Goal: Task Accomplishment & Management: Manage account settings

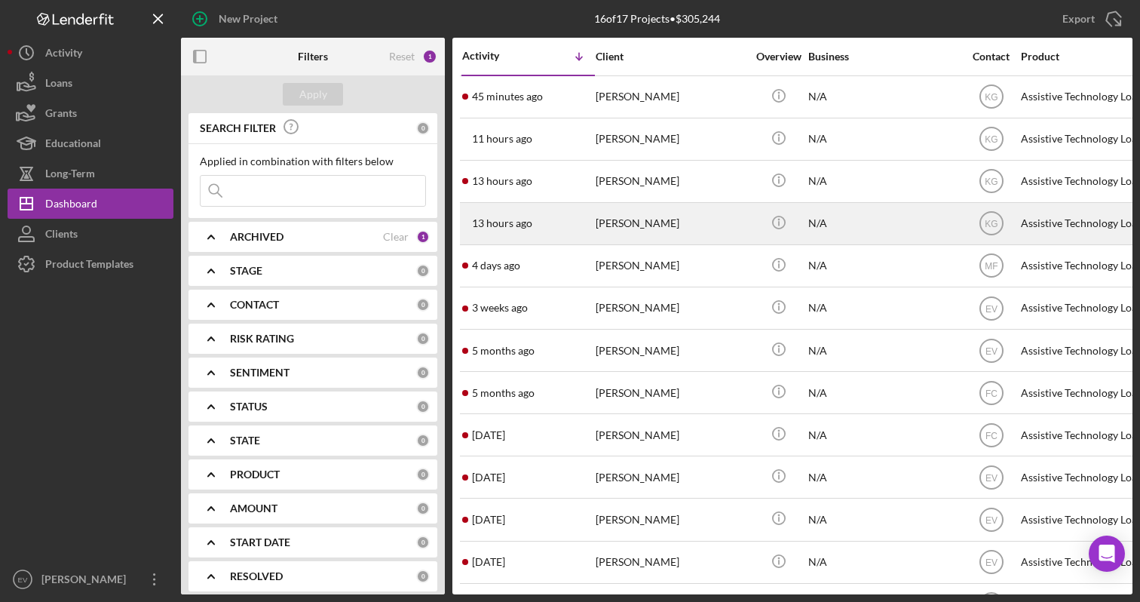
click at [540, 216] on div "13 hours ago [PERSON_NAME]" at bounding box center [528, 224] width 132 height 40
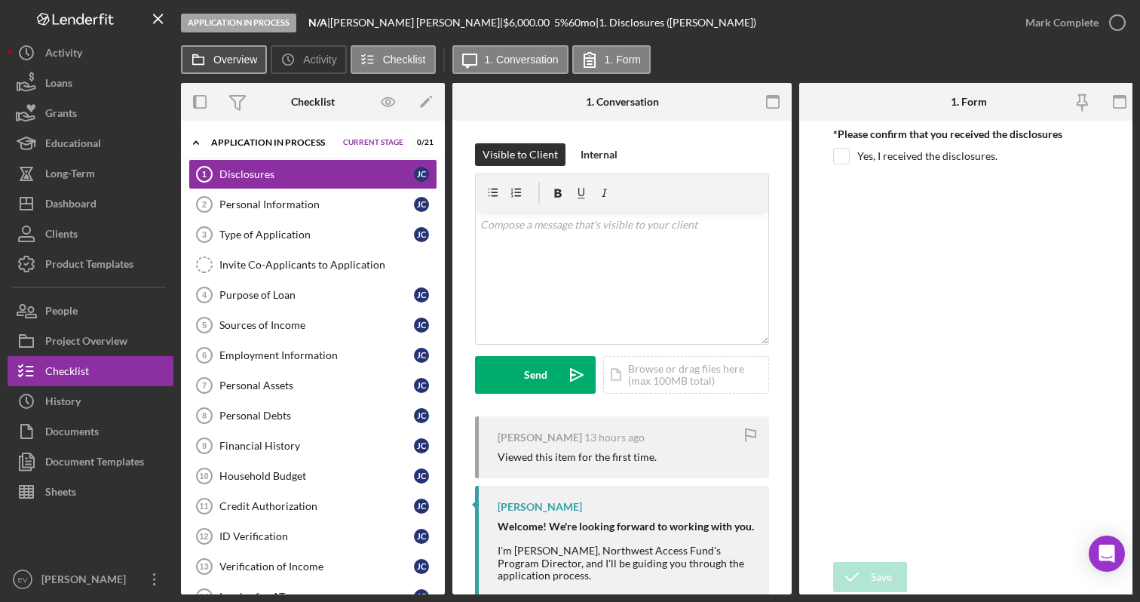
click at [235, 59] on label "Overview" at bounding box center [235, 60] width 44 height 12
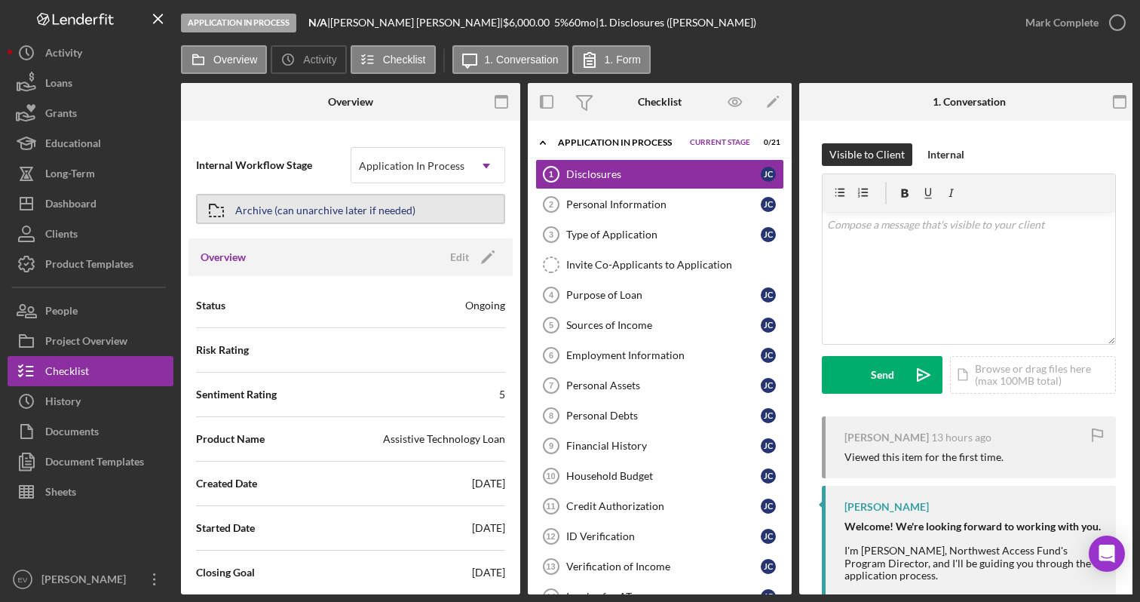
click at [380, 208] on div "Archive (can unarchive later if needed)" at bounding box center [325, 208] width 180 height 27
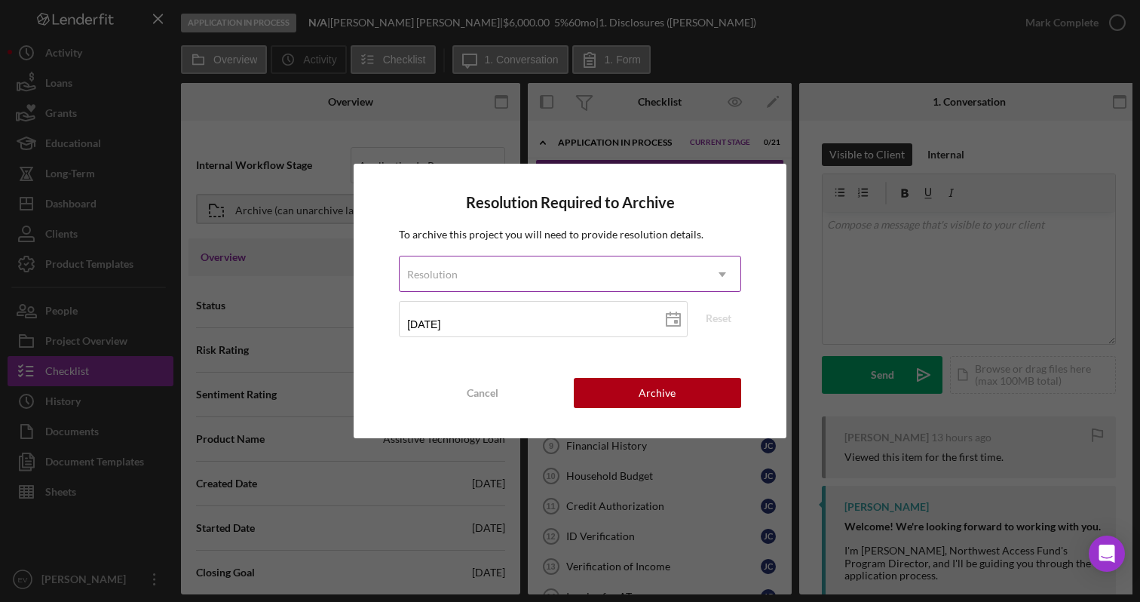
click at [565, 279] on div "Resolution" at bounding box center [552, 274] width 305 height 35
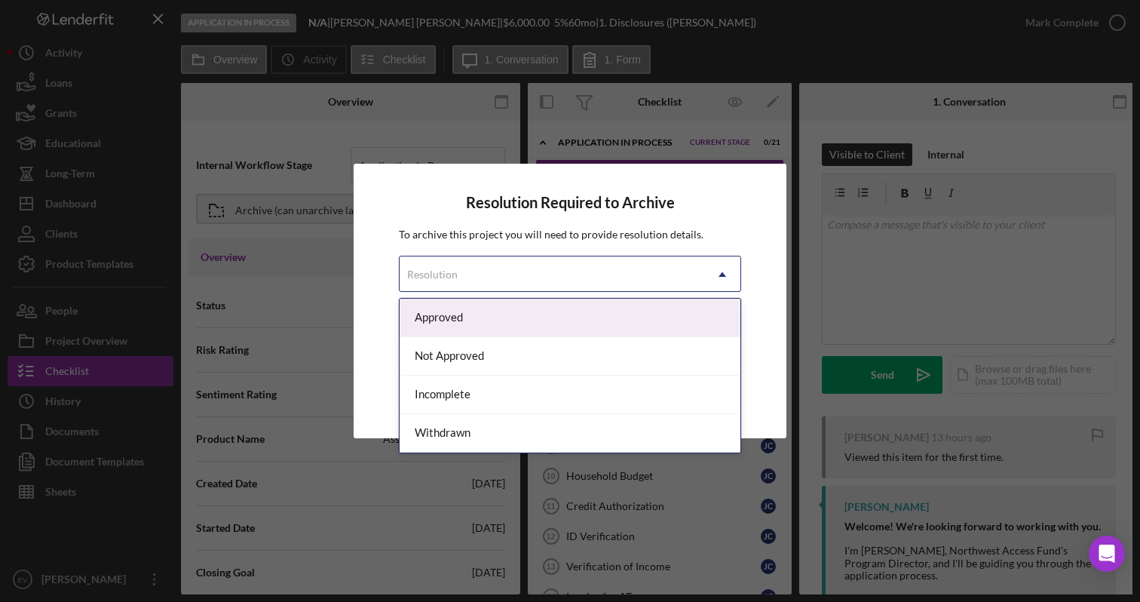
click at [540, 315] on div "Approved" at bounding box center [570, 318] width 341 height 38
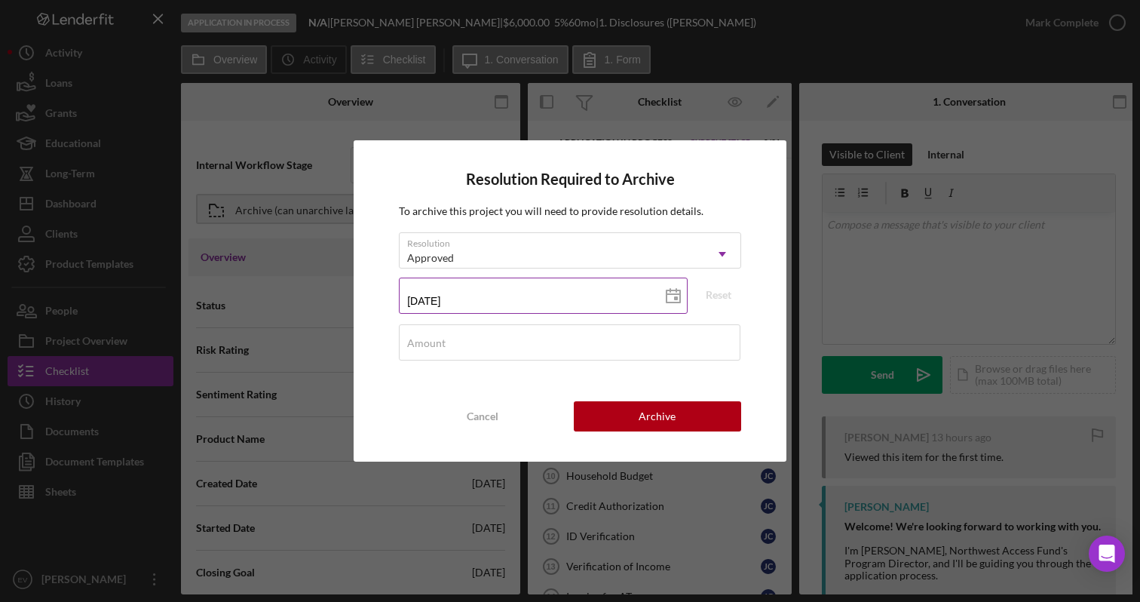
click at [673, 291] on icon at bounding box center [673, 296] width 38 height 38
type input "[DATE]"
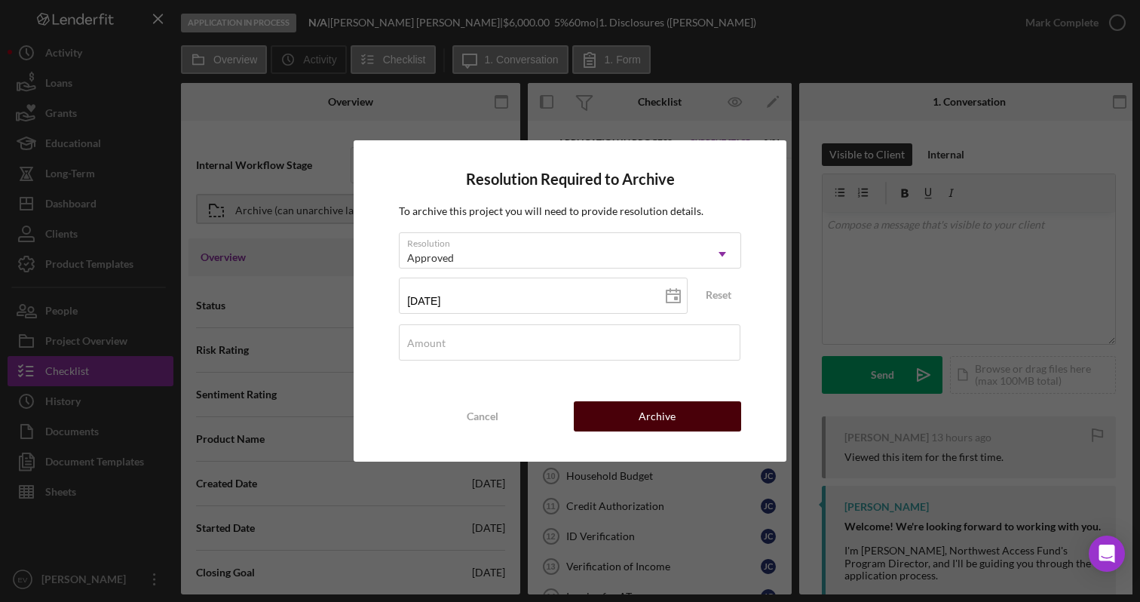
click at [663, 409] on div "Archive" at bounding box center [657, 416] width 37 height 30
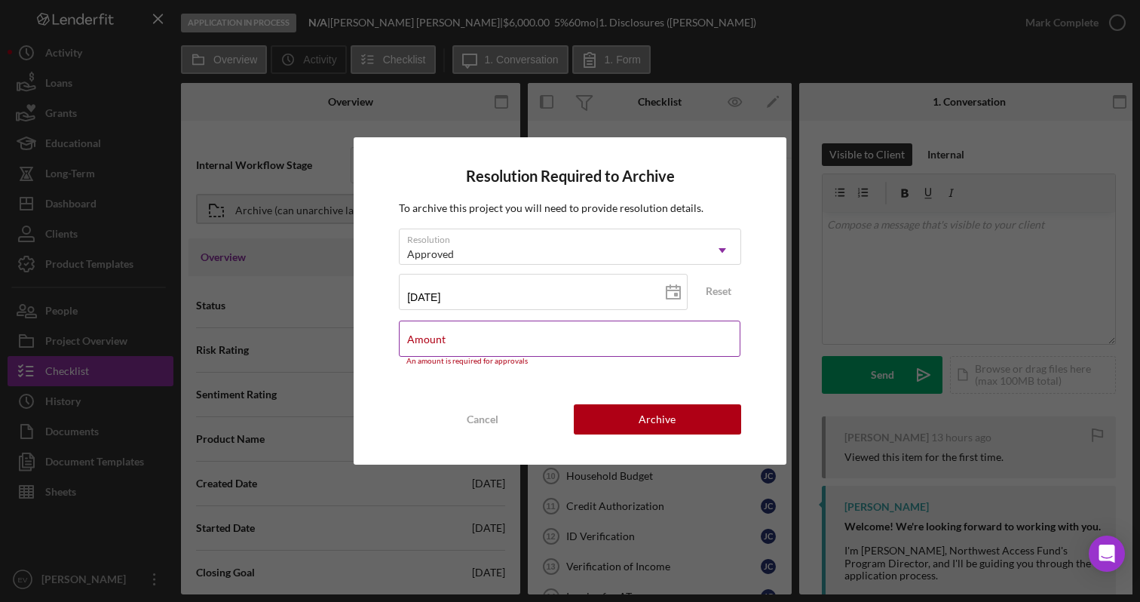
click at [563, 353] on input "Amount" at bounding box center [570, 338] width 342 height 36
click at [513, 342] on input "Amount" at bounding box center [570, 338] width 342 height 36
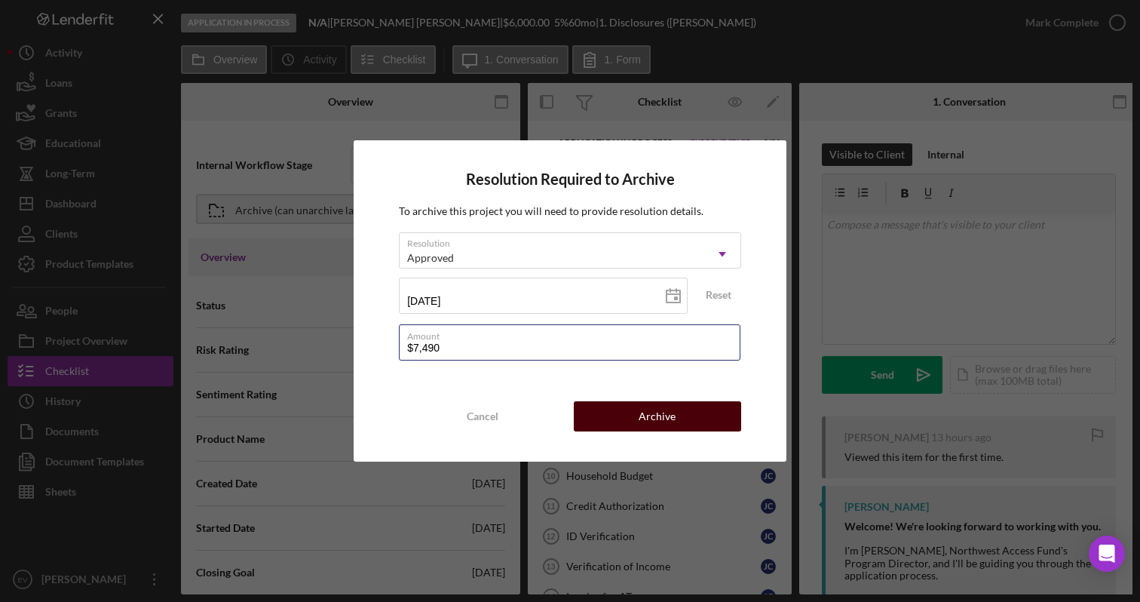
type input "$7,490"
click at [660, 415] on div "Archive" at bounding box center [657, 416] width 37 height 30
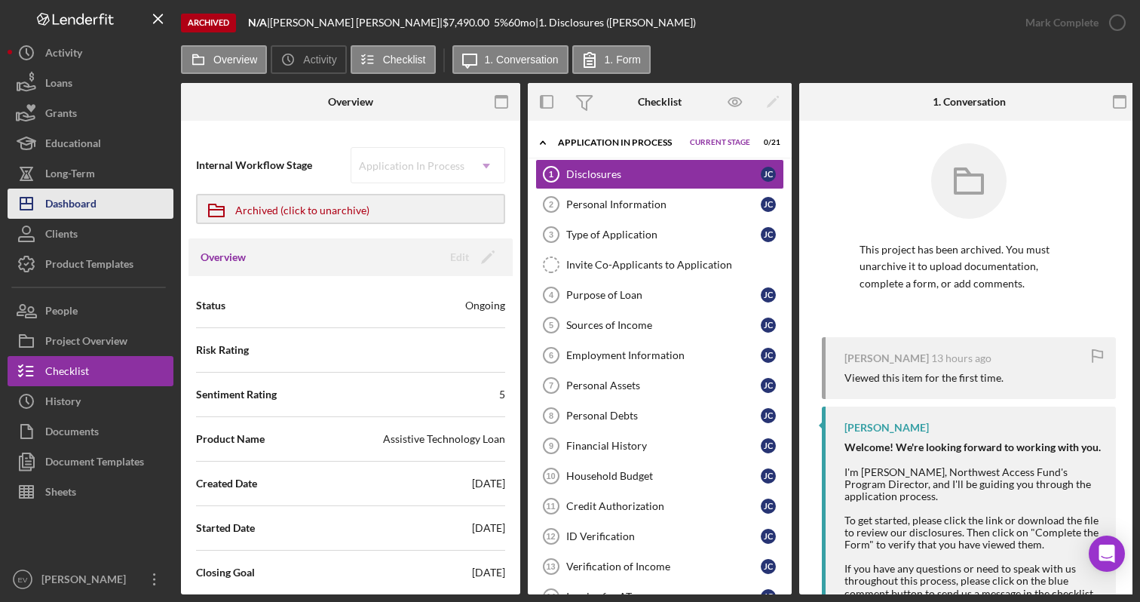
click at [107, 204] on button "Icon/Dashboard Dashboard" at bounding box center [91, 203] width 166 height 30
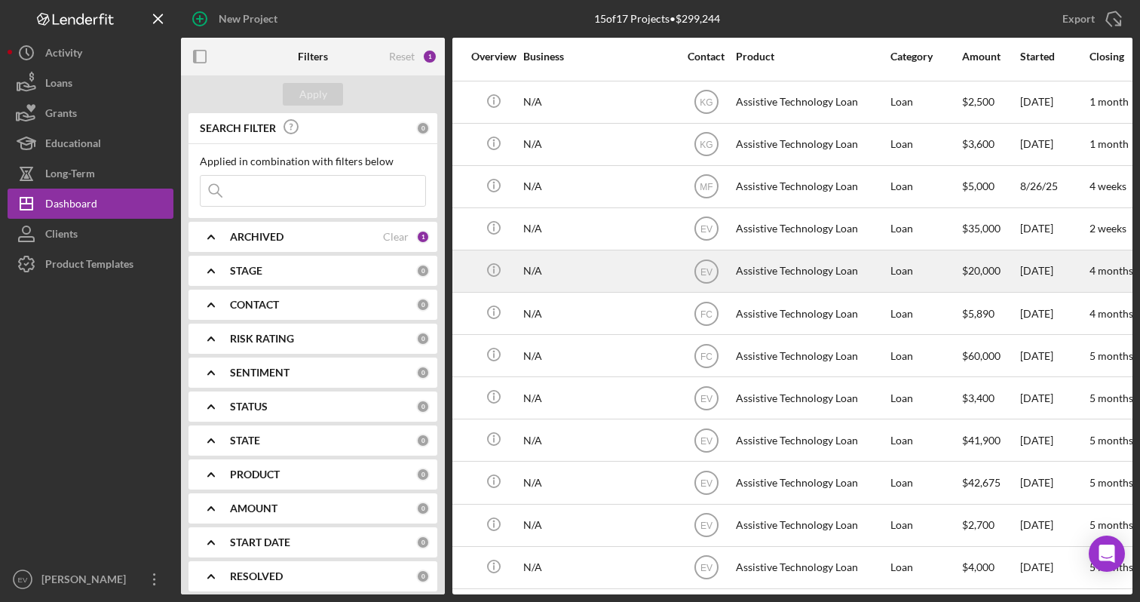
scroll to position [37, 275]
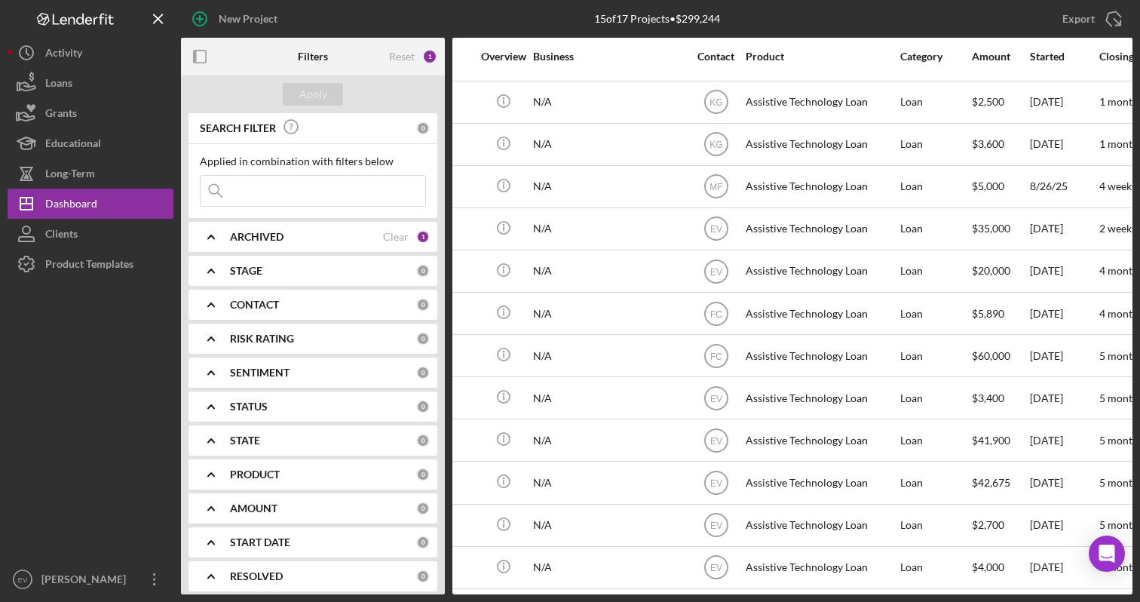
click at [327, 242] on div "ARCHIVED" at bounding box center [306, 237] width 153 height 12
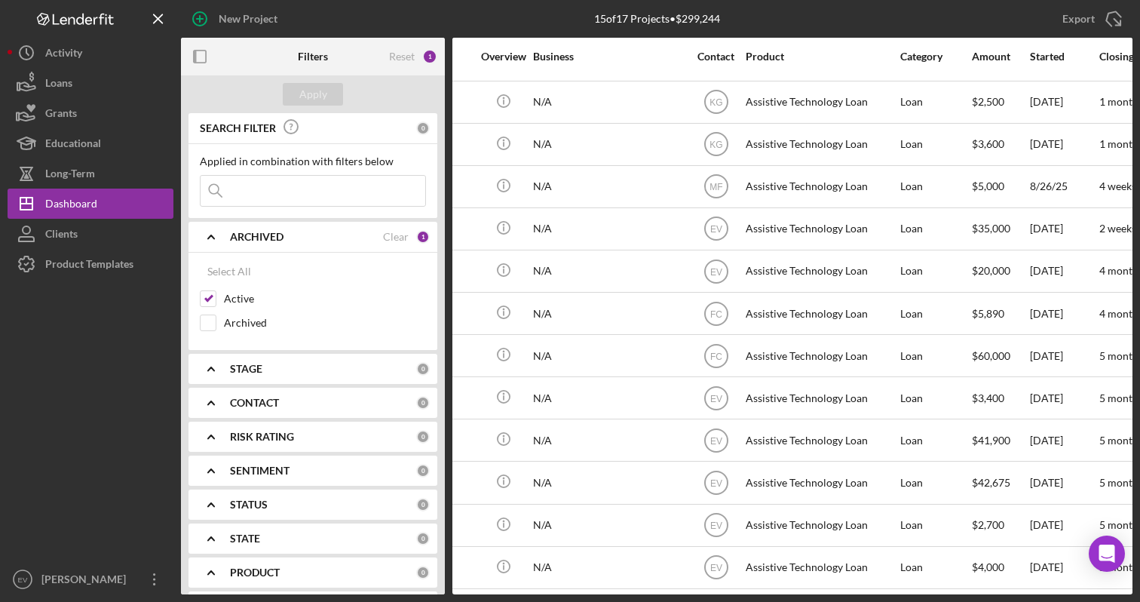
click at [293, 364] on div "STAGE" at bounding box center [323, 369] width 186 height 12
click at [283, 578] on div "CONTACT" at bounding box center [323, 573] width 186 height 12
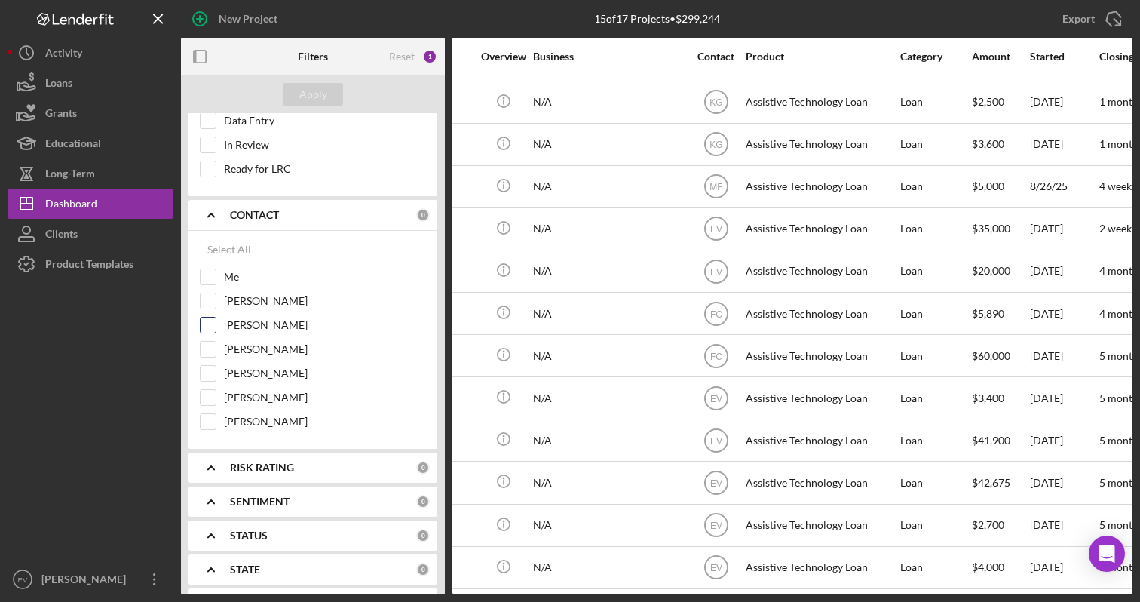
scroll to position [357, 0]
click at [201, 62] on rect "button" at bounding box center [200, 57] width 12 height 12
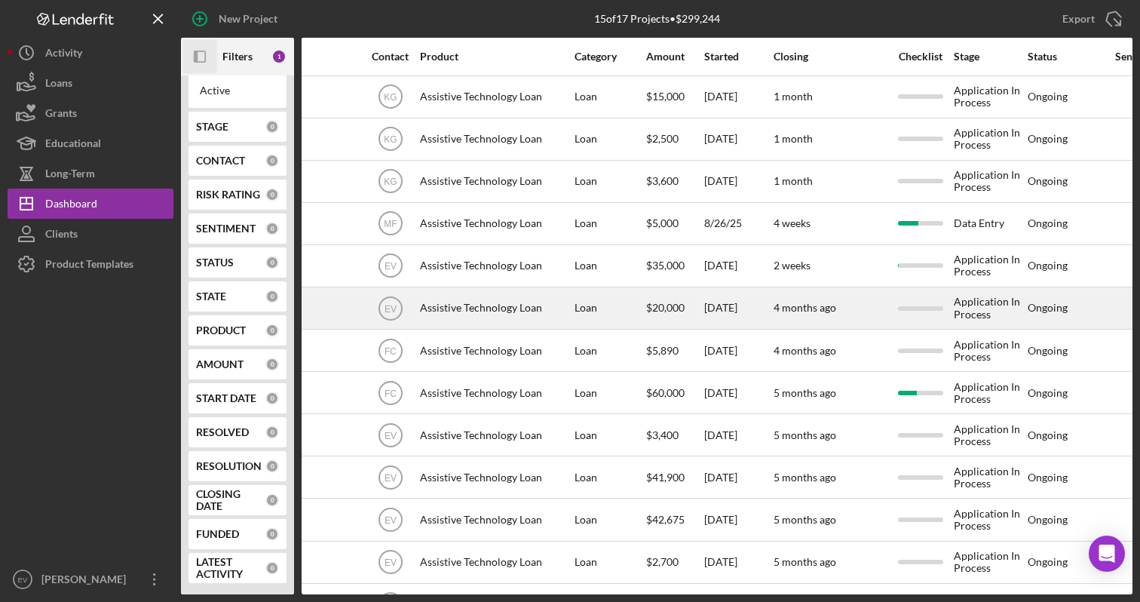
scroll to position [0, 0]
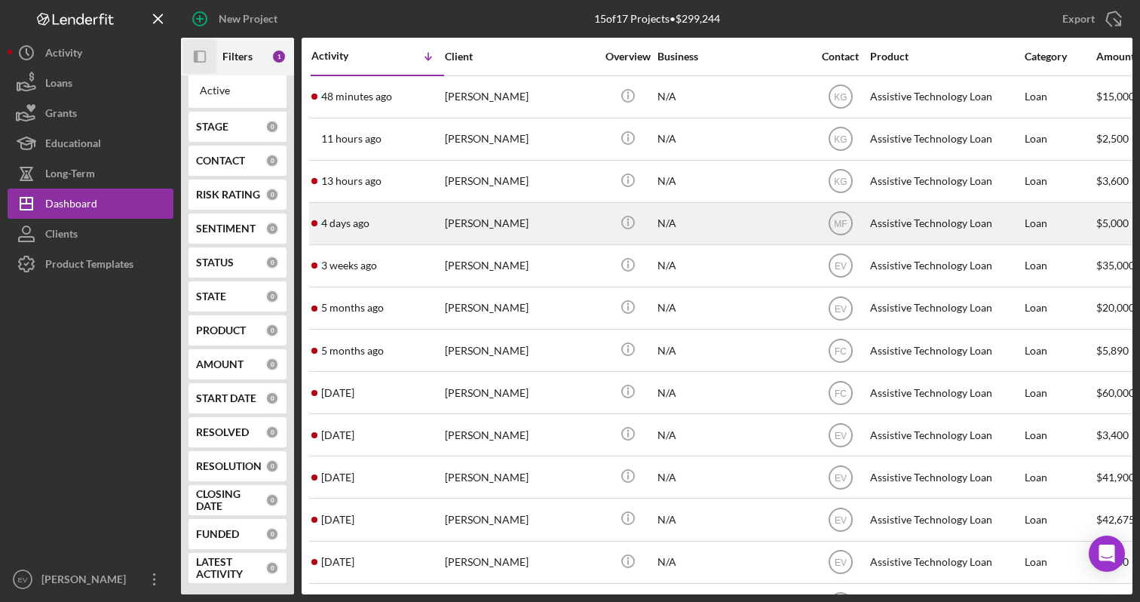
click at [356, 225] on time "4 days ago" at bounding box center [345, 223] width 48 height 12
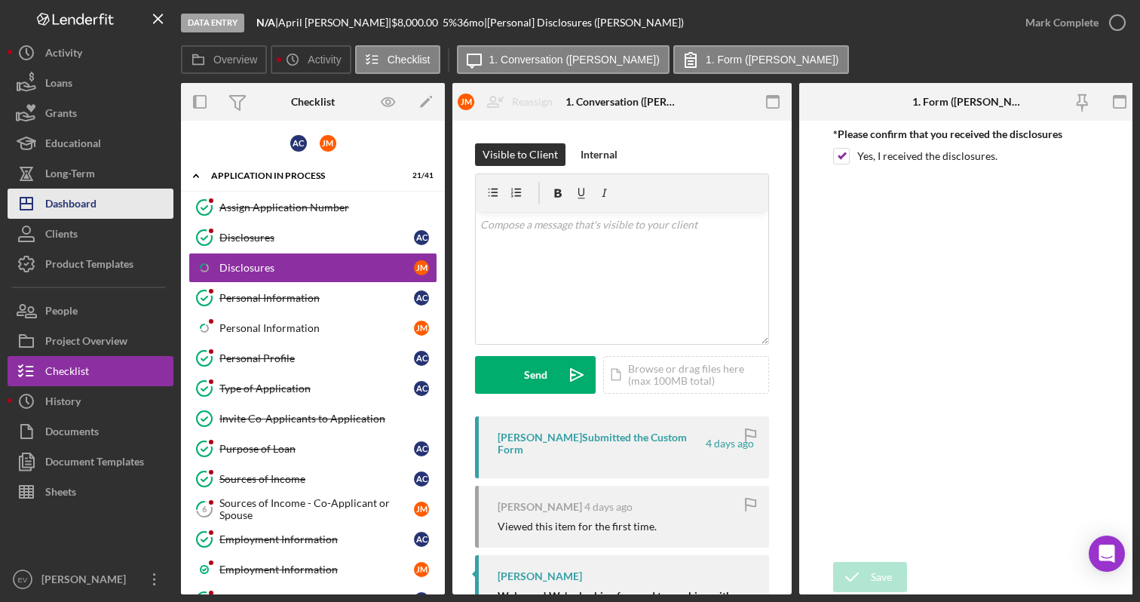
click at [90, 204] on div "Dashboard" at bounding box center [70, 205] width 51 height 34
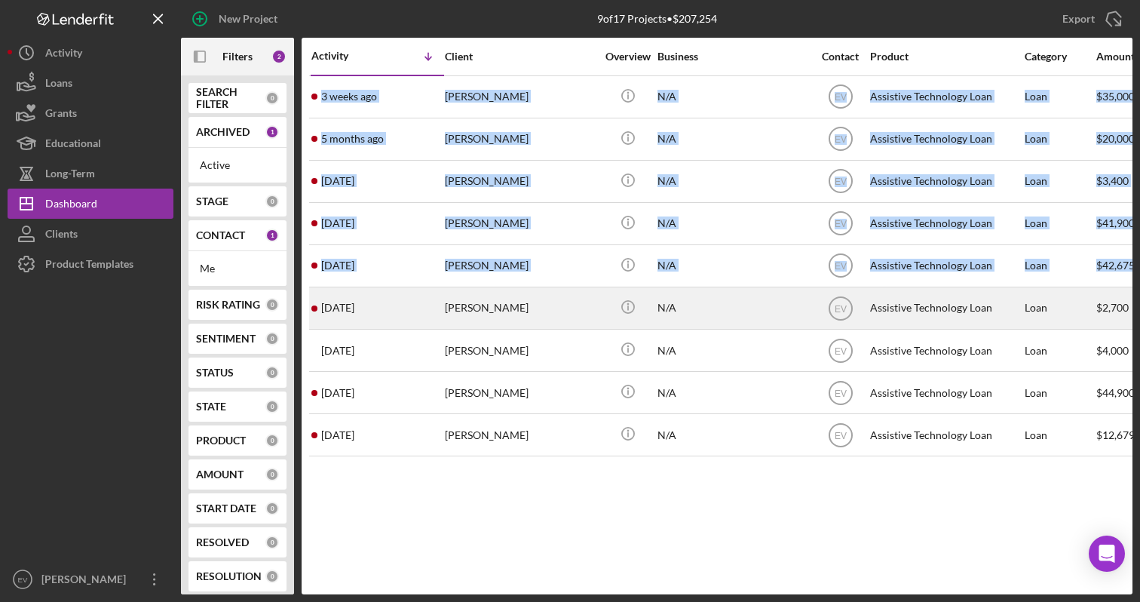
drag, startPoint x: 299, startPoint y: 292, endPoint x: 439, endPoint y: 291, distance: 140.2
click at [439, 291] on div "Icon/Panel Side Expand Filters 2 SEARCH FILTER 0 ARCHIVED 1 Active STAGE 0 CONT…" at bounding box center [656, 316] width 951 height 556
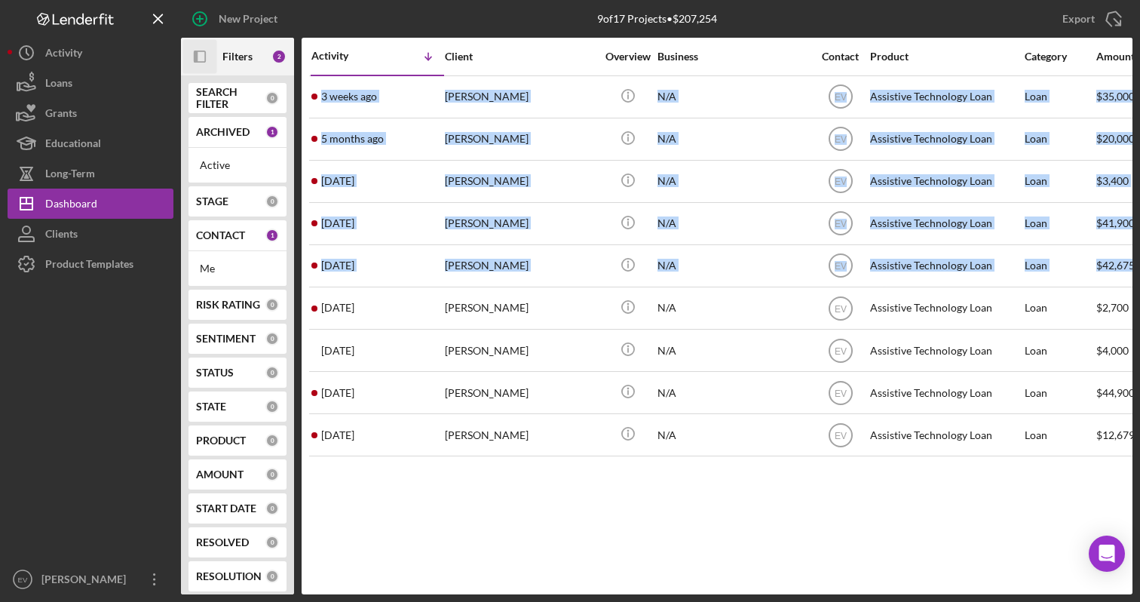
click at [202, 57] on icon "Icon/Panel Side Expand" at bounding box center [200, 57] width 34 height 34
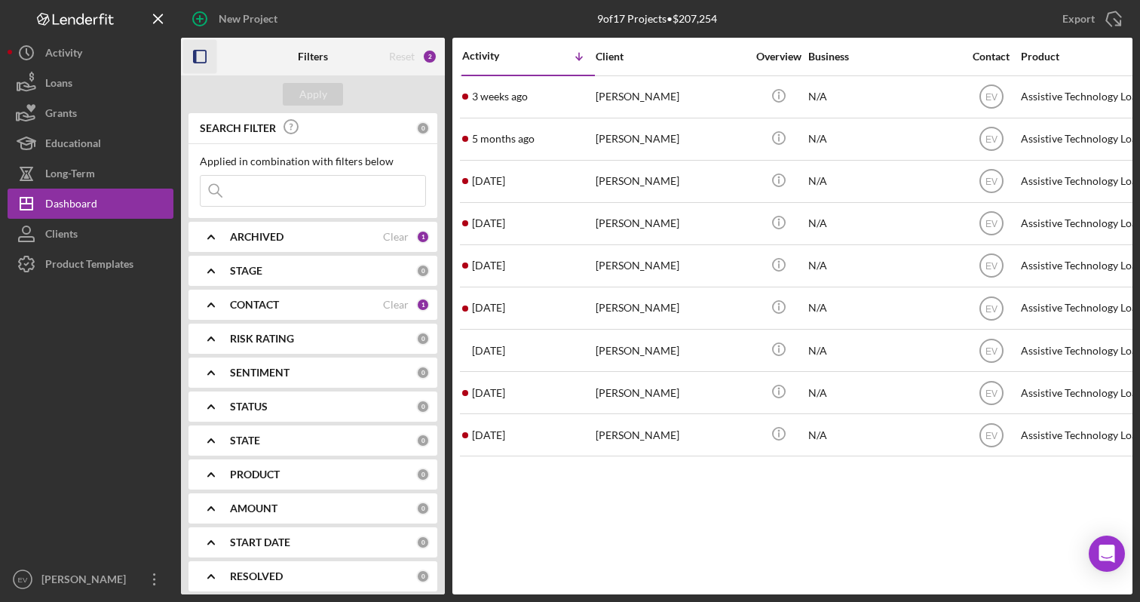
click at [336, 308] on div "CONTACT" at bounding box center [306, 305] width 153 height 12
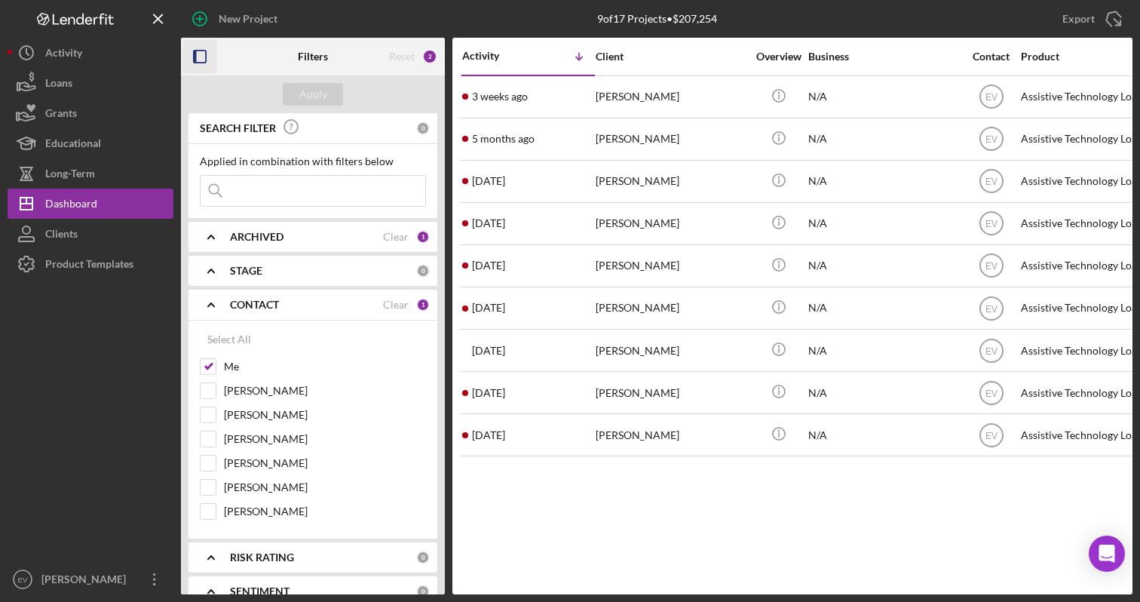
click at [409, 308] on div "CONTACT Clear 1" at bounding box center [330, 305] width 200 height 14
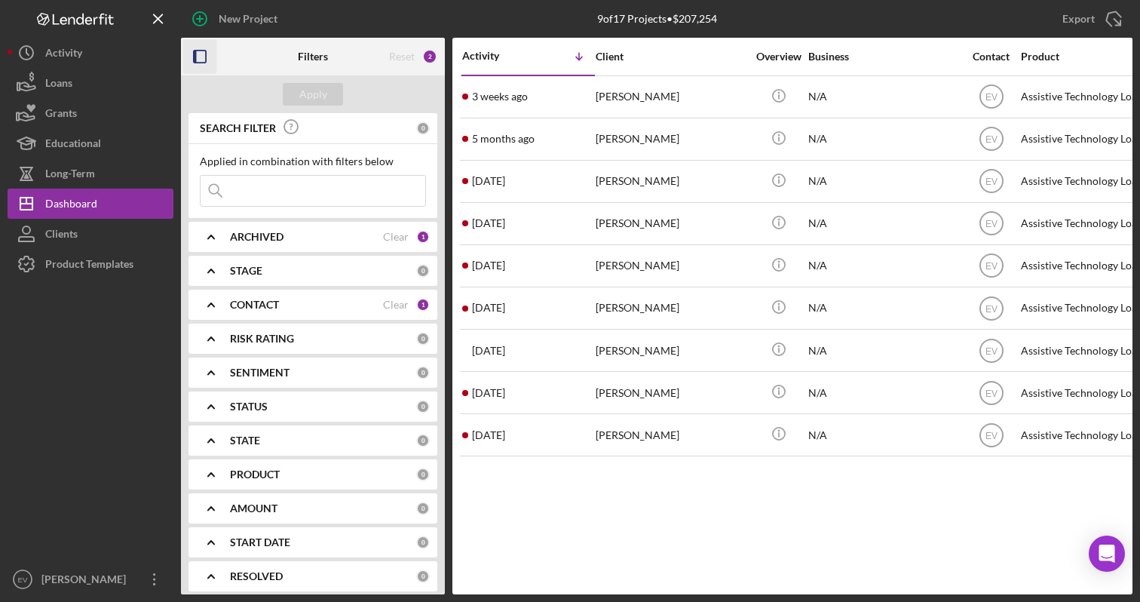
click at [306, 303] on div "CONTACT" at bounding box center [306, 305] width 153 height 12
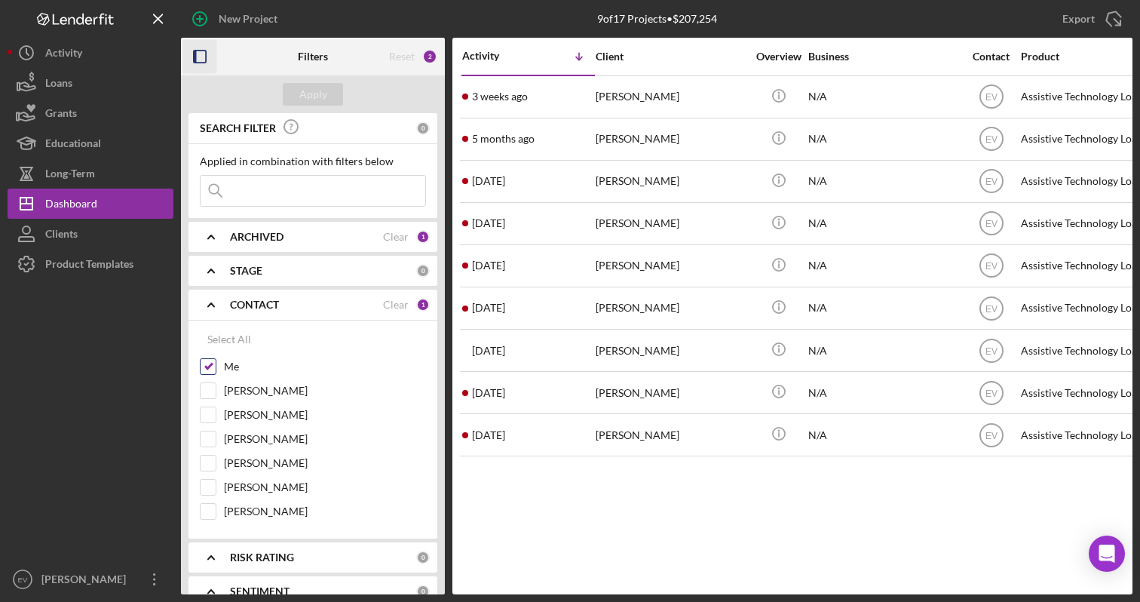
click at [208, 365] on input "Me" at bounding box center [208, 366] width 15 height 15
checkbox input "false"
click at [299, 90] on button "Apply" at bounding box center [313, 94] width 60 height 23
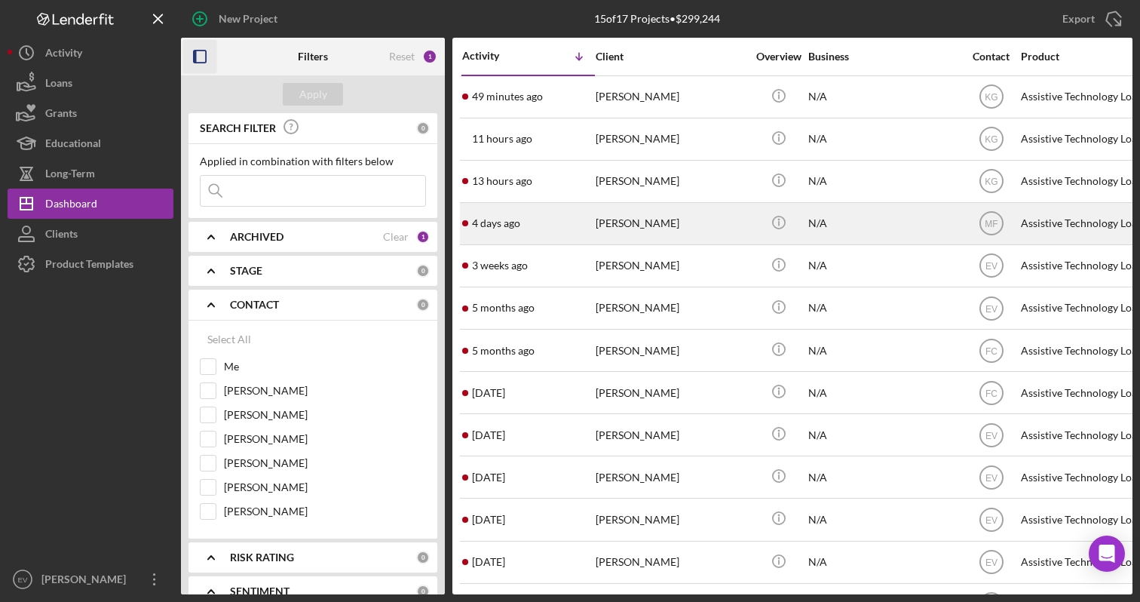
click at [619, 214] on div "[PERSON_NAME]" at bounding box center [671, 224] width 151 height 40
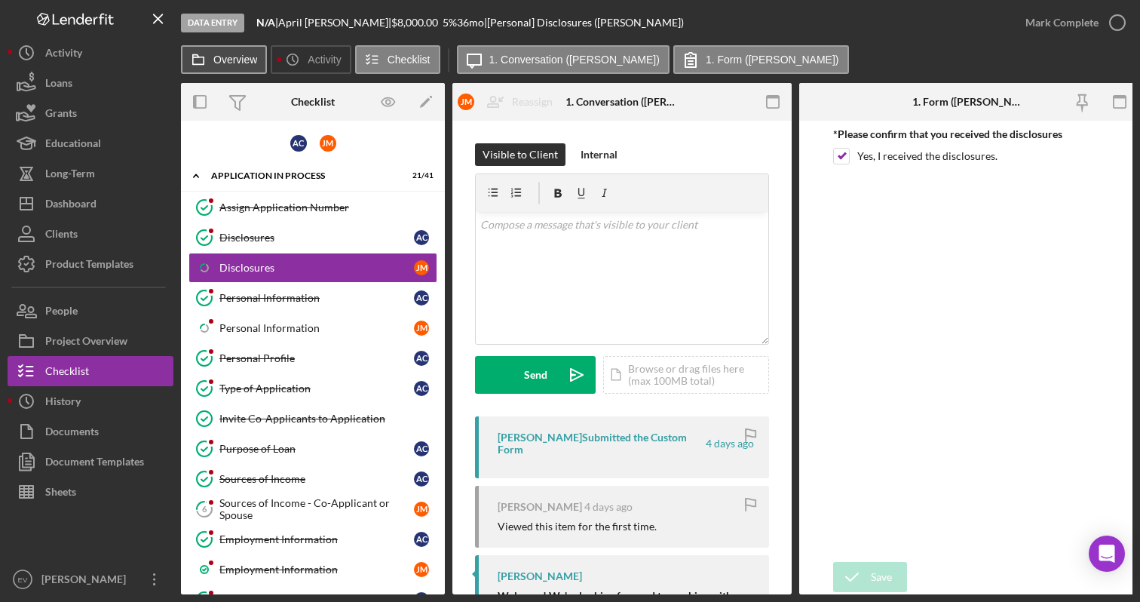
click at [224, 55] on label "Overview" at bounding box center [235, 60] width 44 height 12
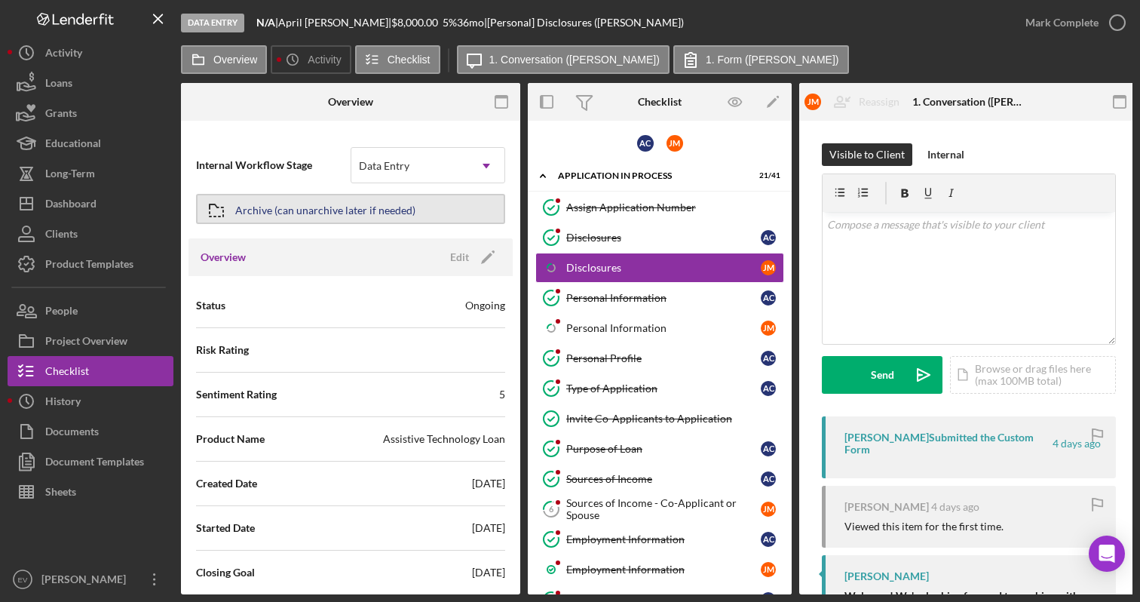
click at [363, 204] on div "Archive (can unarchive later if needed)" at bounding box center [325, 208] width 180 height 27
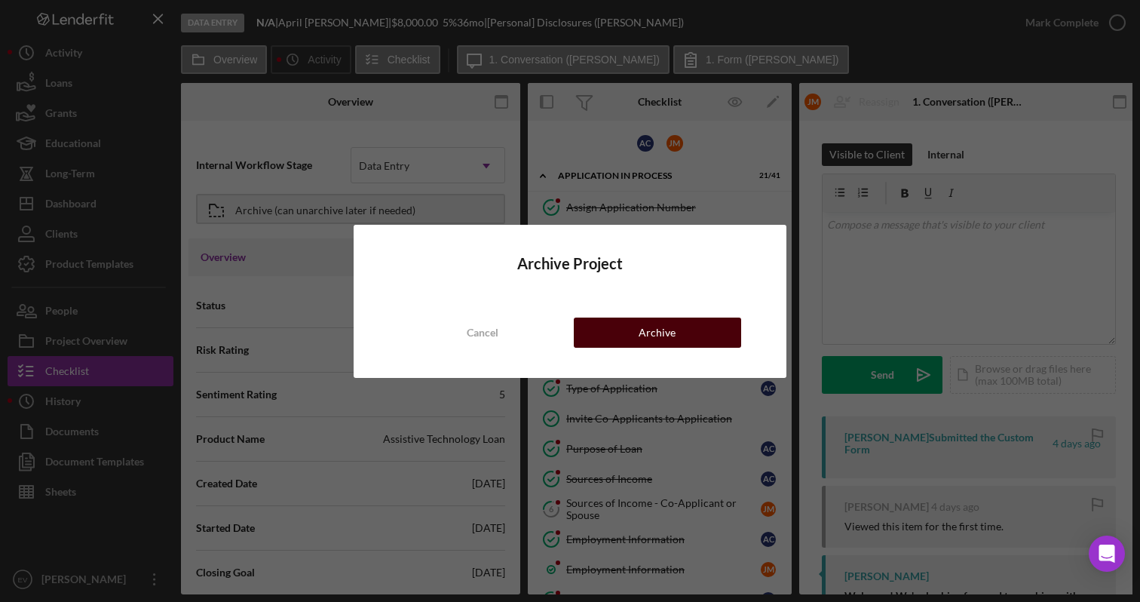
click at [612, 330] on button "Archive" at bounding box center [657, 332] width 167 height 30
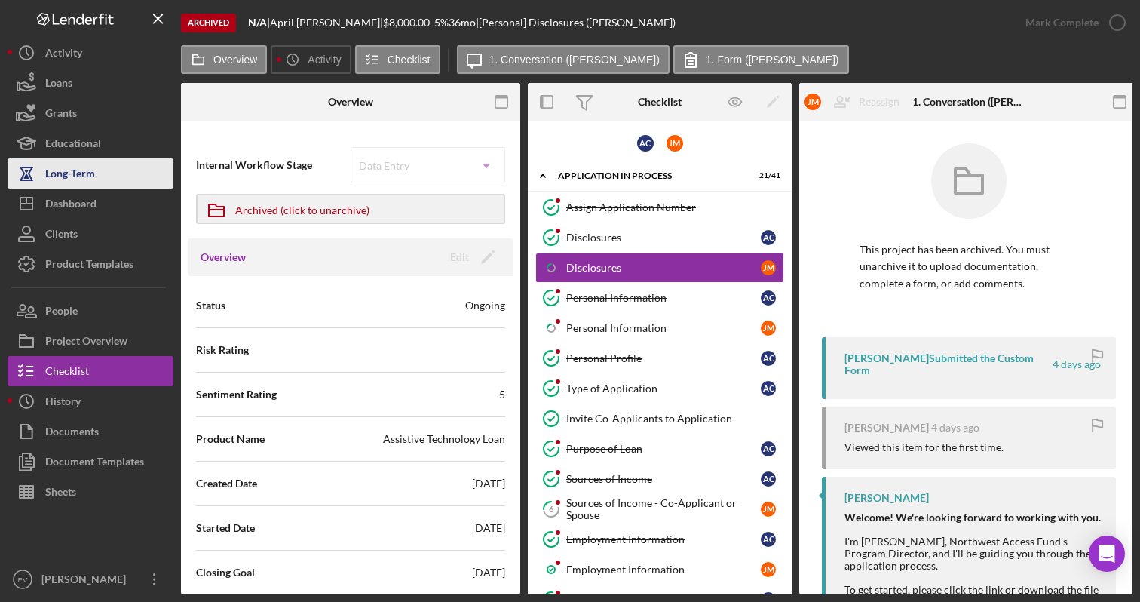
click at [118, 170] on button "Long-Term" at bounding box center [91, 173] width 166 height 30
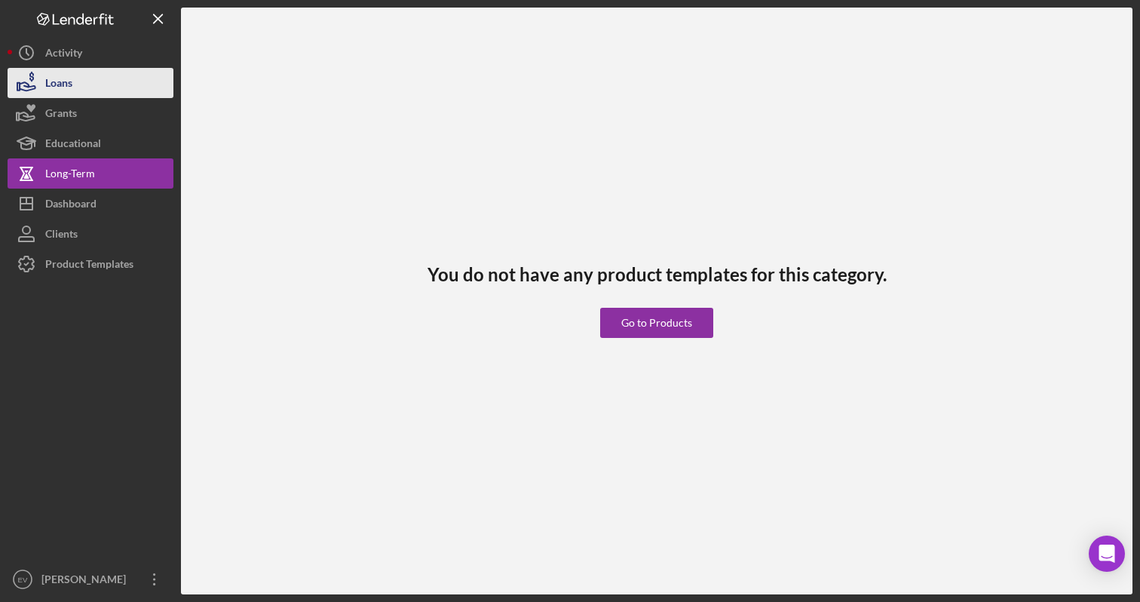
click at [103, 93] on button "Loans" at bounding box center [91, 83] width 166 height 30
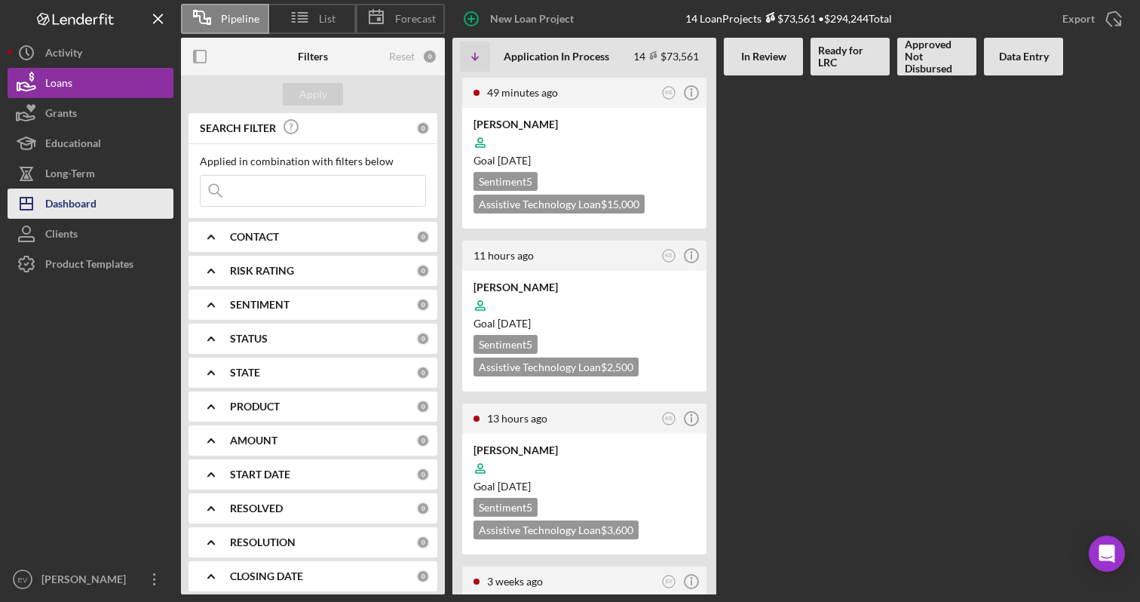
click at [103, 198] on button "Icon/Dashboard Dashboard" at bounding box center [91, 203] width 166 height 30
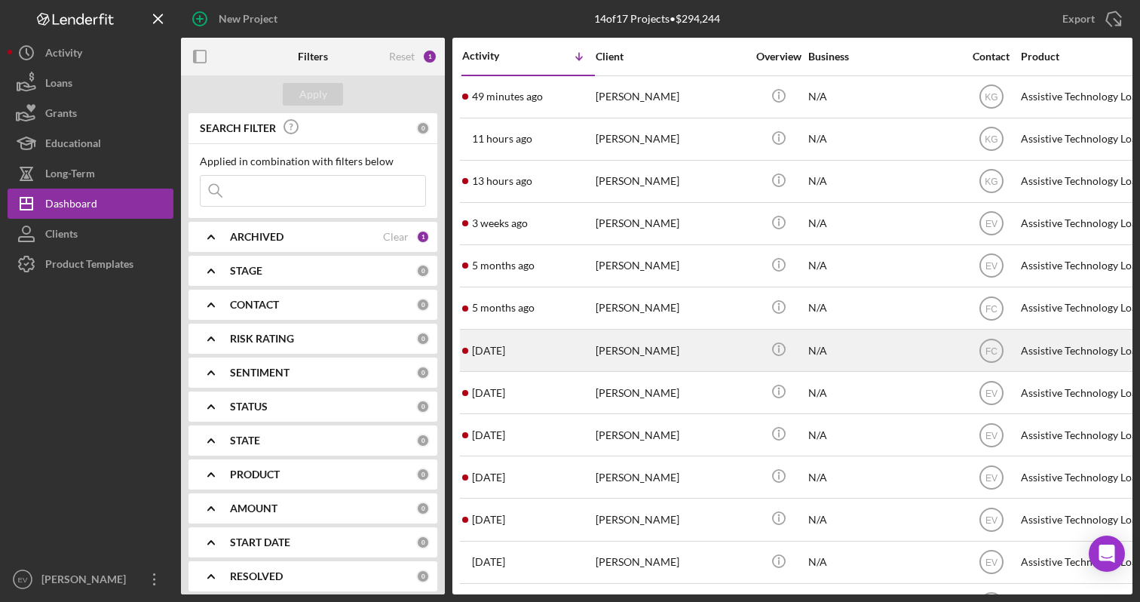
scroll to position [76, 0]
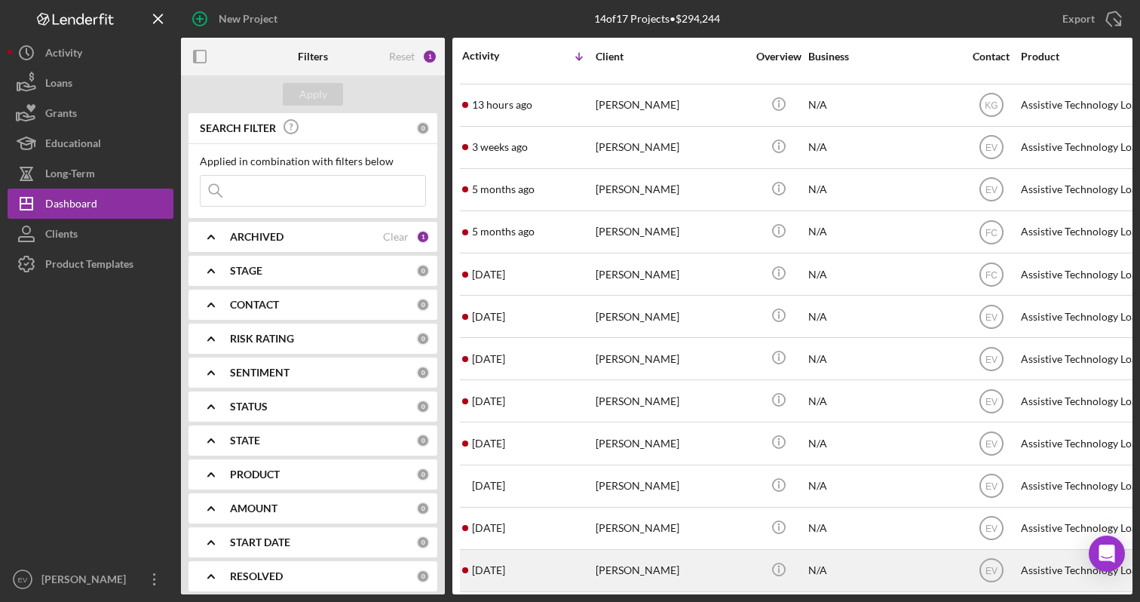
click at [657, 572] on div "[PERSON_NAME]" at bounding box center [671, 570] width 151 height 40
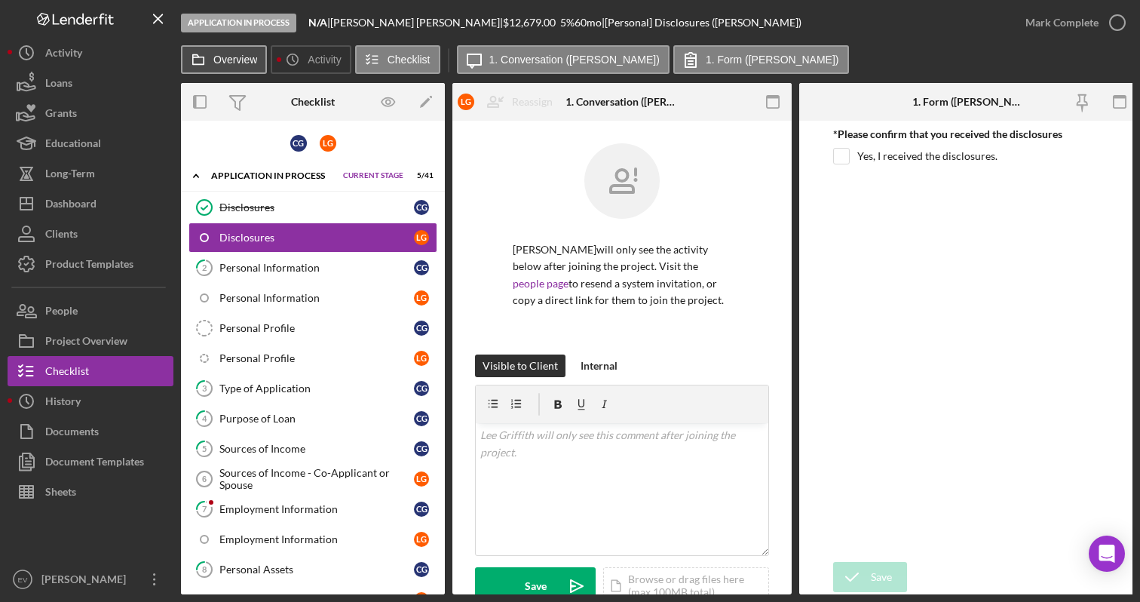
click at [233, 70] on button "Overview" at bounding box center [224, 59] width 86 height 29
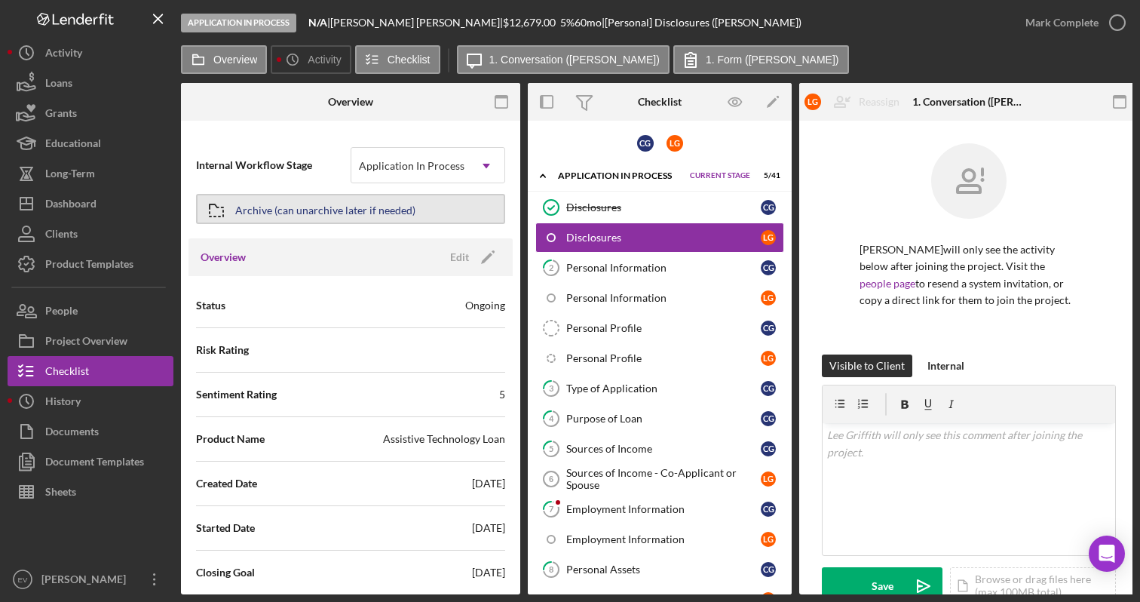
click at [320, 207] on div "Archive (can unarchive later if needed)" at bounding box center [325, 208] width 180 height 27
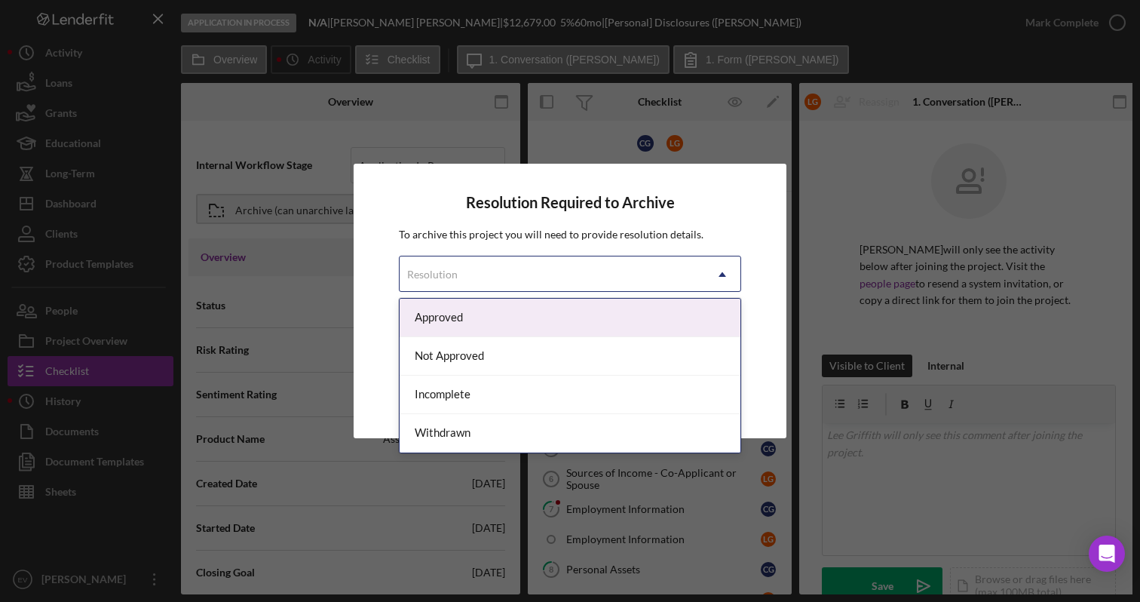
click at [547, 281] on div "Resolution" at bounding box center [552, 274] width 305 height 35
click at [540, 310] on div "Approved" at bounding box center [570, 318] width 341 height 38
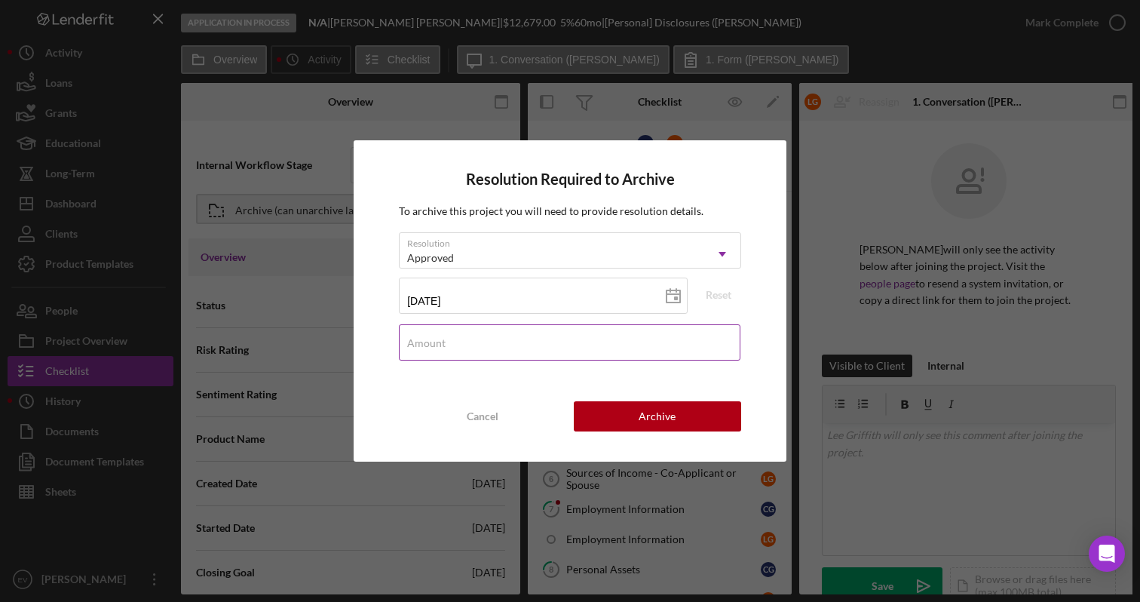
click at [527, 340] on div "Amount" at bounding box center [570, 343] width 342 height 38
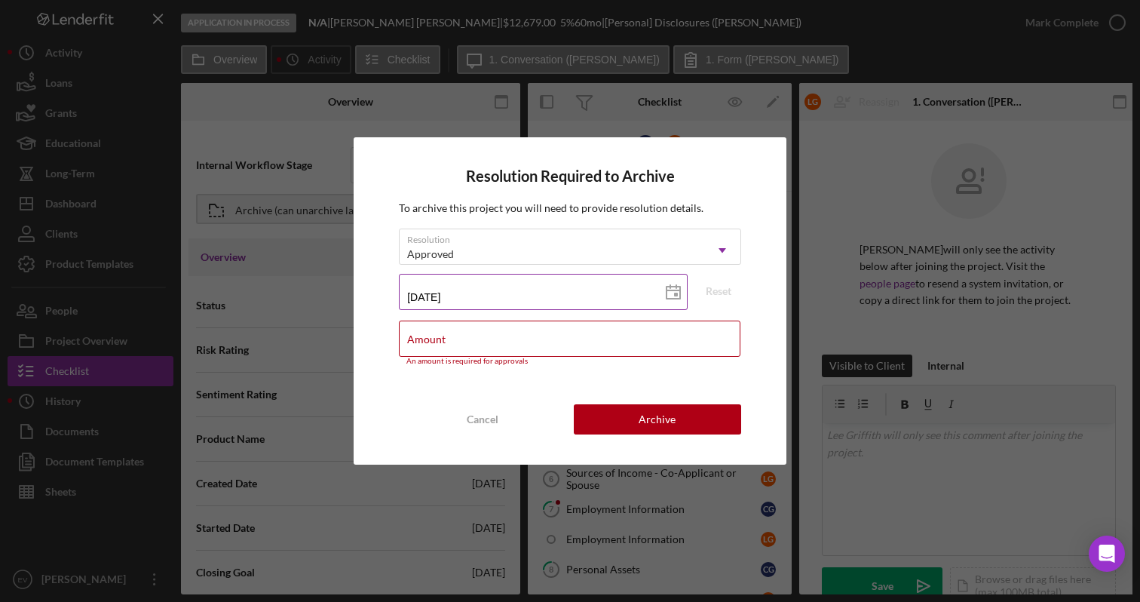
click at [518, 293] on input "[DATE]" at bounding box center [543, 292] width 289 height 36
click at [518, 296] on input "[DATE]" at bounding box center [543, 292] width 289 height 36
type input "1m/dd/yyyy"
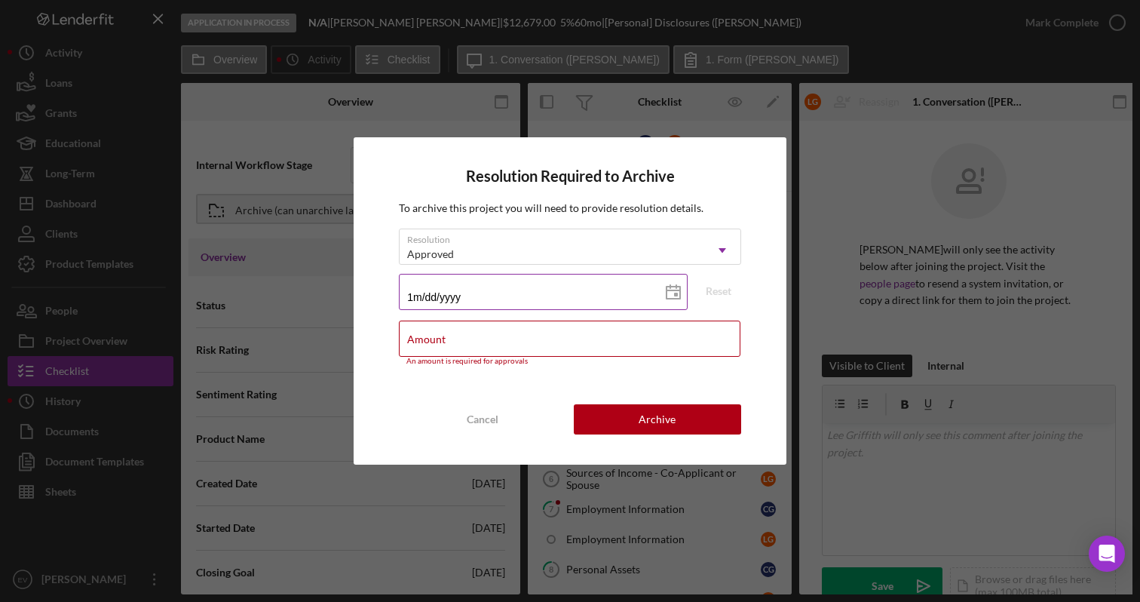
type input "10/dd/yyyy"
type input "10/1d/yyyy"
type input "10/16/yyyy"
type input "10/16/2yyy"
type input "10/16/20yy"
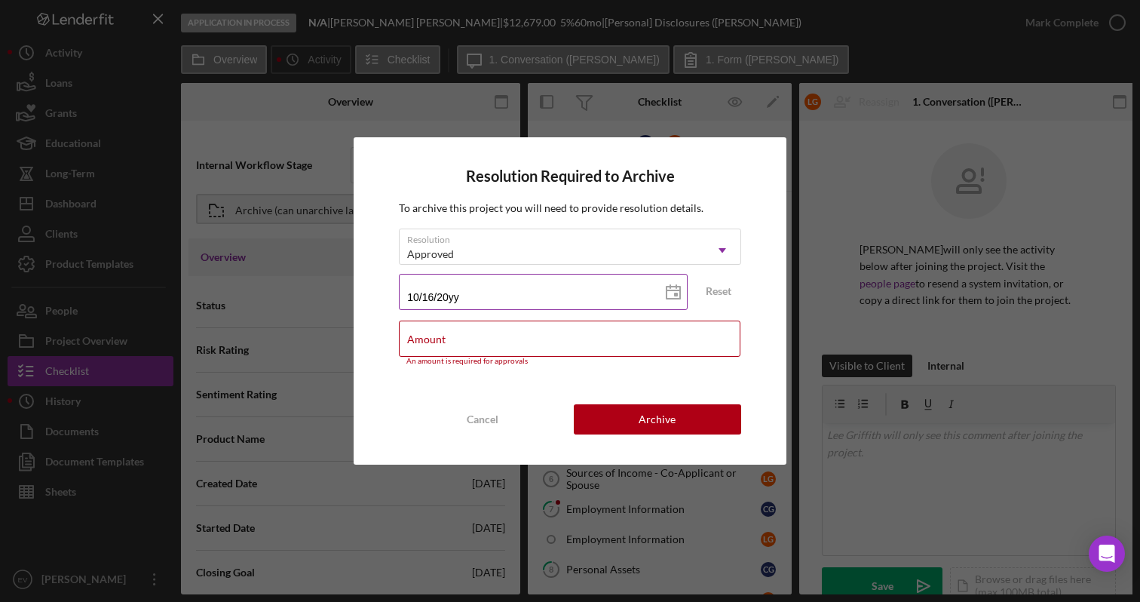
type input "10/16/202y"
type input "[DATE]"
click at [565, 347] on input "Amount" at bounding box center [570, 338] width 342 height 36
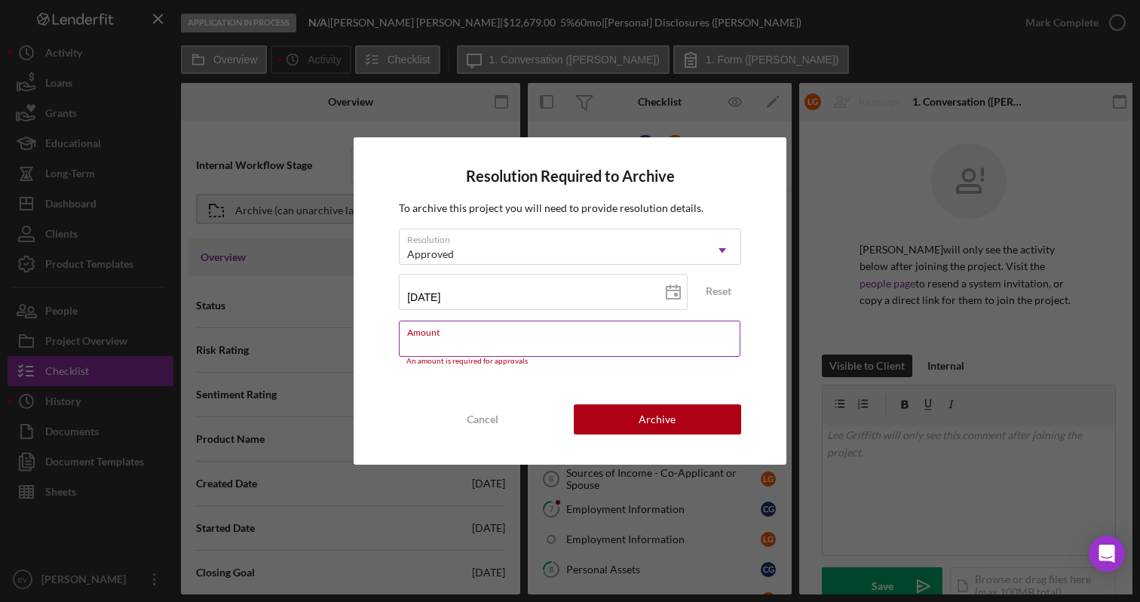
paste input "$600,423"
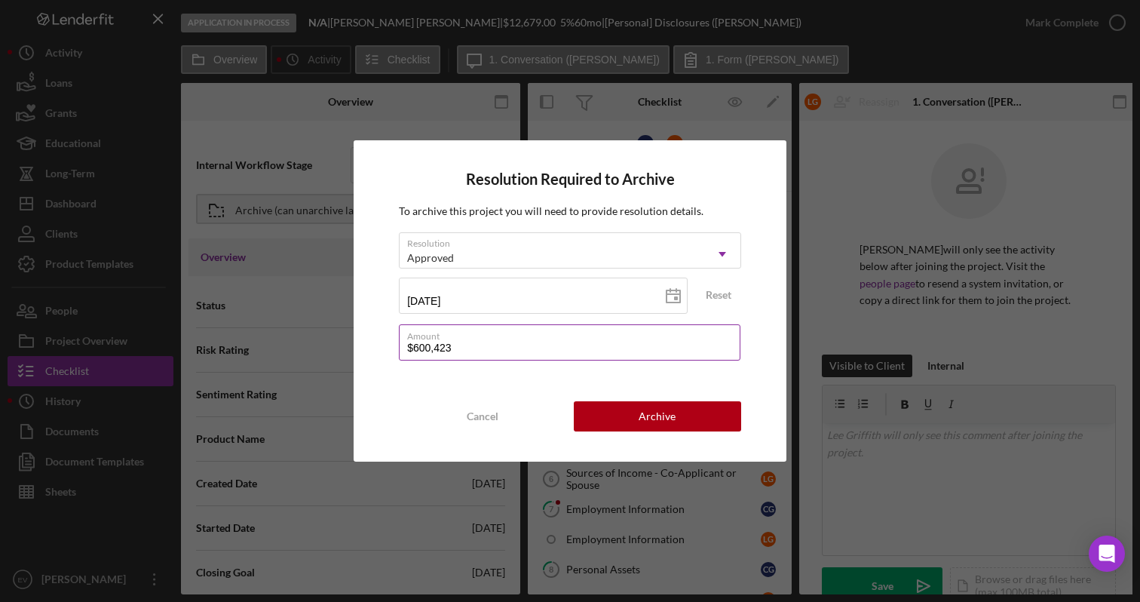
drag, startPoint x: 451, startPoint y: 346, endPoint x: 431, endPoint y: 346, distance: 19.6
click at [431, 346] on input "$600,423" at bounding box center [570, 342] width 342 height 36
type input "$6,004"
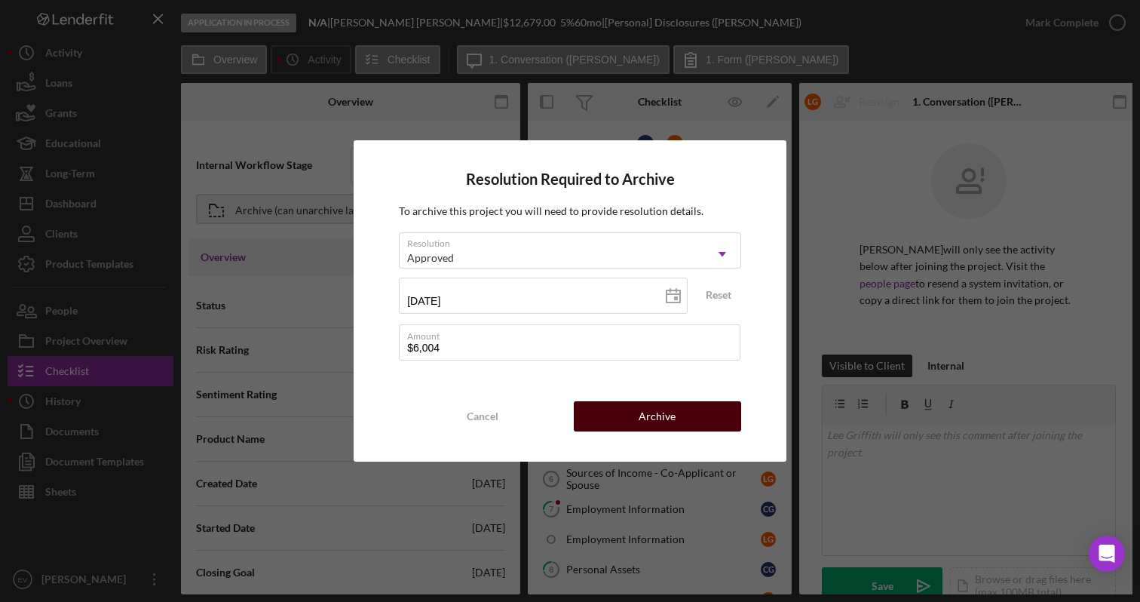
click at [629, 413] on button "Archive" at bounding box center [657, 416] width 167 height 30
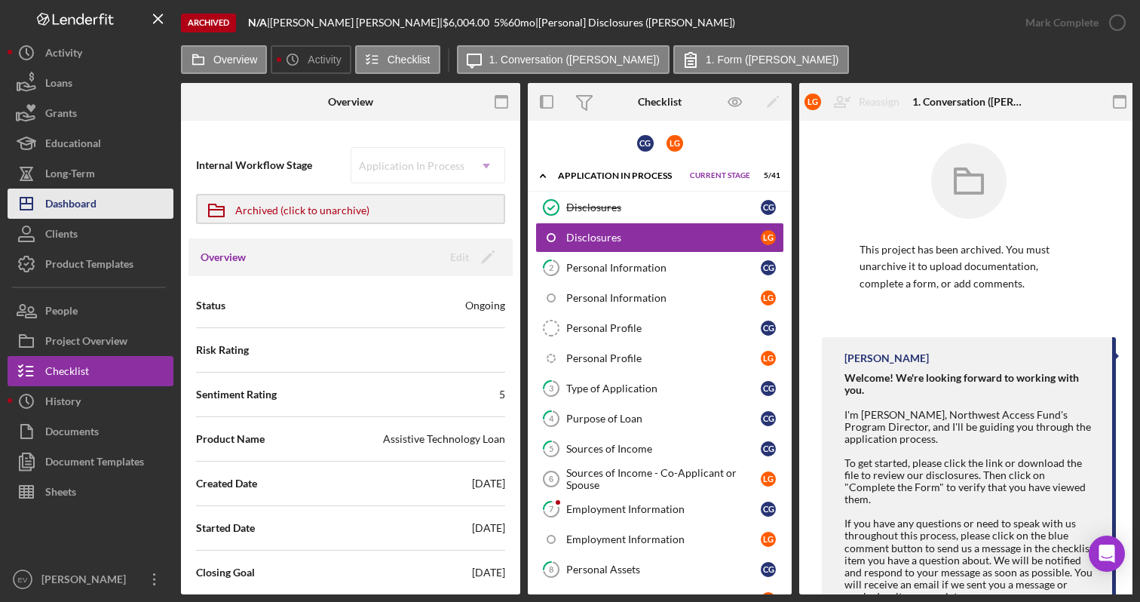
click at [112, 209] on button "Icon/Dashboard Dashboard" at bounding box center [91, 203] width 166 height 30
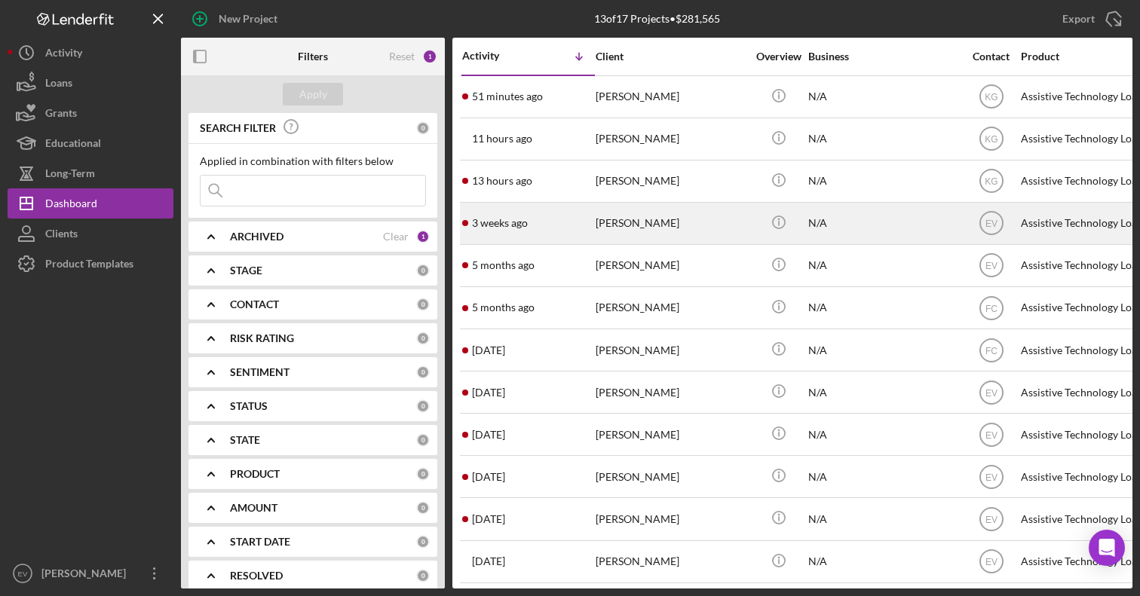
click at [636, 234] on div "[PERSON_NAME]" at bounding box center [671, 224] width 151 height 40
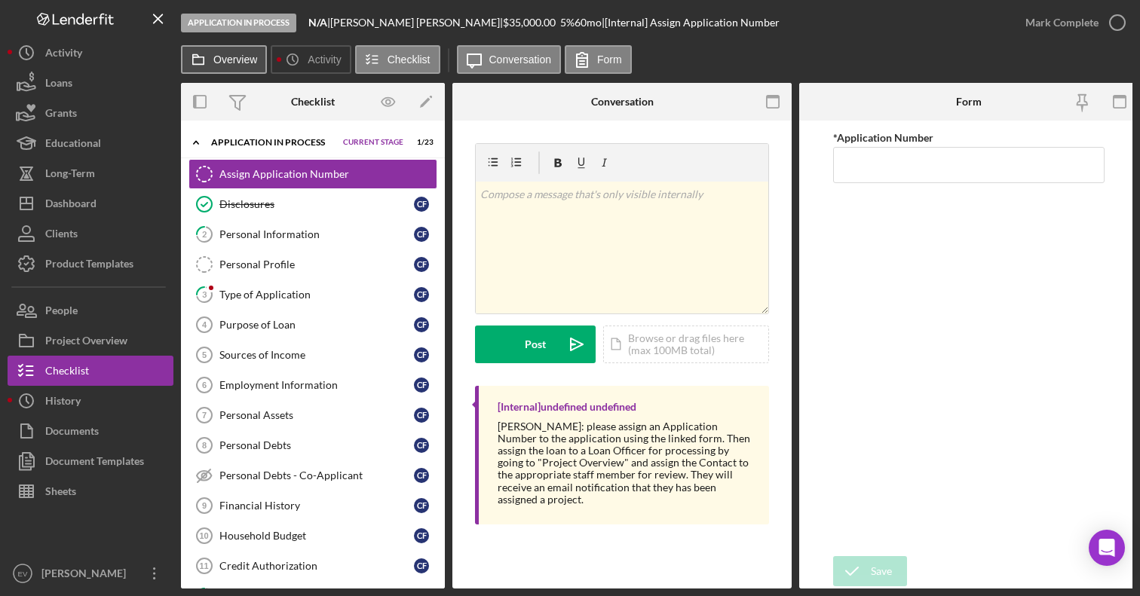
click at [231, 60] on label "Overview" at bounding box center [235, 60] width 44 height 12
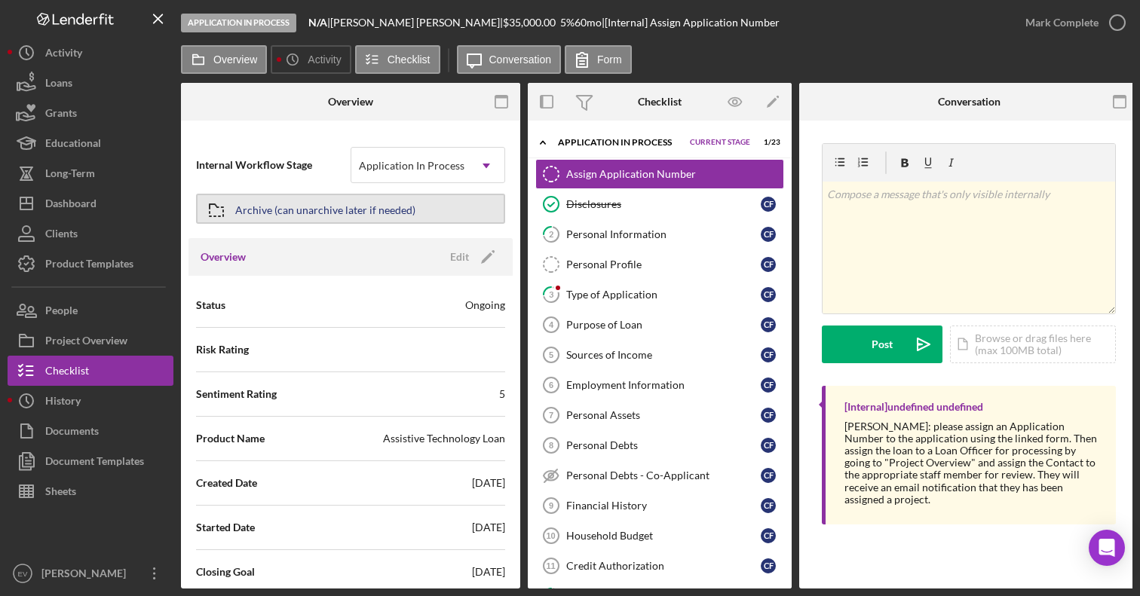
click at [303, 204] on div "Archive (can unarchive later if needed)" at bounding box center [325, 208] width 180 height 27
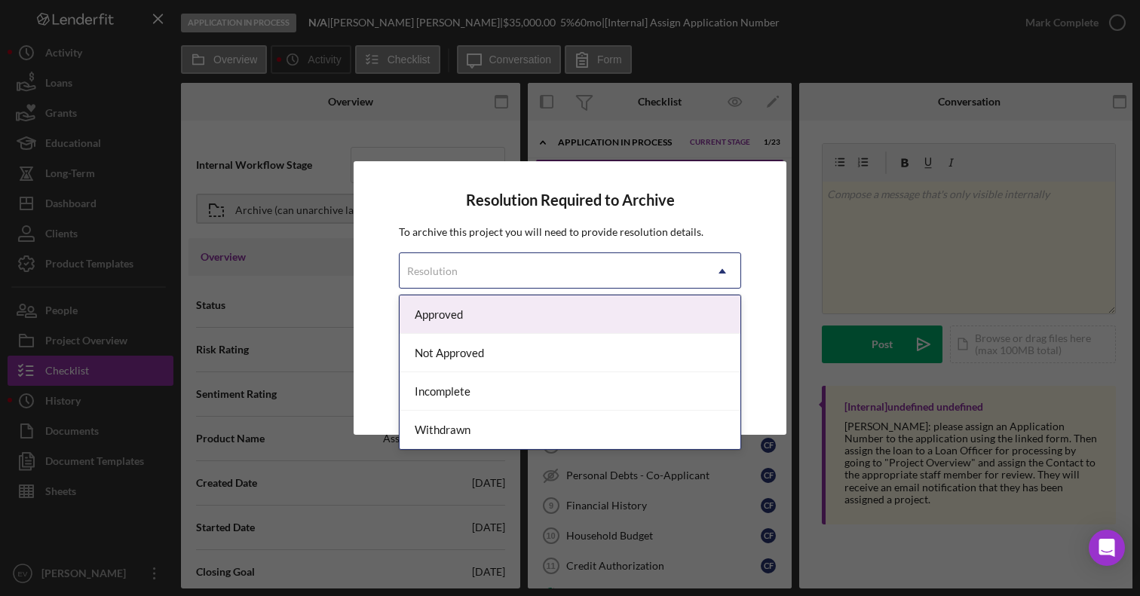
click at [453, 268] on div "Resolution" at bounding box center [432, 271] width 51 height 12
click at [449, 308] on div "Approved" at bounding box center [570, 315] width 341 height 38
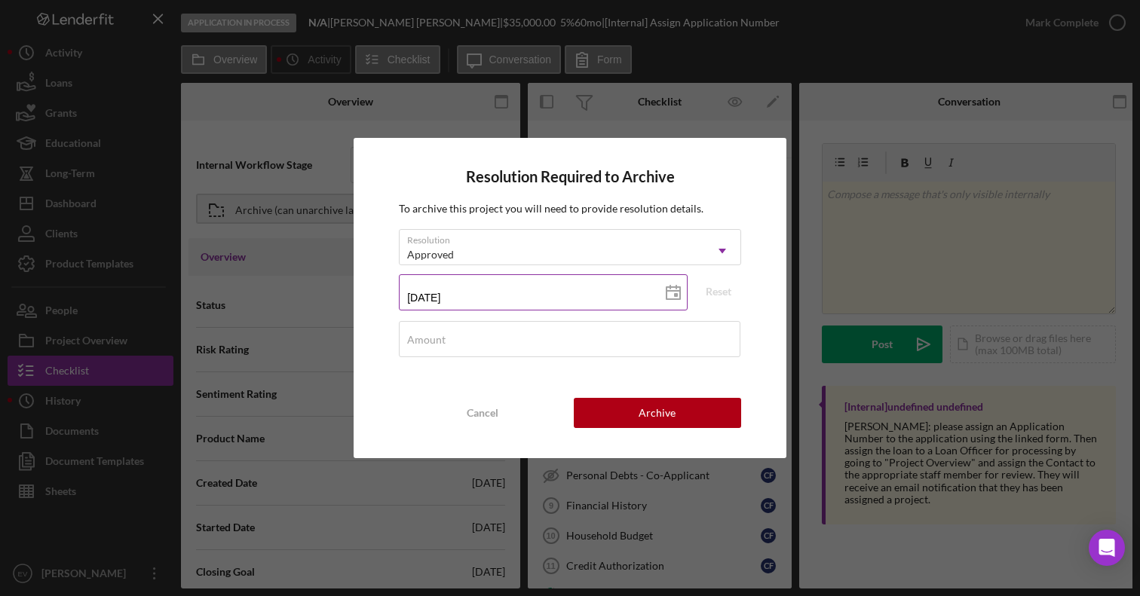
click at [460, 297] on input "[DATE]" at bounding box center [543, 292] width 289 height 36
paste input "2/dd/yyyy"
type input "02/dd/yyyy"
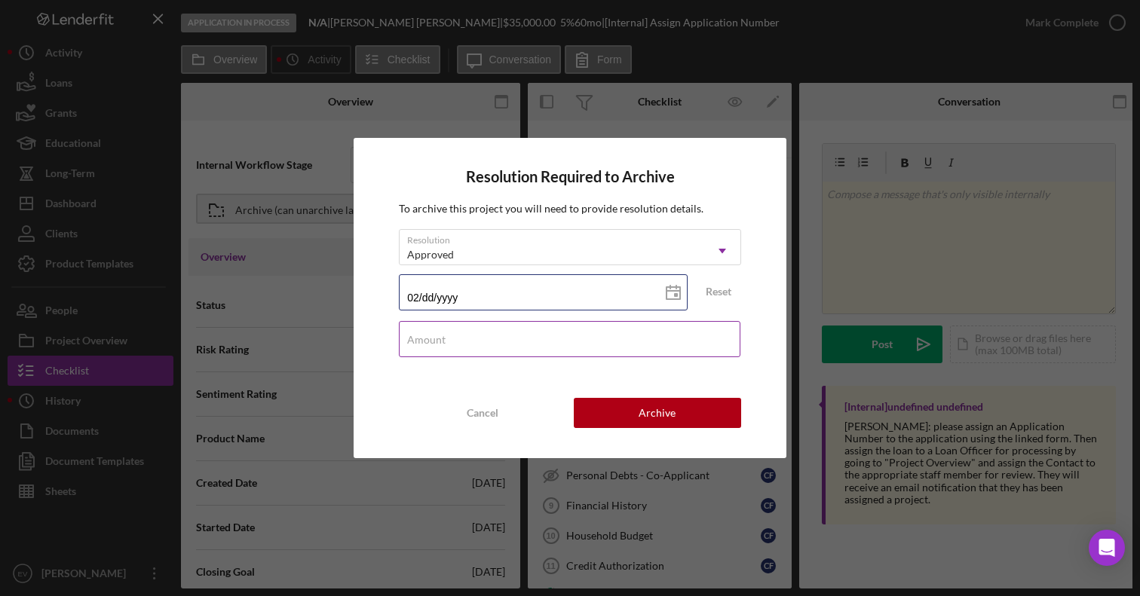
type input "02/dd/yyyy"
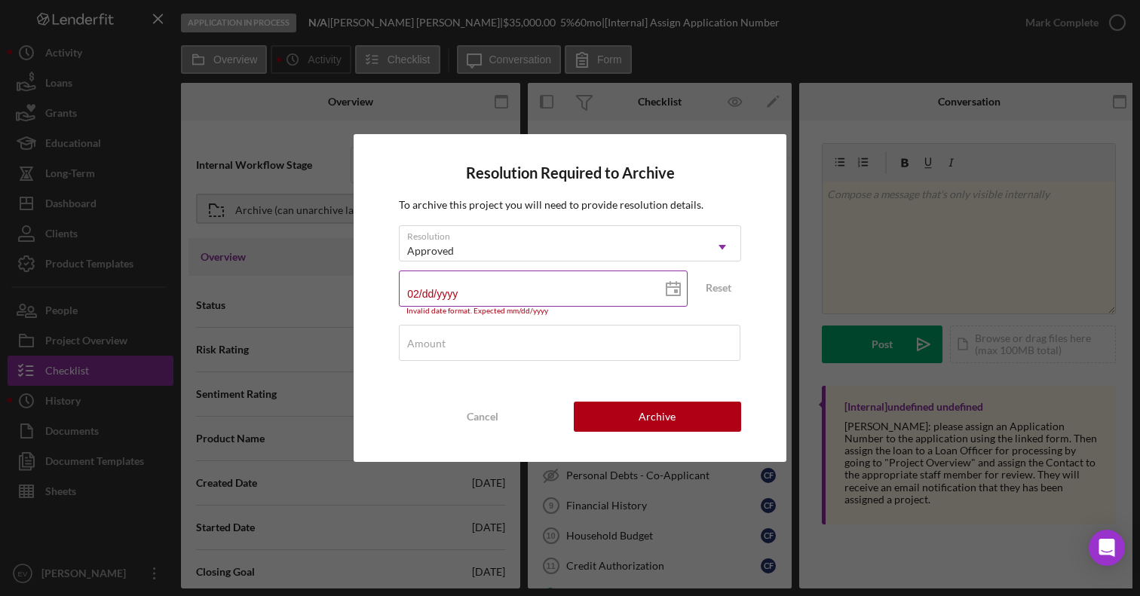
click at [418, 288] on input "02/dd/yyyy" at bounding box center [543, 289] width 289 height 36
type input "0m/dd/yyyy"
type input "07/dd/yyyy"
type input "07/2d/yyyy"
type input "07/25/yyyy"
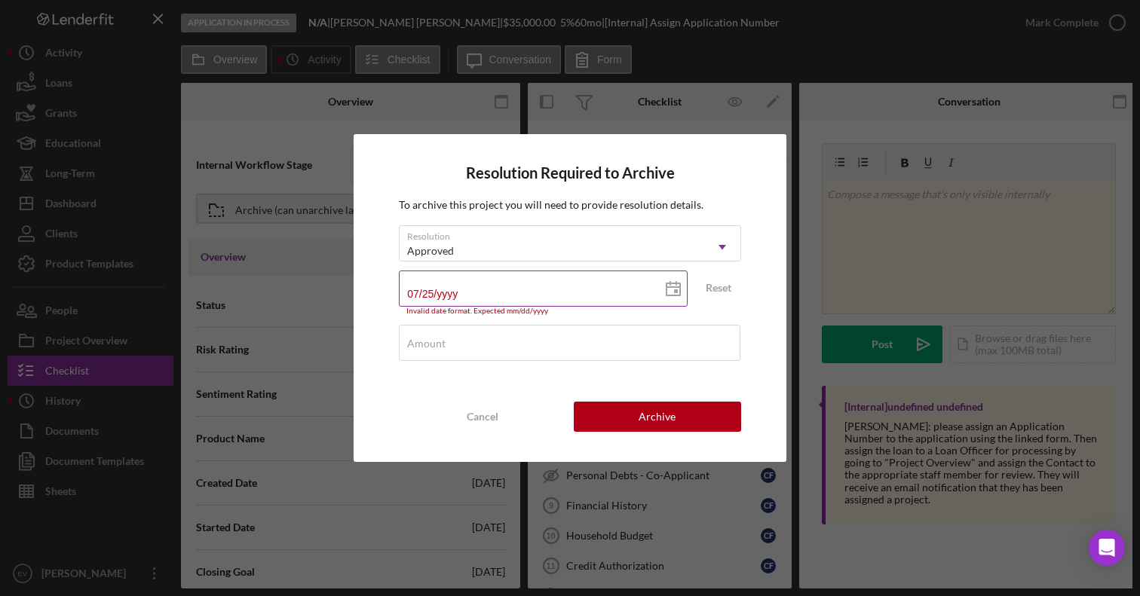
type input "07/25/2yyy"
type input "07/25/20yy"
type input "07/25/202y"
type input "[DATE]"
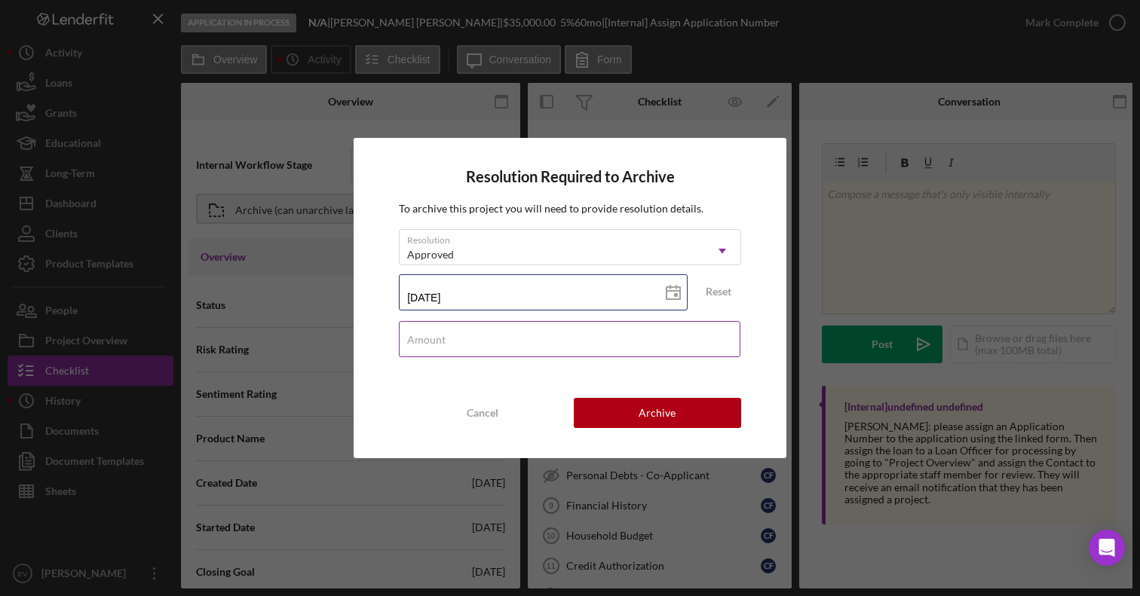
type input "[DATE]"
click at [535, 346] on input "Amount" at bounding box center [570, 339] width 342 height 36
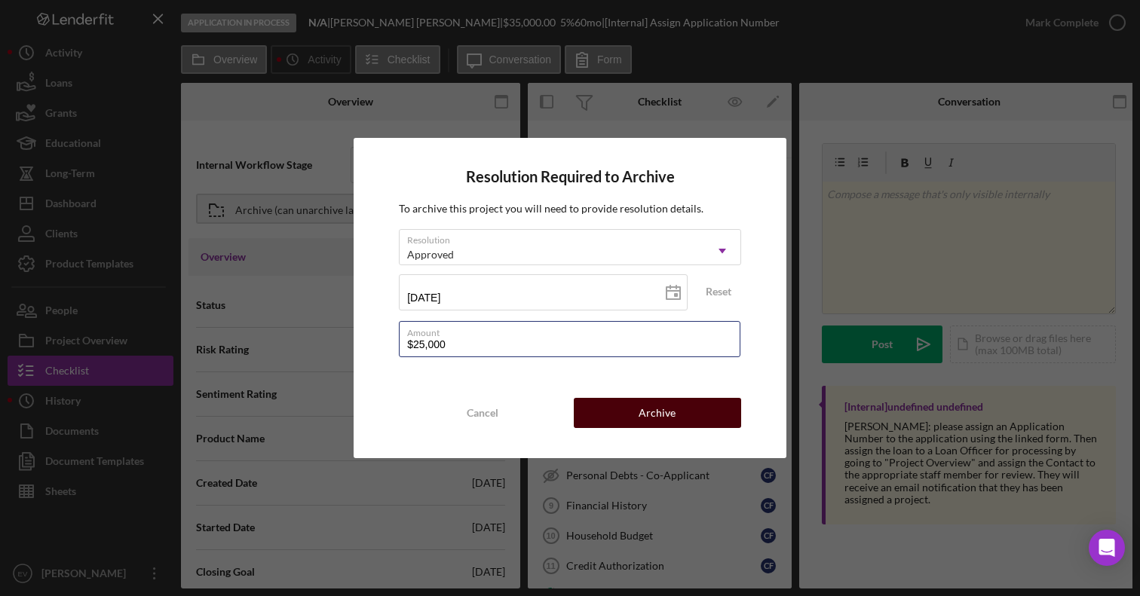
type input "$25,000"
click at [658, 411] on div "Archive" at bounding box center [657, 413] width 37 height 30
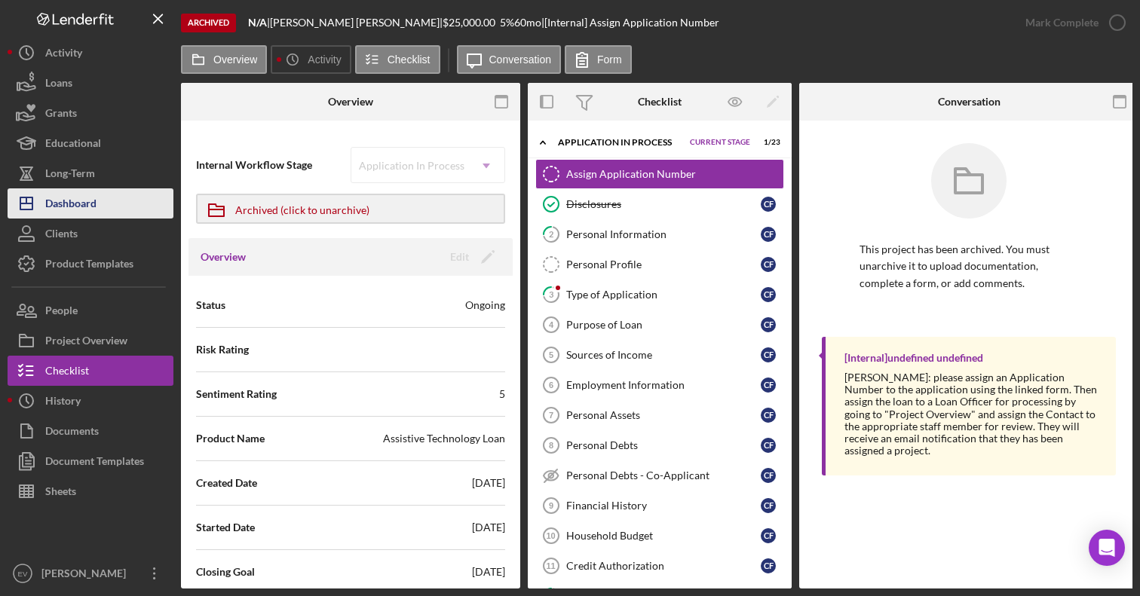
click at [93, 215] on div "Dashboard" at bounding box center [70, 205] width 51 height 34
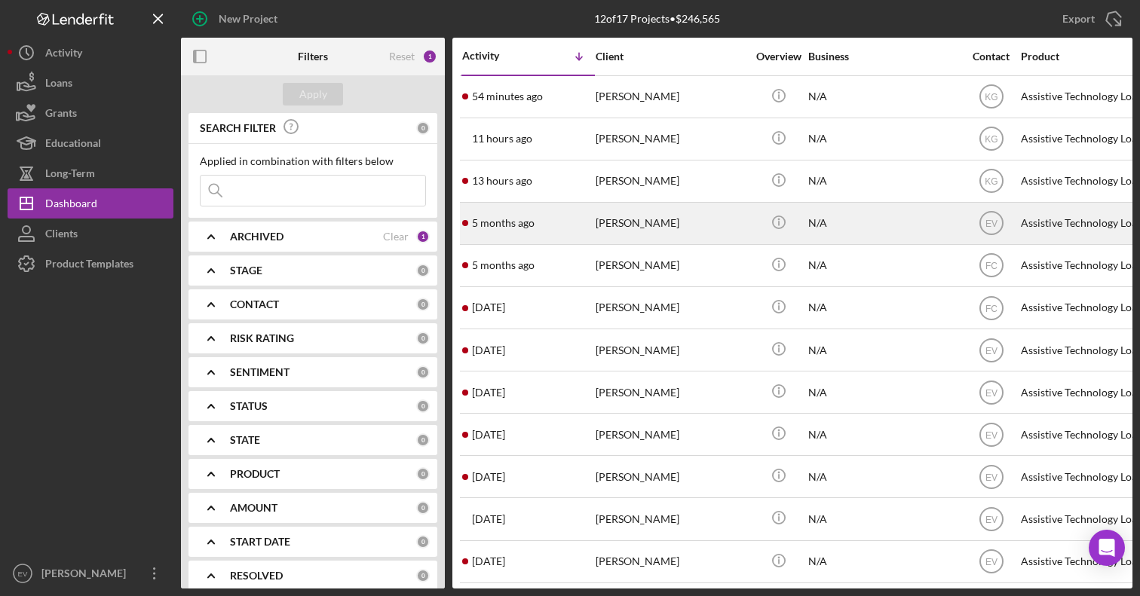
click at [624, 232] on div "[PERSON_NAME]" at bounding box center [671, 224] width 151 height 40
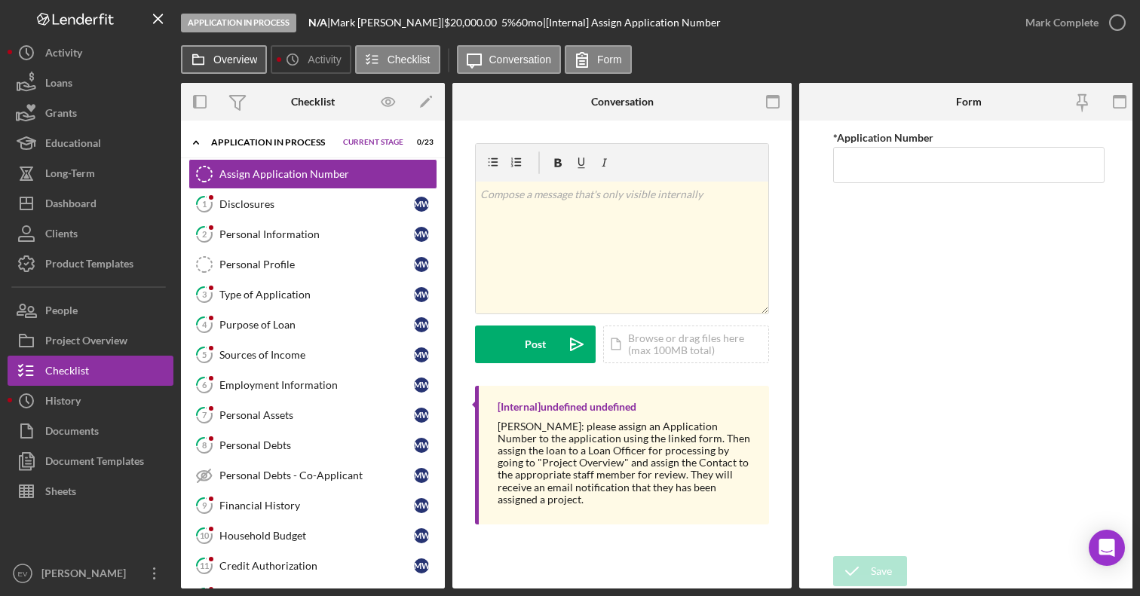
click at [232, 56] on label "Overview" at bounding box center [235, 60] width 44 height 12
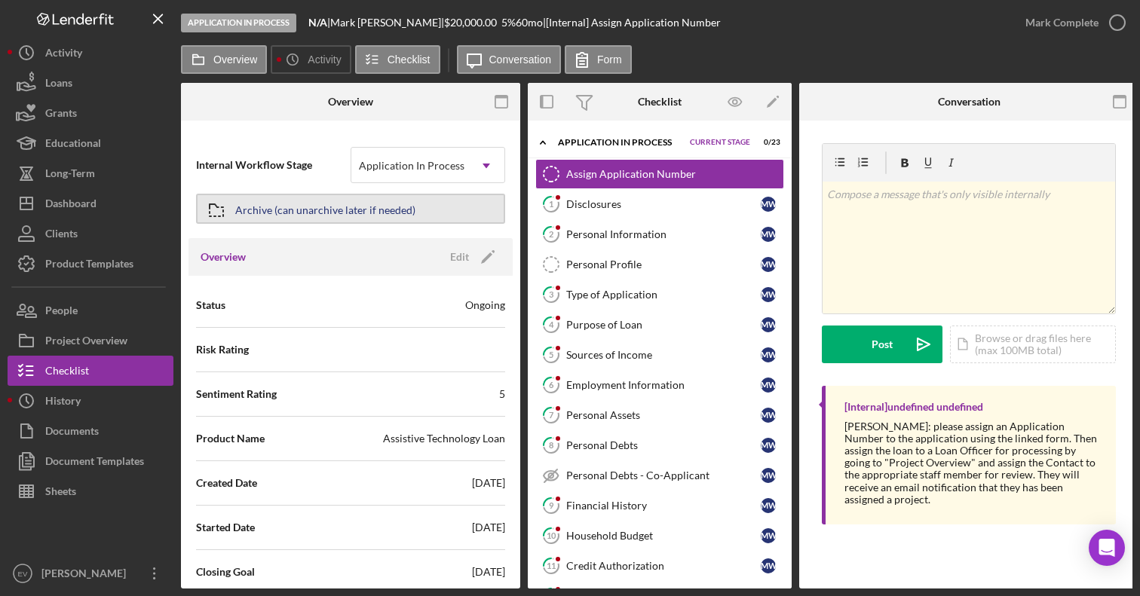
click at [305, 212] on div "Archive (can unarchive later if needed)" at bounding box center [325, 208] width 180 height 27
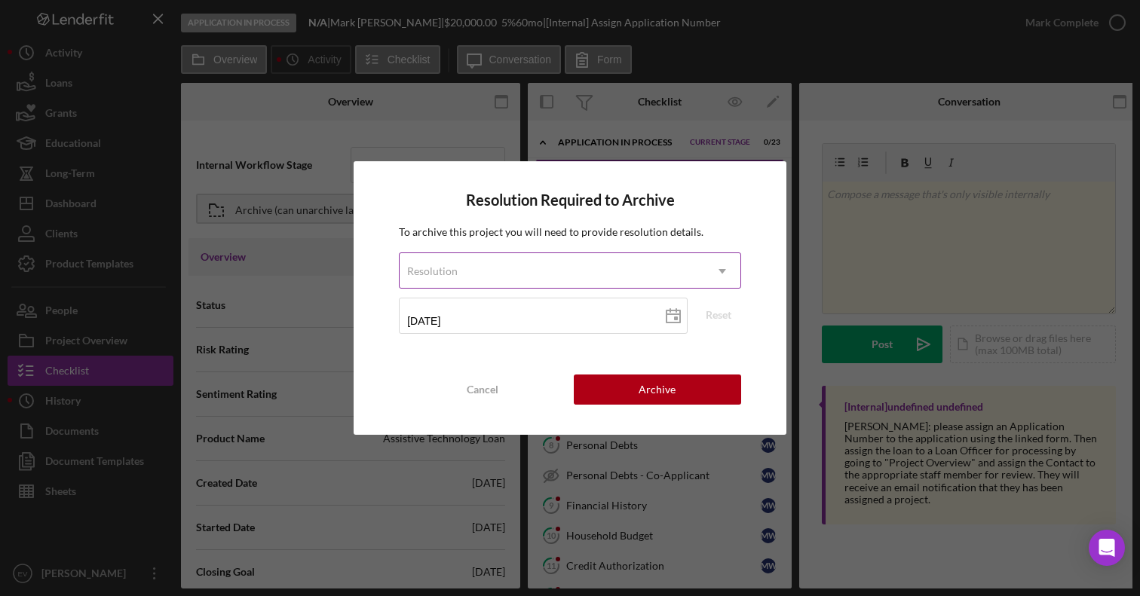
click at [464, 260] on div "Resolution" at bounding box center [552, 271] width 305 height 35
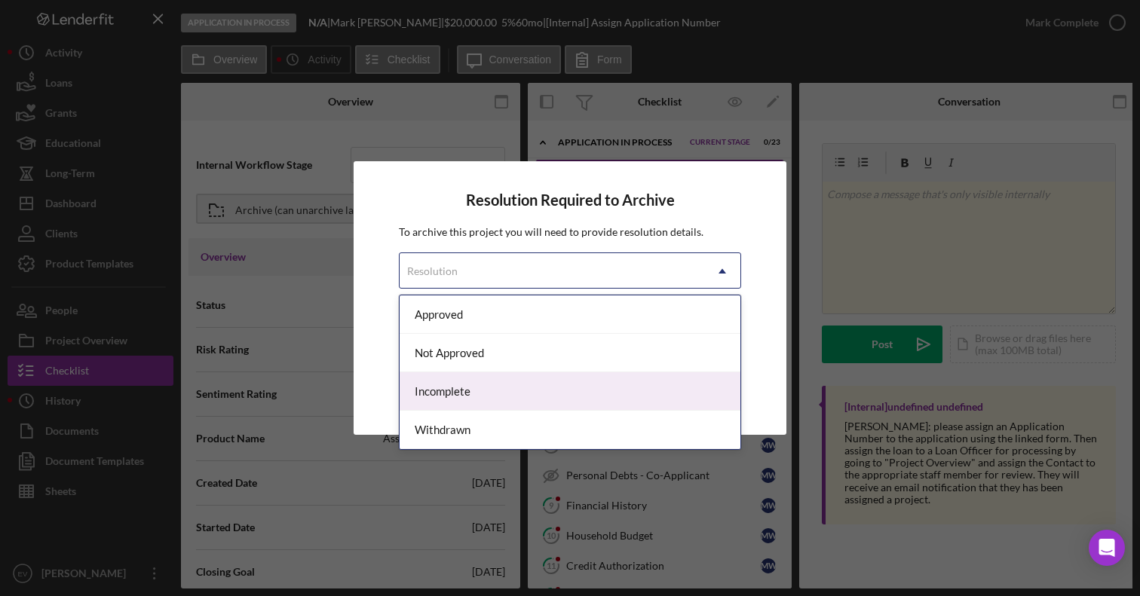
click at [475, 398] on div "Incomplete" at bounding box center [570, 391] width 341 height 38
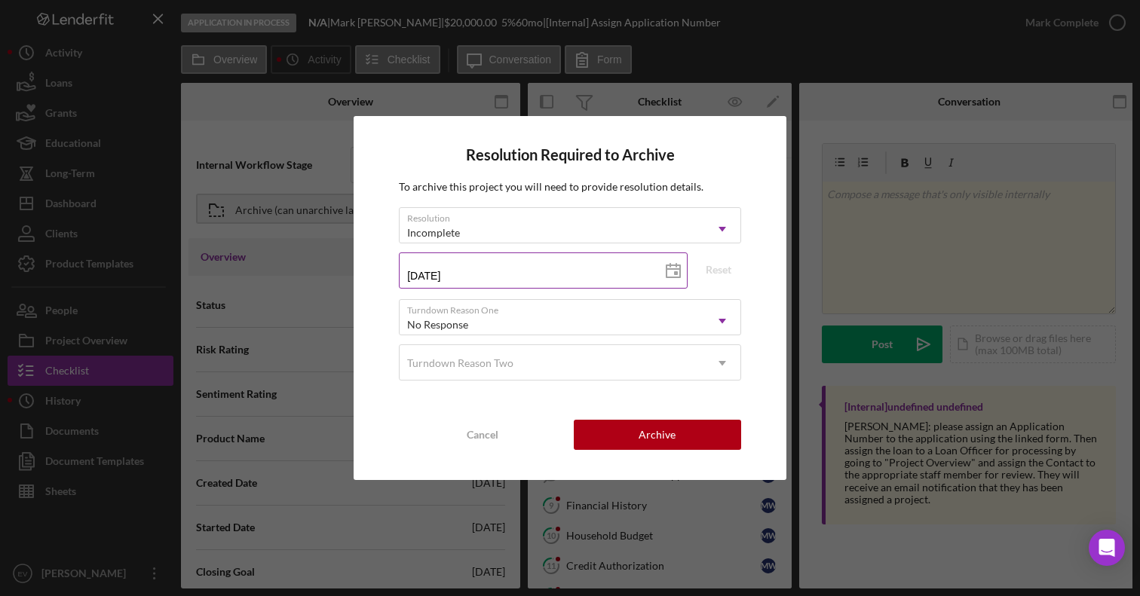
click at [670, 269] on line at bounding box center [673, 269] width 14 height 0
type input "[DATE]"
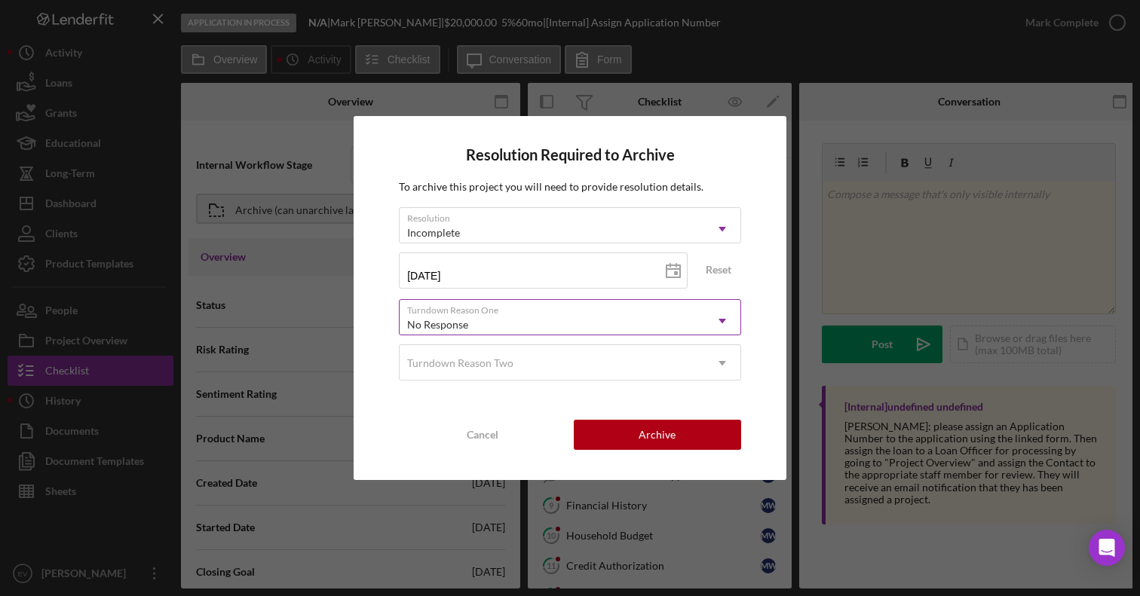
type input "[DATE]"
click at [568, 317] on div "No Response" at bounding box center [552, 325] width 305 height 35
click at [510, 323] on div "No Response" at bounding box center [552, 325] width 305 height 35
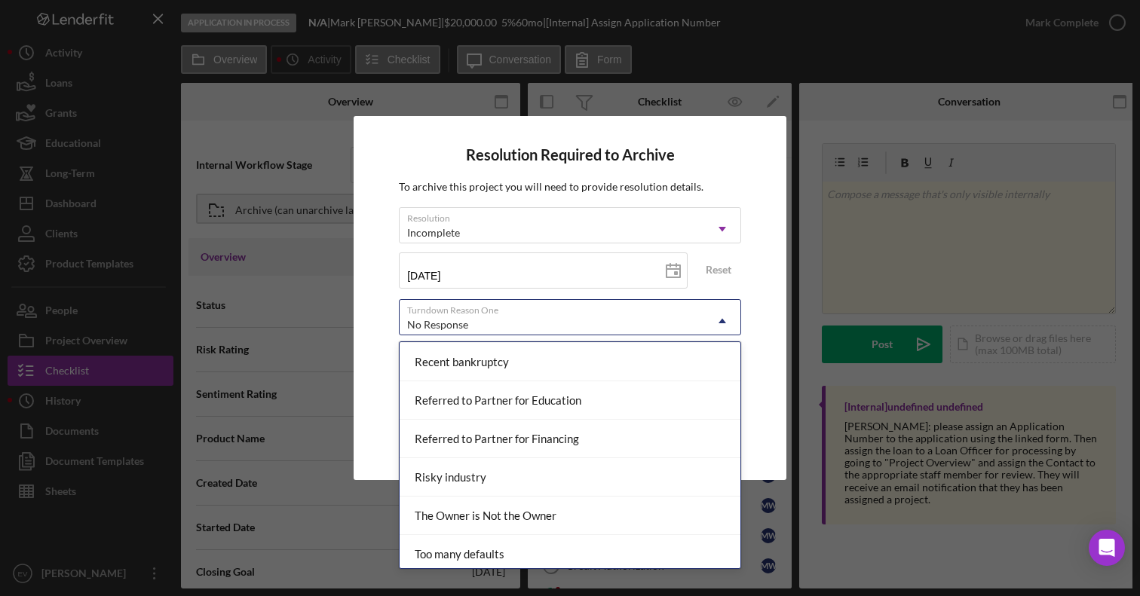
scroll to position [1420, 0]
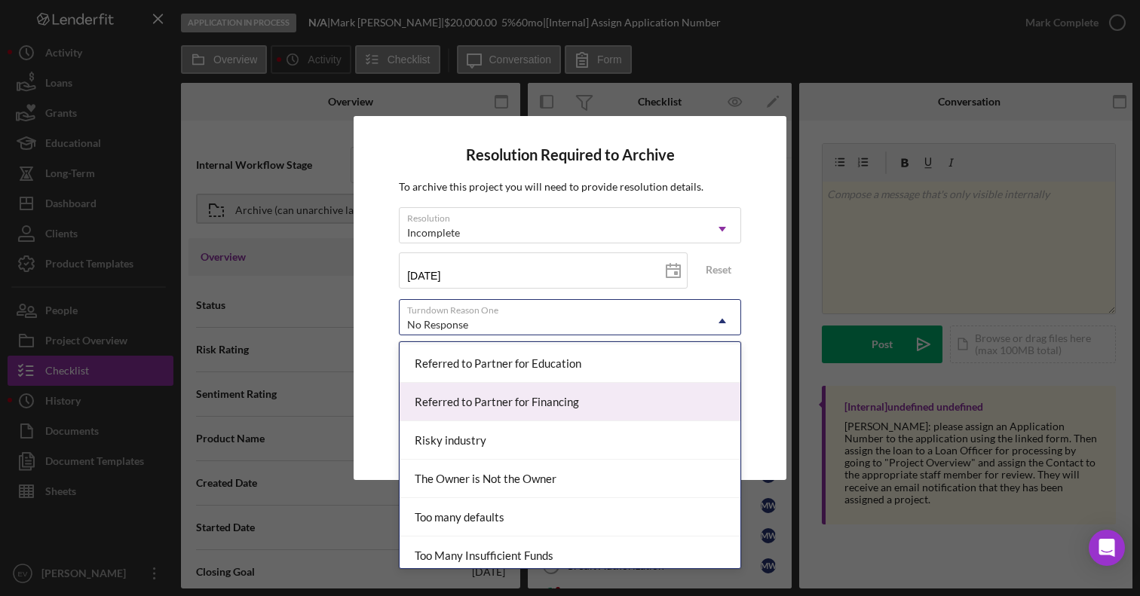
click at [378, 395] on div "Resolution Required to Archive To archive this project you will need to provide…" at bounding box center [570, 298] width 433 height 364
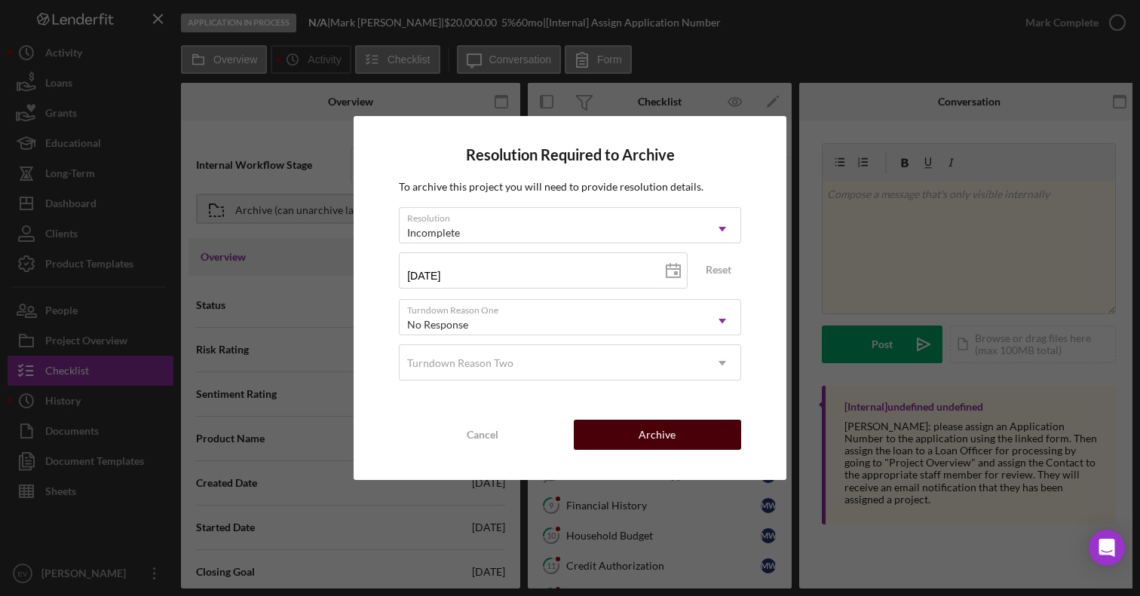
click at [627, 431] on button "Archive" at bounding box center [657, 435] width 167 height 30
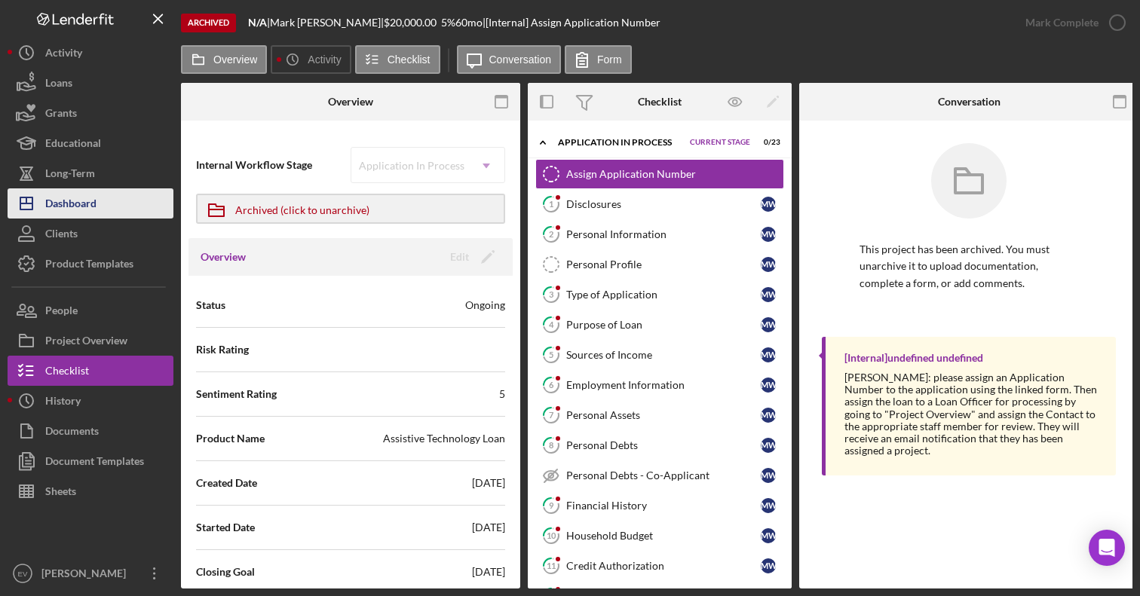
click at [109, 203] on button "Icon/Dashboard Dashboard" at bounding box center [91, 203] width 166 height 30
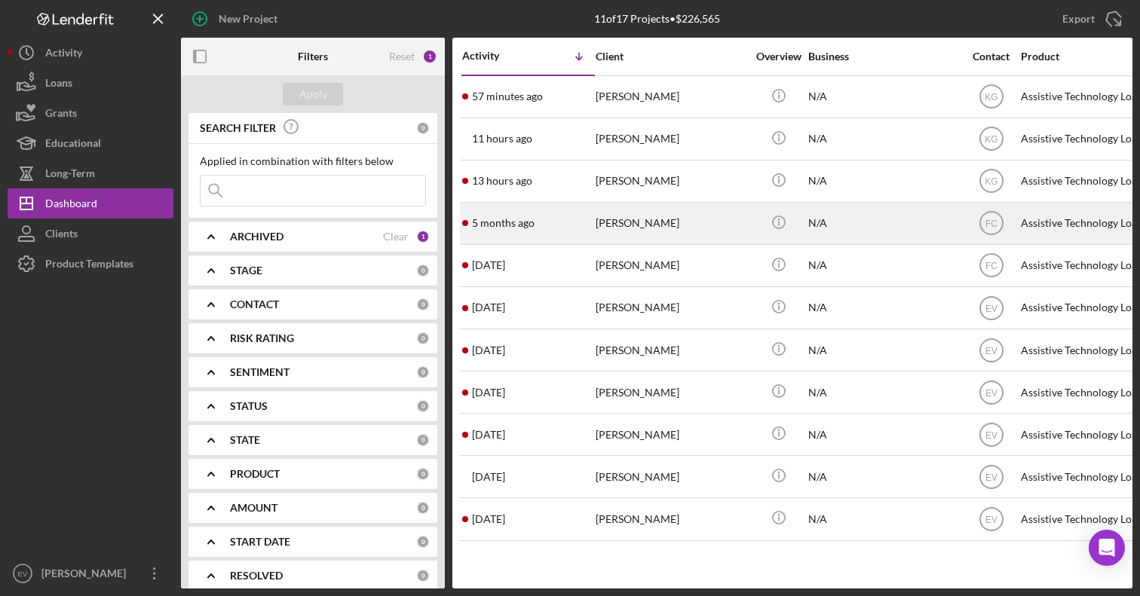
click at [608, 228] on div "[PERSON_NAME]" at bounding box center [671, 224] width 151 height 40
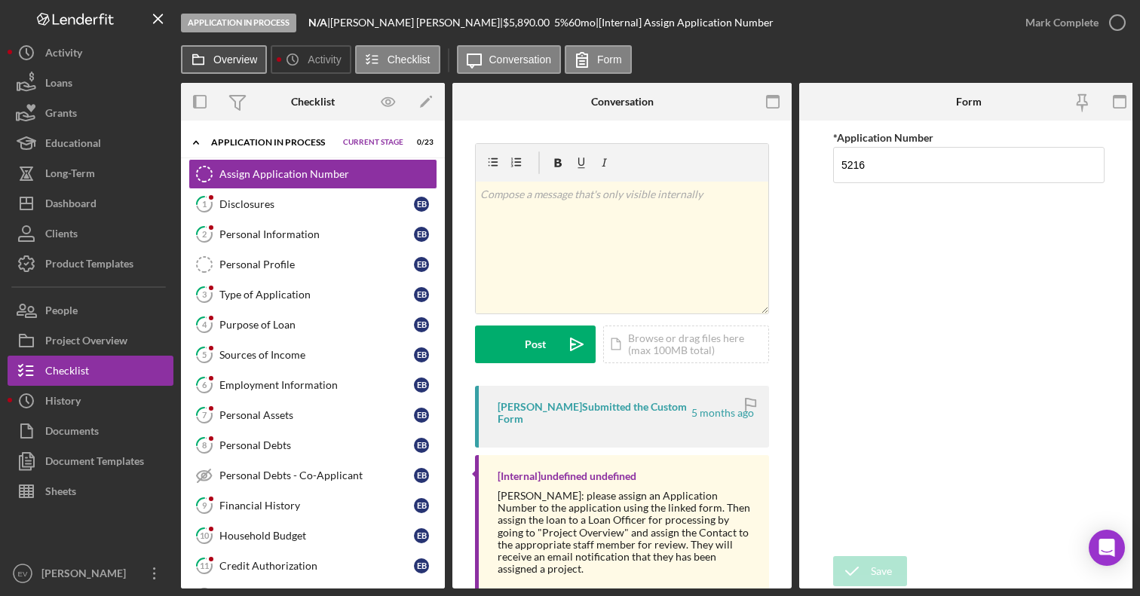
click at [234, 63] on label "Overview" at bounding box center [235, 60] width 44 height 12
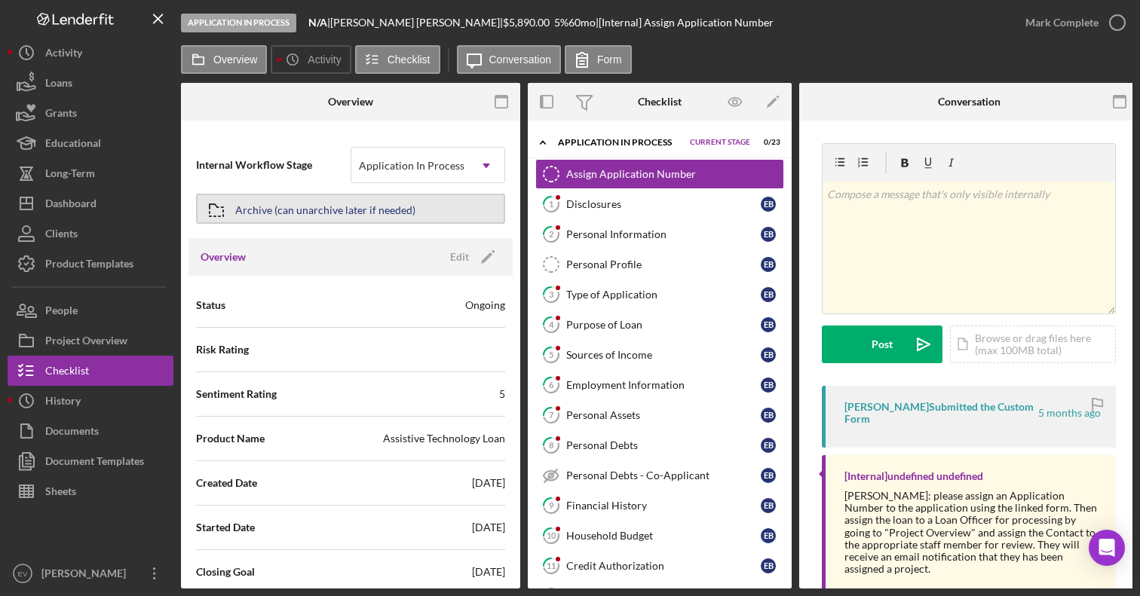
click at [303, 207] on div "Archive (can unarchive later if needed)" at bounding box center [325, 208] width 180 height 27
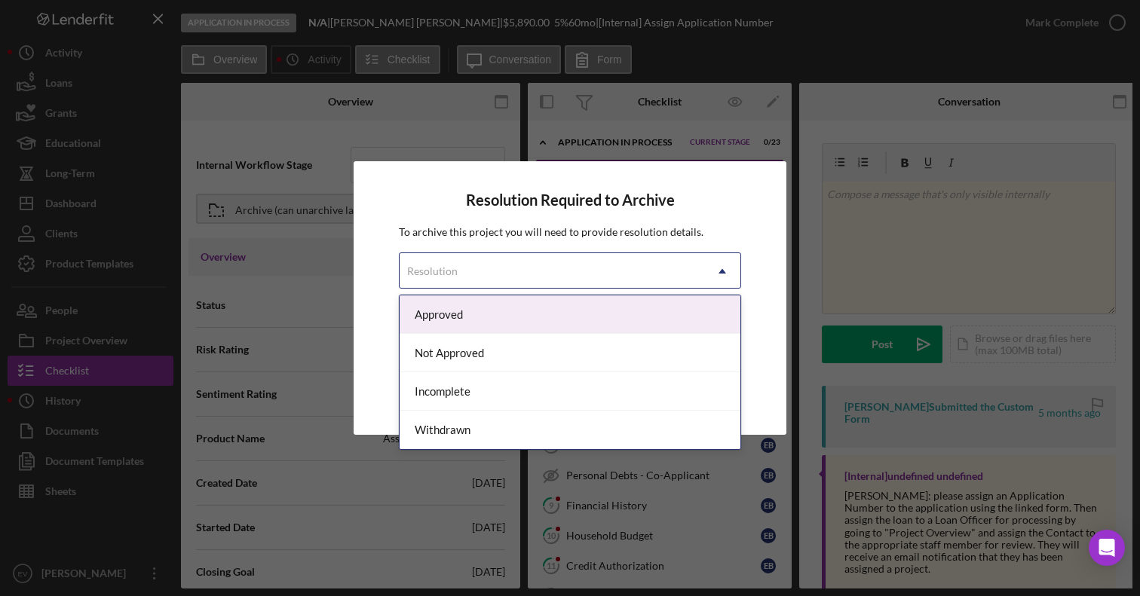
click at [483, 268] on div "Resolution" at bounding box center [552, 271] width 305 height 35
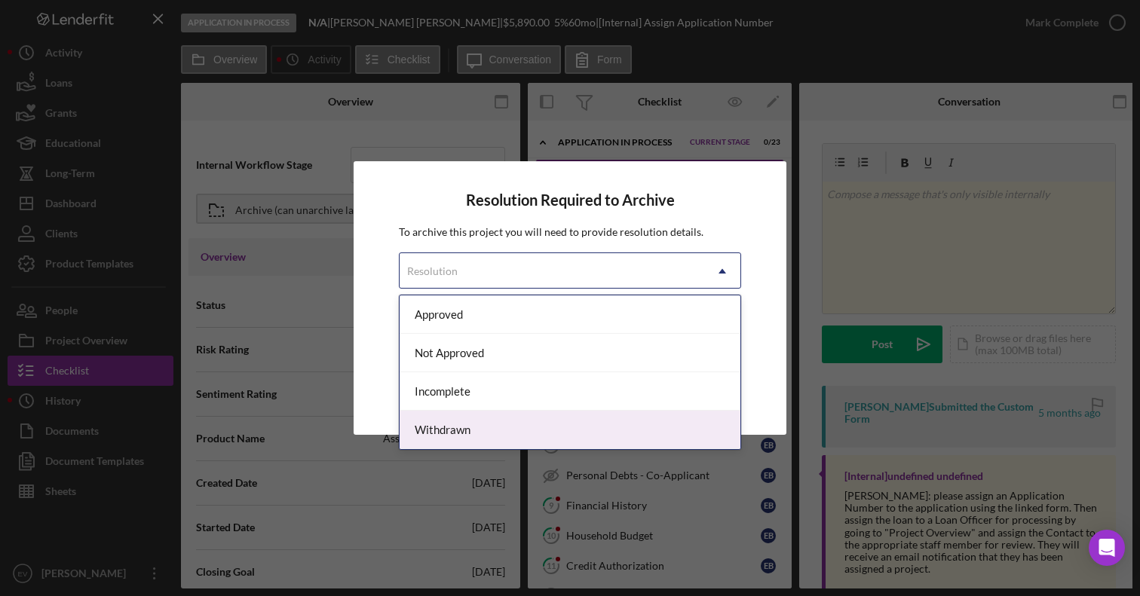
click at [480, 418] on div "Withdrawn" at bounding box center [570, 430] width 341 height 38
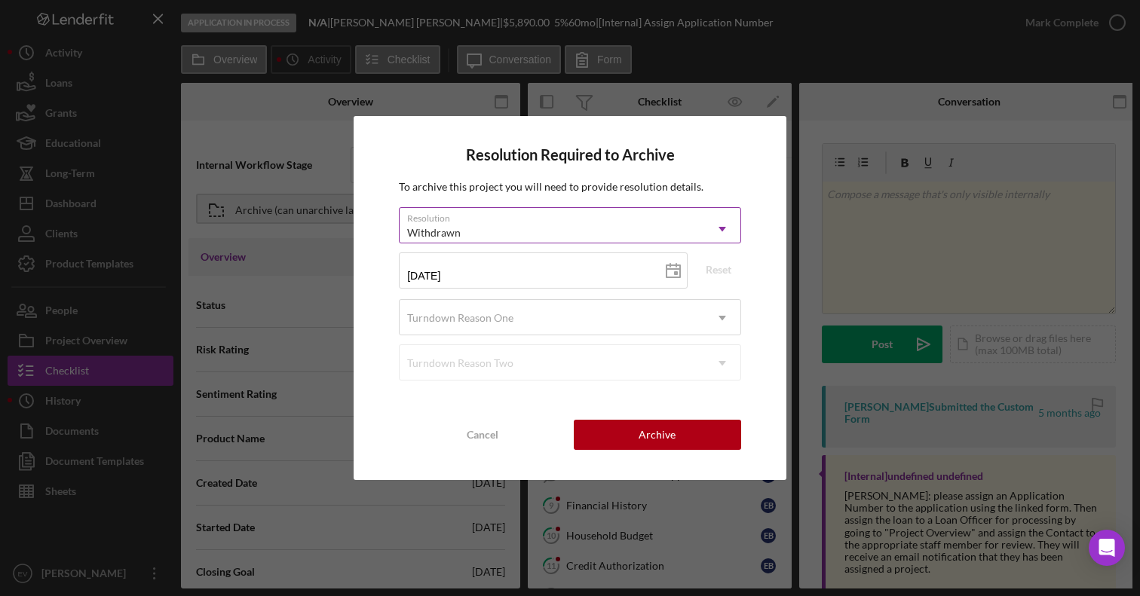
click at [482, 224] on div "Withdrawn" at bounding box center [552, 233] width 305 height 35
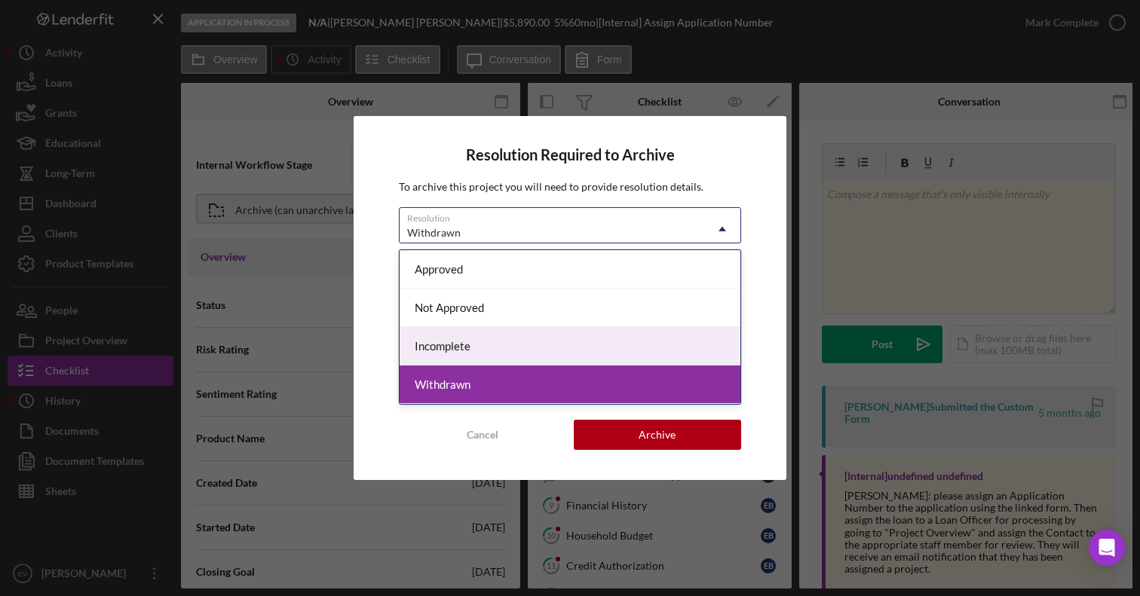
click at [463, 338] on div "Incomplete" at bounding box center [570, 346] width 341 height 38
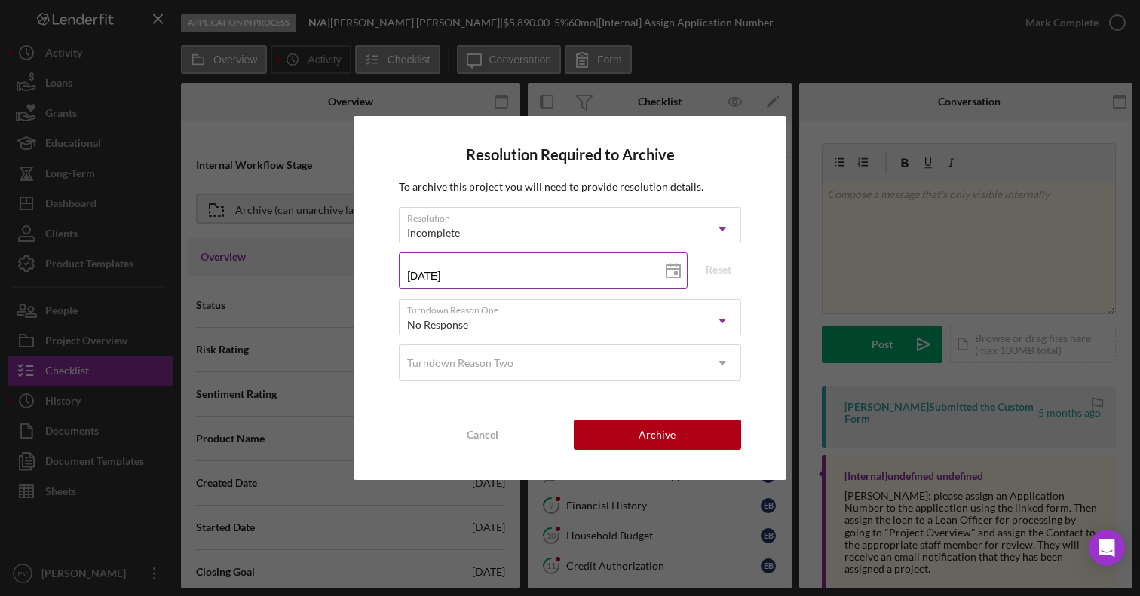
click at [481, 273] on input "[DATE]" at bounding box center [543, 271] width 289 height 36
click at [504, 274] on input "[DATE]" at bounding box center [543, 271] width 289 height 36
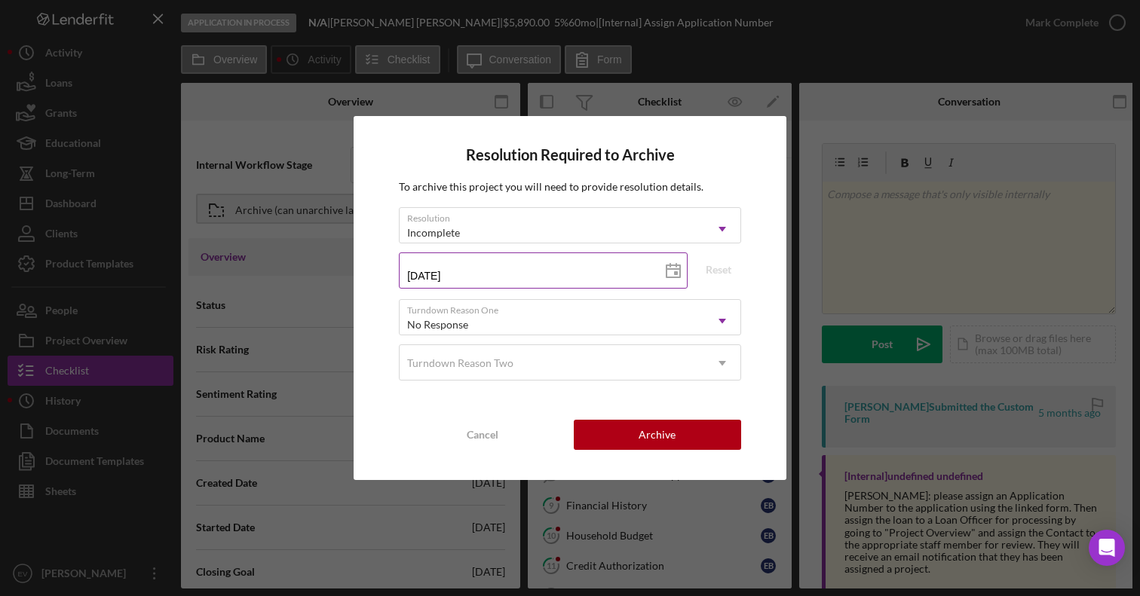
click at [504, 274] on input "[DATE]" at bounding box center [543, 271] width 289 height 36
type input "0m/dd/yyyy"
type input "03/dd/yyyy"
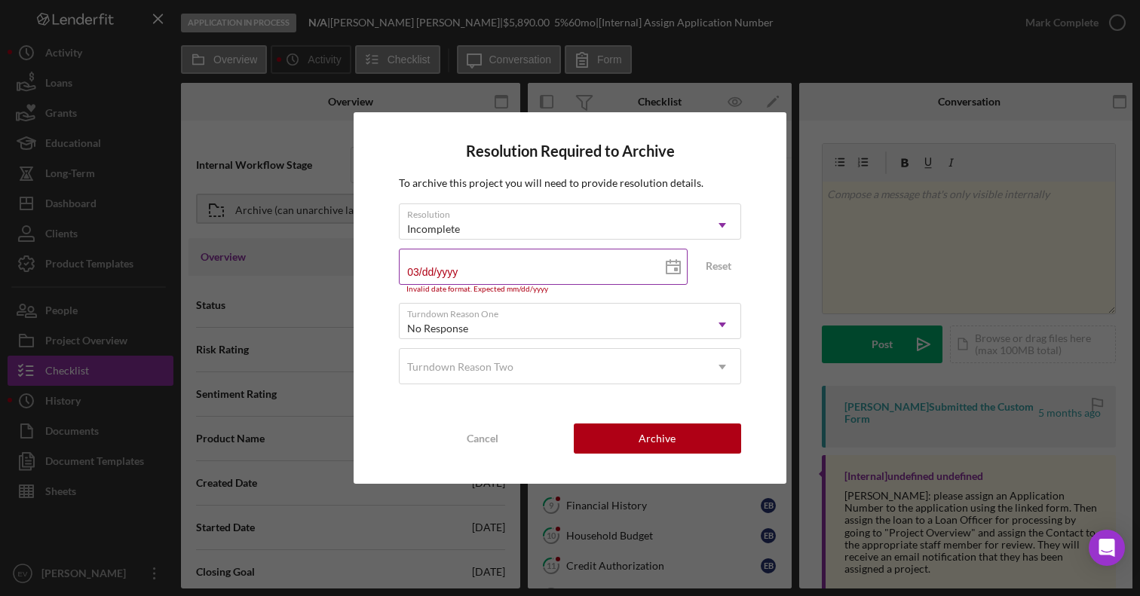
type input "03/2d/yyyy"
type input "03/25/yyyy"
type input "03/25/2yyy"
type input "03/25/20yy"
type input "03/25/202y"
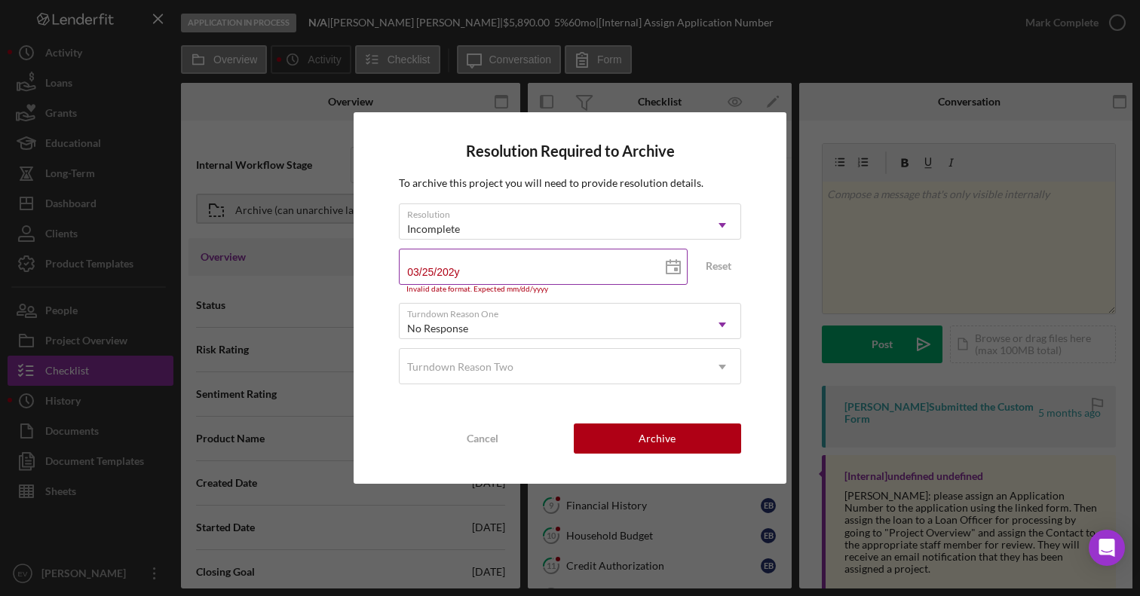
type input "[DATE]"
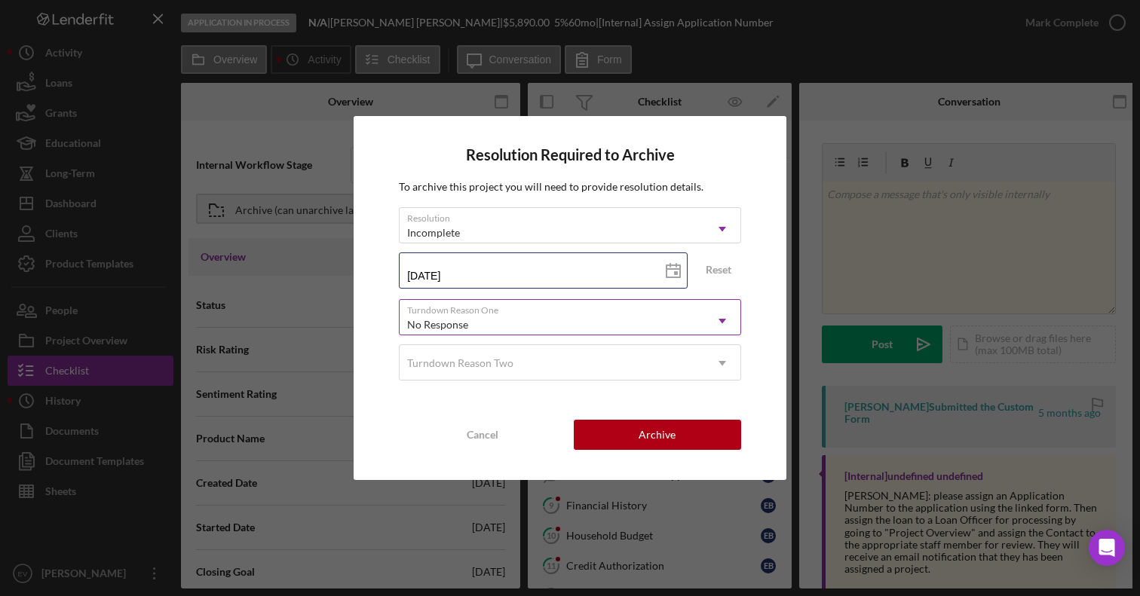
type input "[DATE]"
click at [526, 316] on div "No Response" at bounding box center [552, 325] width 305 height 35
type input "w"
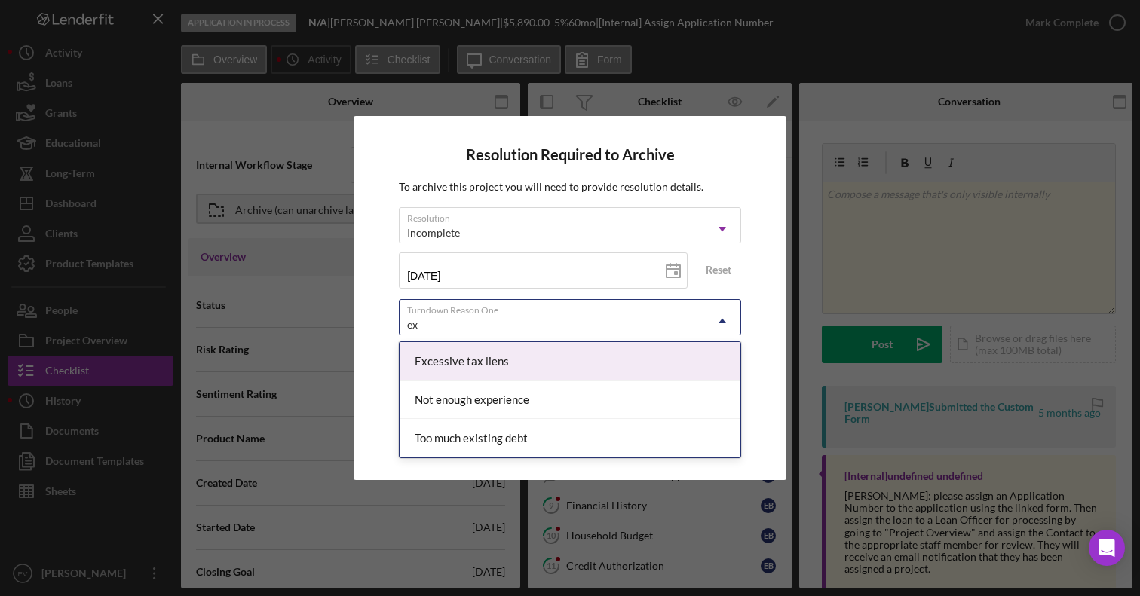
type input "e"
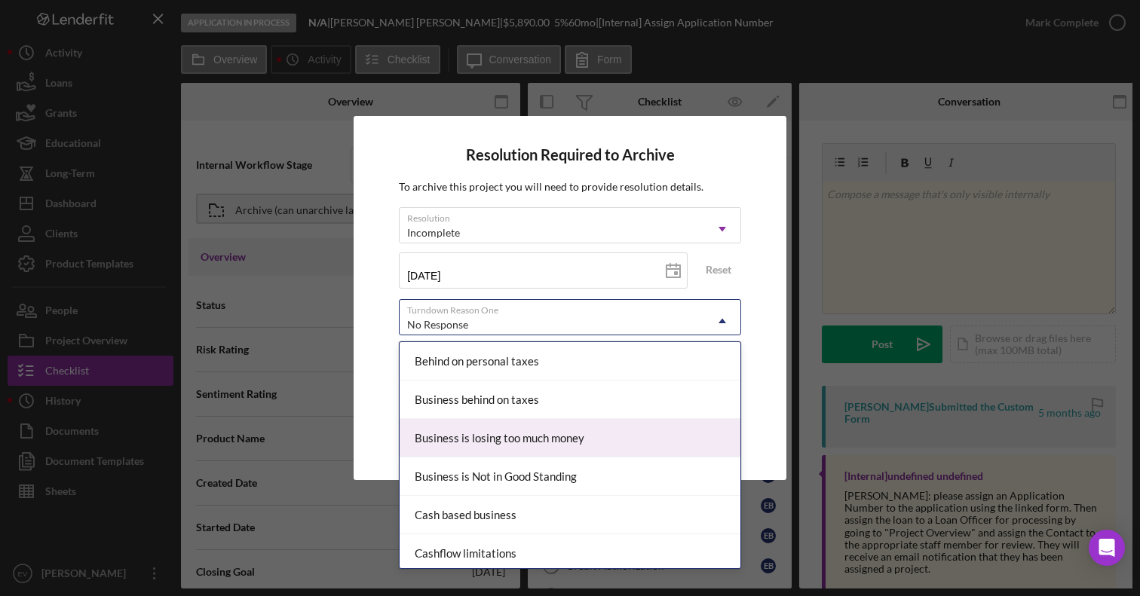
scroll to position [35, 0]
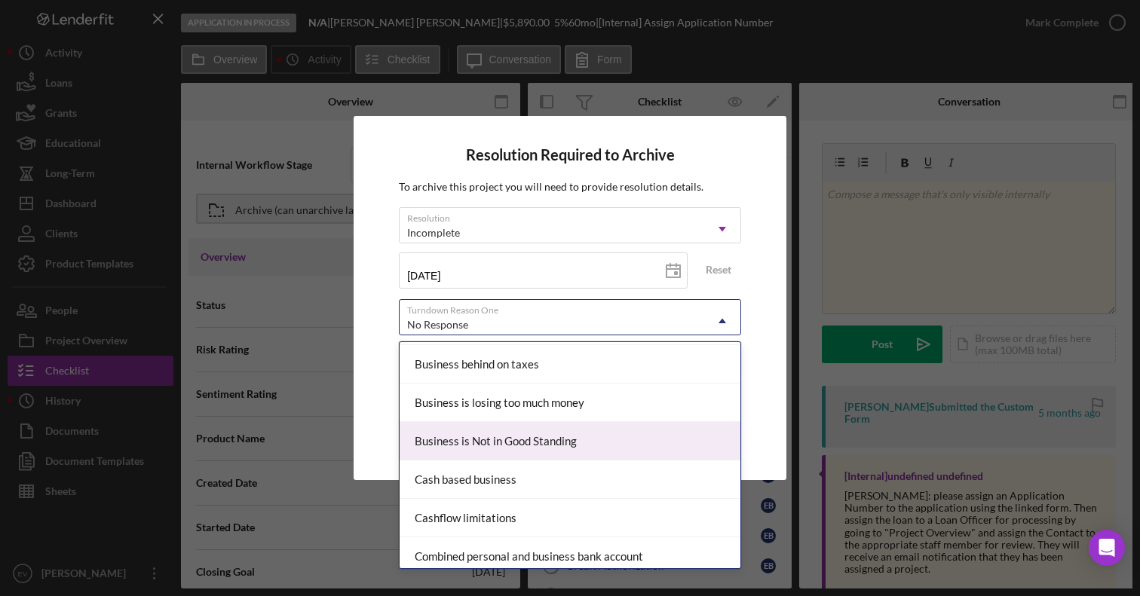
click at [378, 431] on div "Resolution Required to Archive To archive this project you will need to provide…" at bounding box center [570, 298] width 433 height 364
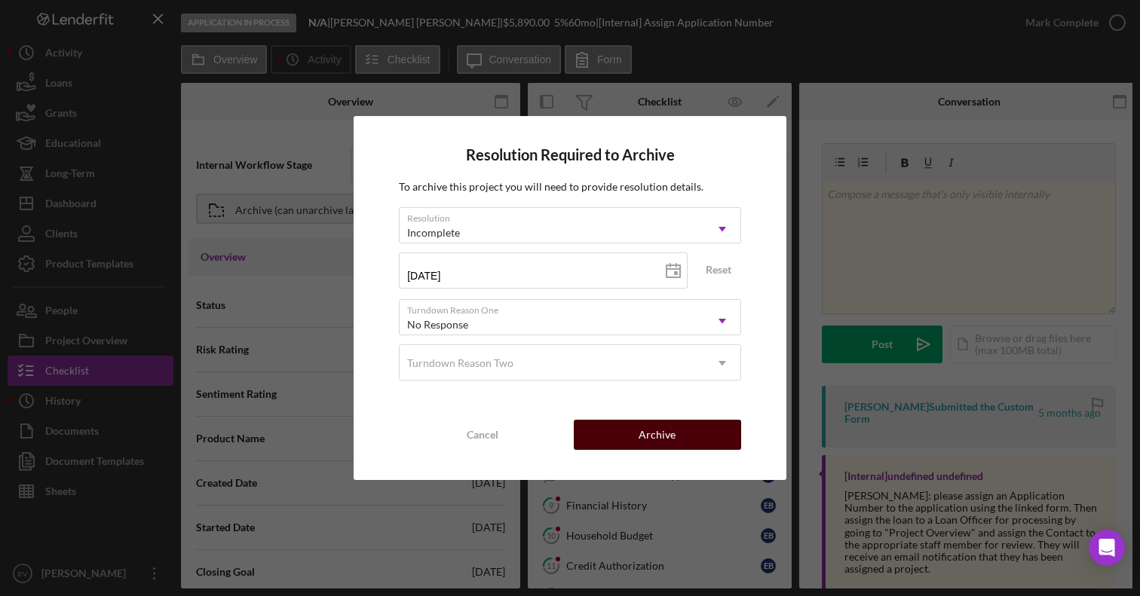
click at [682, 433] on button "Archive" at bounding box center [657, 435] width 167 height 30
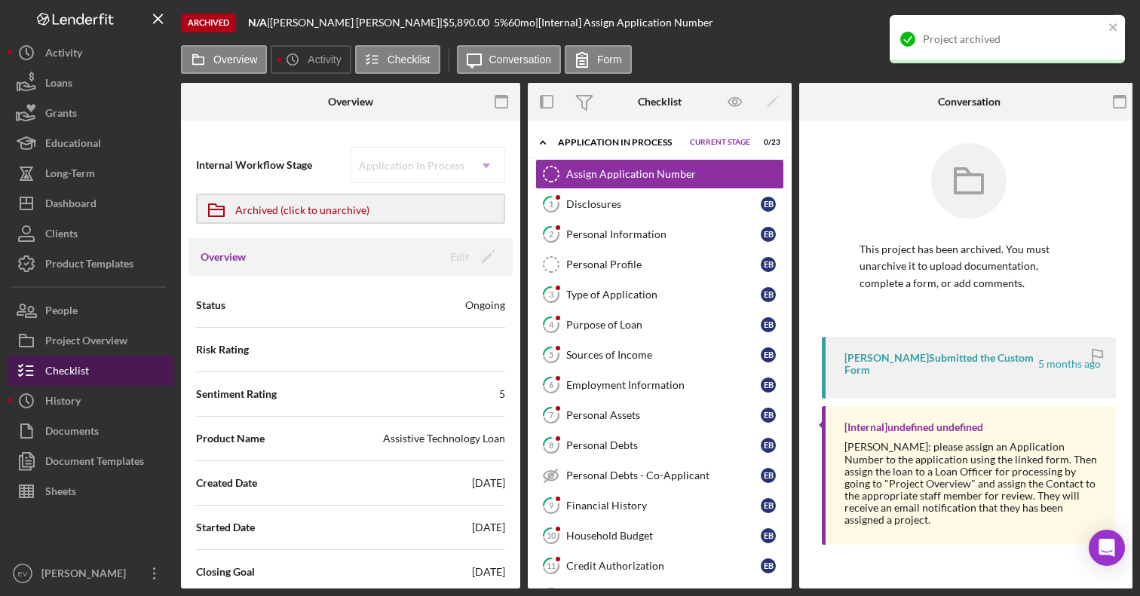
click at [111, 375] on button "Checklist" at bounding box center [91, 371] width 166 height 30
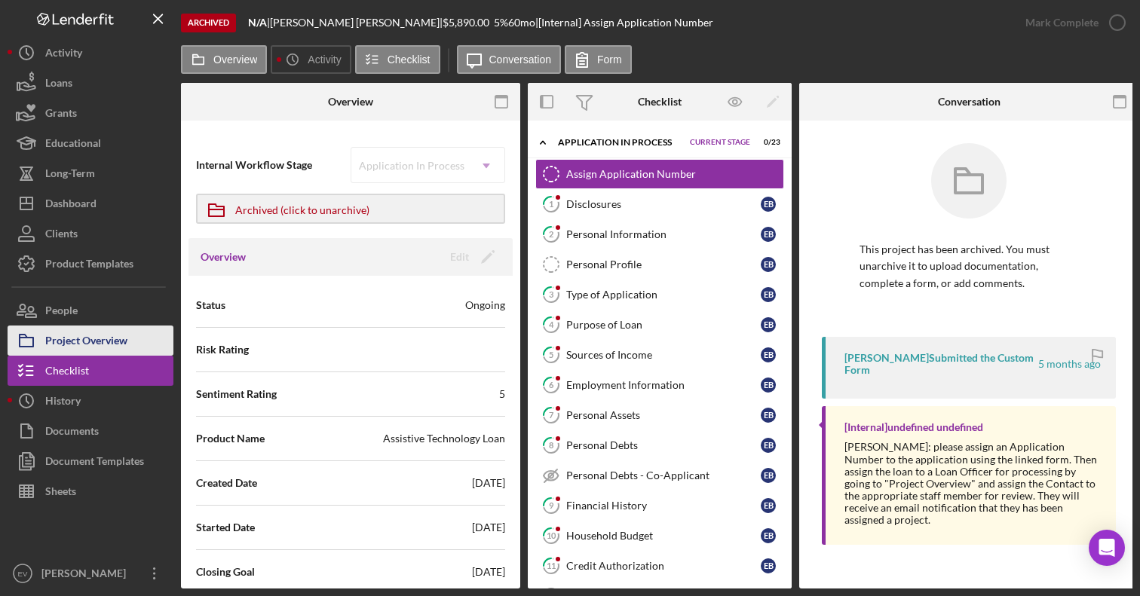
click at [93, 343] on div "Project Overview" at bounding box center [86, 343] width 82 height 34
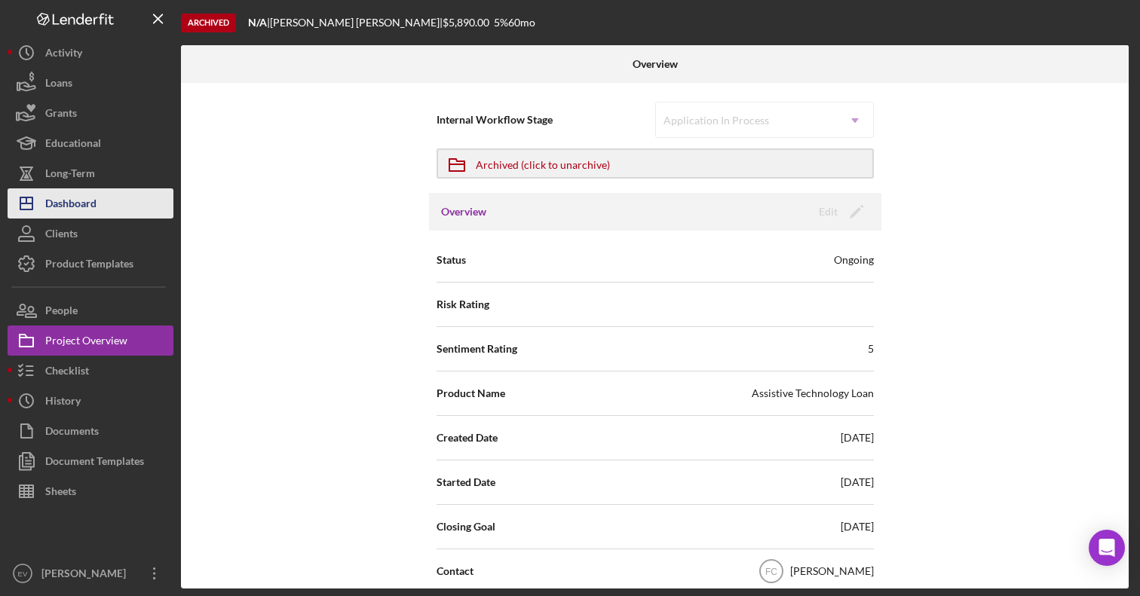
click at [101, 214] on button "Icon/Dashboard Dashboard" at bounding box center [91, 203] width 166 height 30
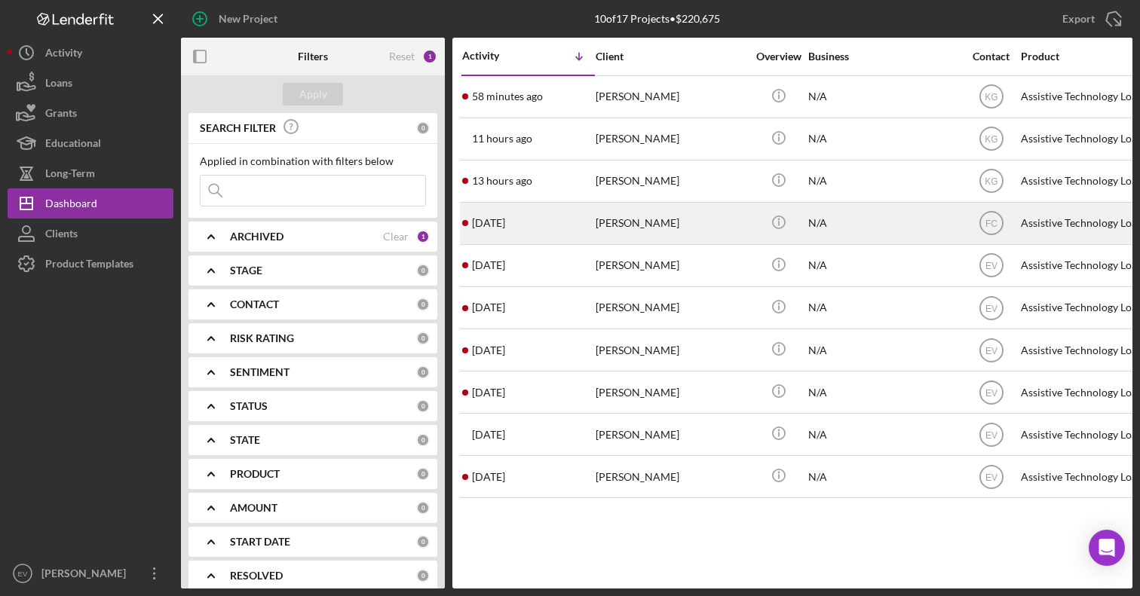
click at [651, 228] on div "[PERSON_NAME]" at bounding box center [671, 224] width 151 height 40
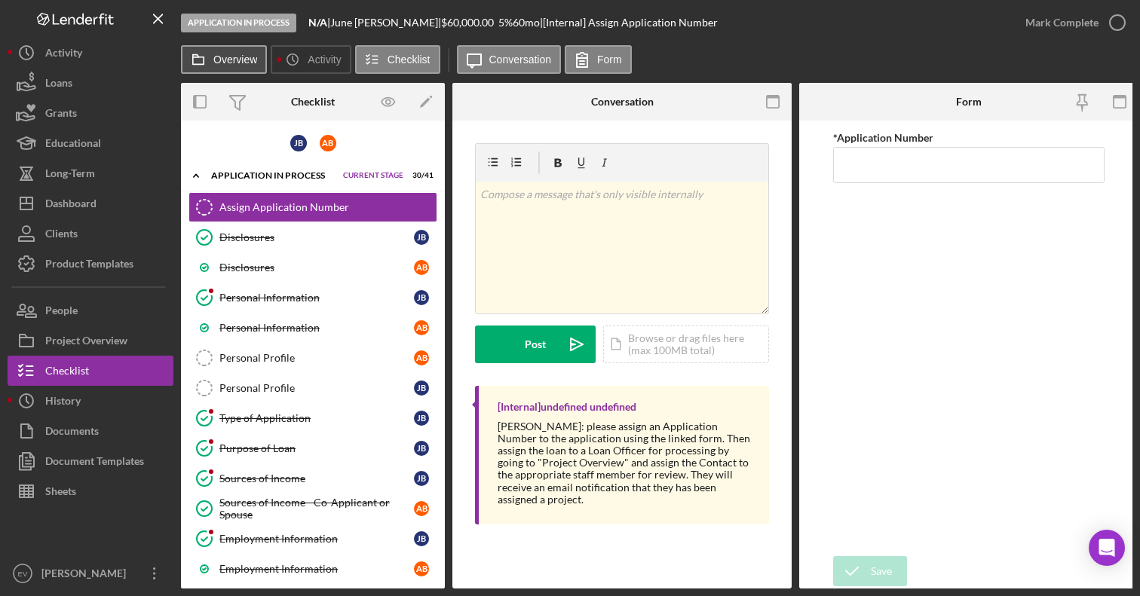
click at [241, 60] on label "Overview" at bounding box center [235, 60] width 44 height 12
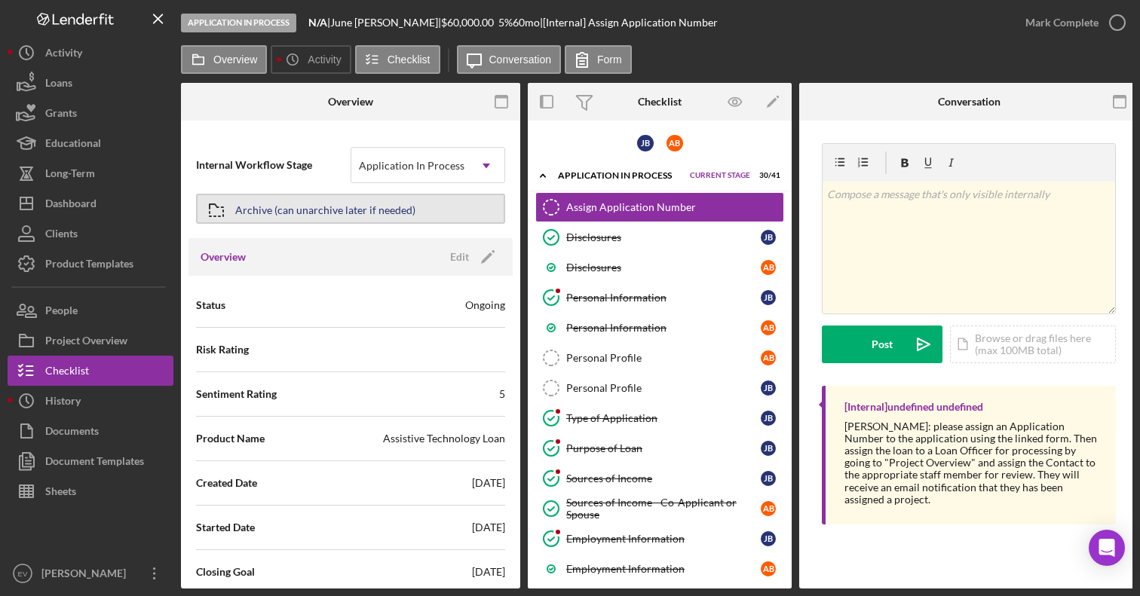
click at [291, 210] on div "Archive (can unarchive later if needed)" at bounding box center [325, 208] width 180 height 27
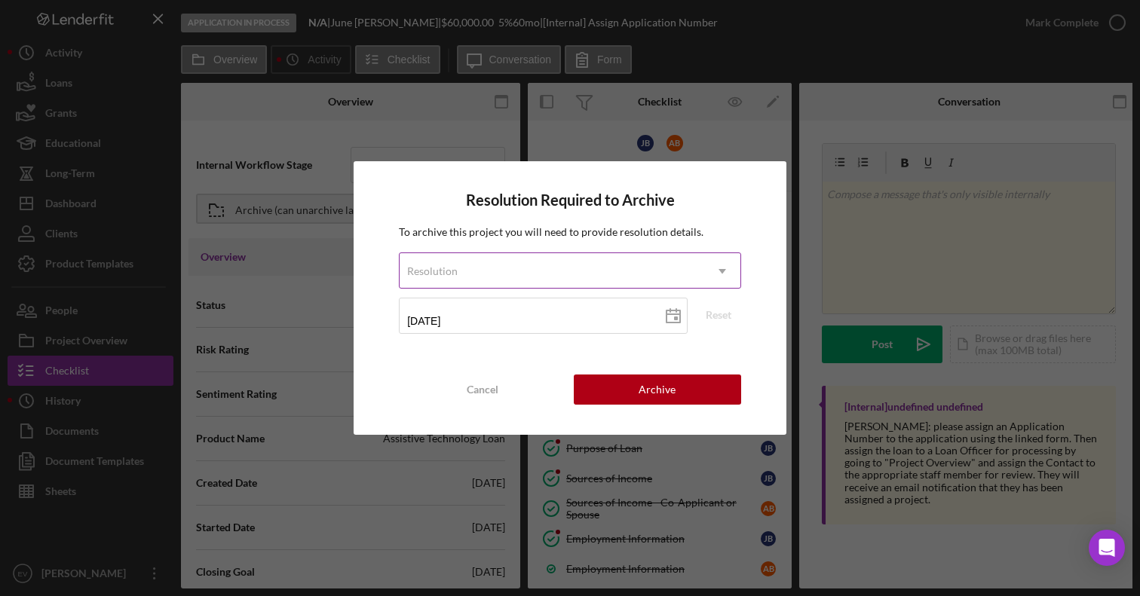
click at [517, 273] on div "Resolution" at bounding box center [552, 271] width 305 height 35
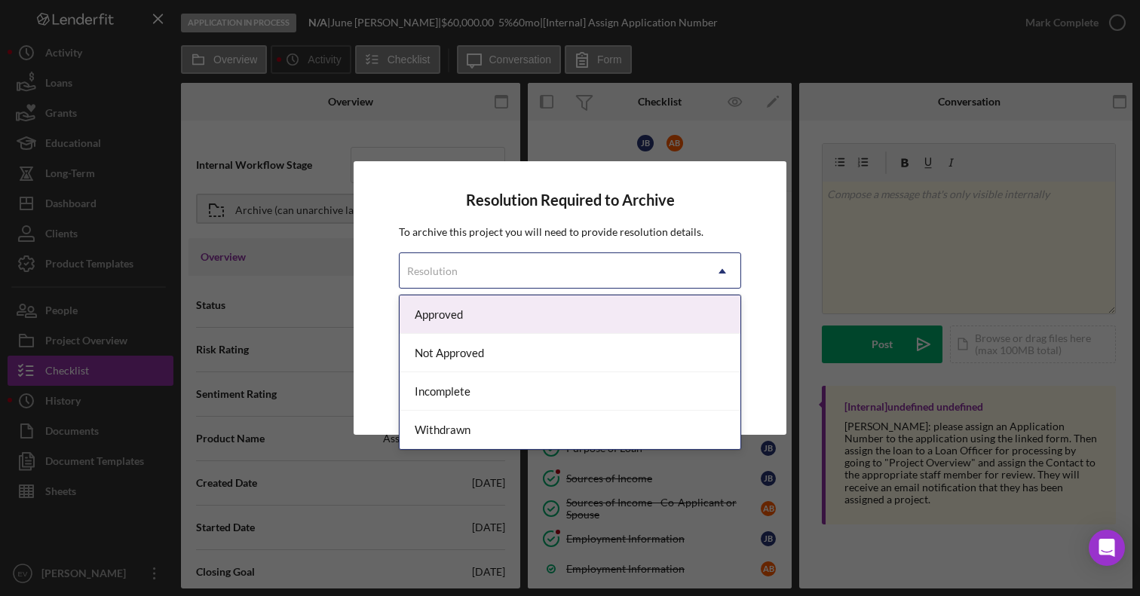
click at [510, 316] on div "Approved" at bounding box center [570, 315] width 341 height 38
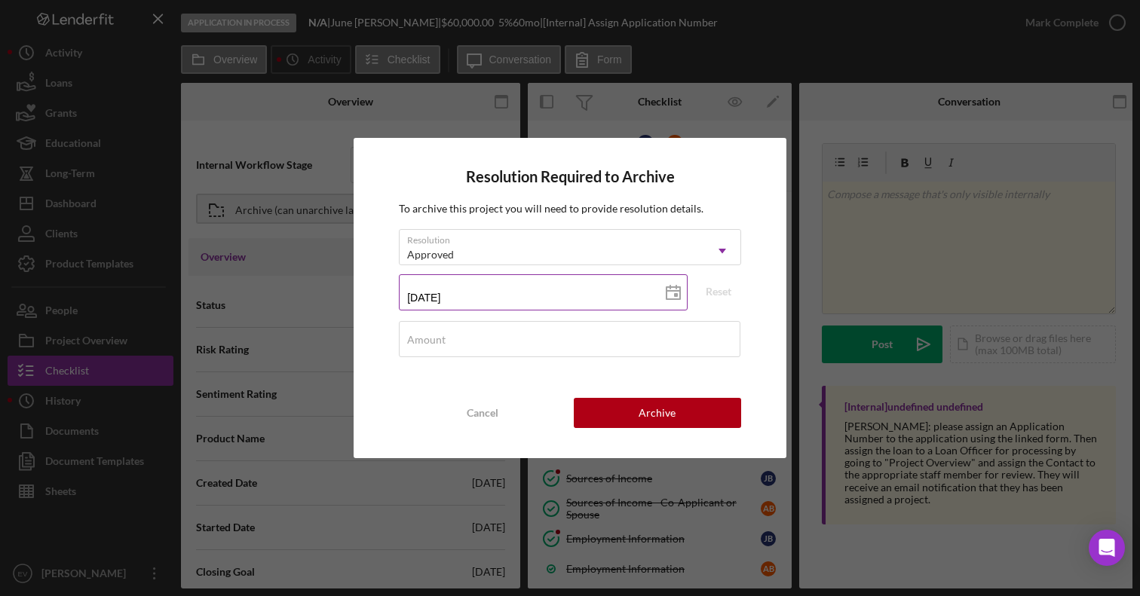
click at [501, 297] on input "[DATE]" at bounding box center [543, 292] width 289 height 36
type input "0m/dd/yyyy"
type input "06/dd/yyyy"
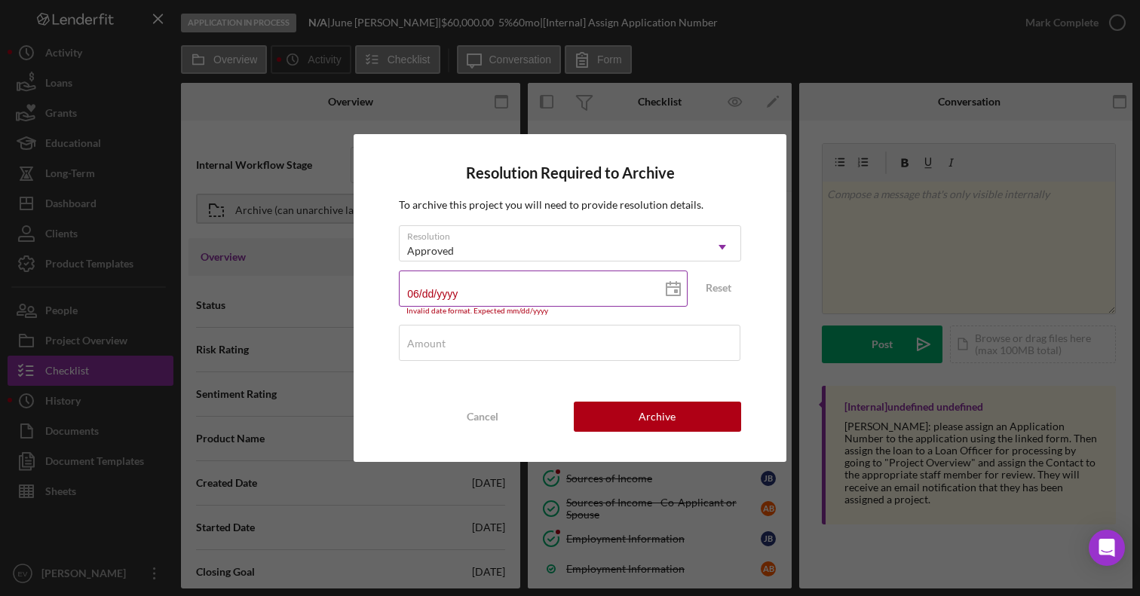
type input "06/0d/yyyy"
type input "06/05/yyyy"
type input "06/05/2yyy"
type input "06/05/20yy"
type input "06/05/202y"
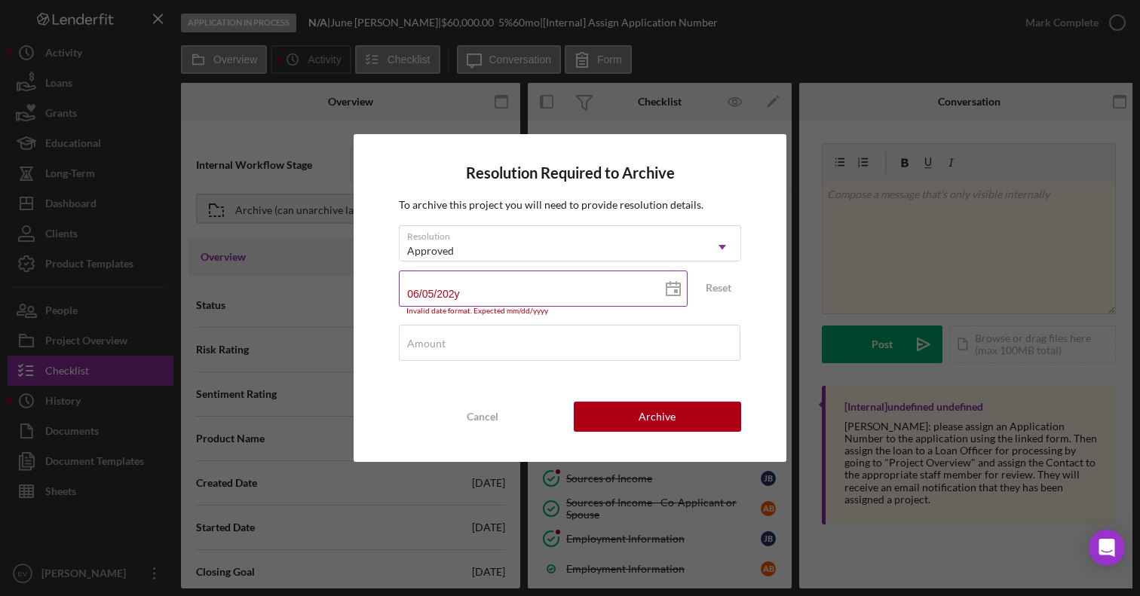
type input "[DATE]"
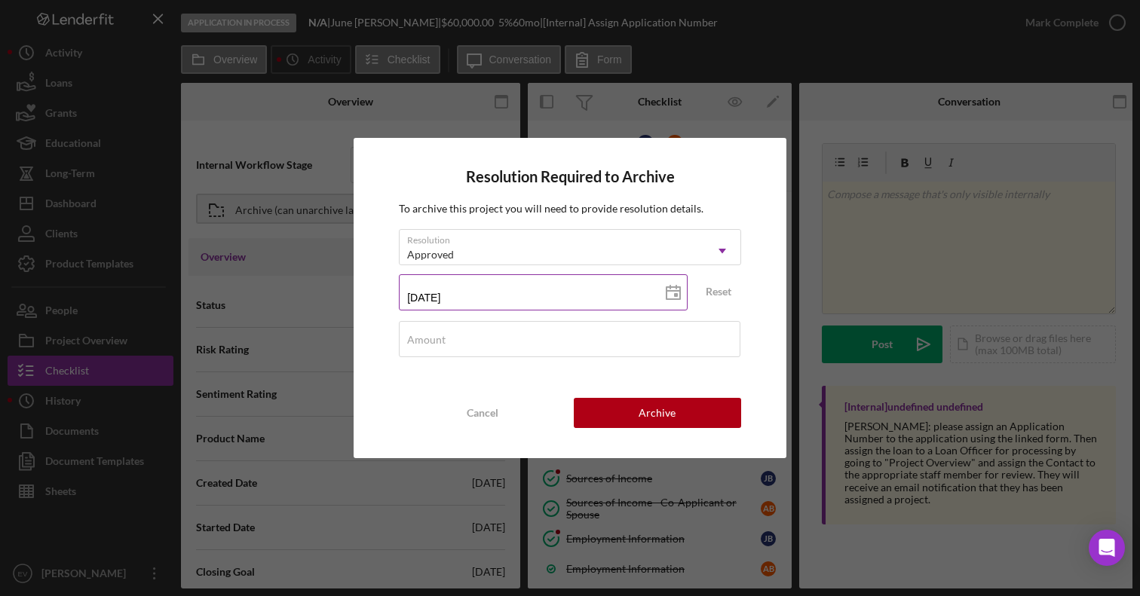
type input "[DATE]"
click at [476, 400] on div "Cancel" at bounding box center [483, 413] width 32 height 30
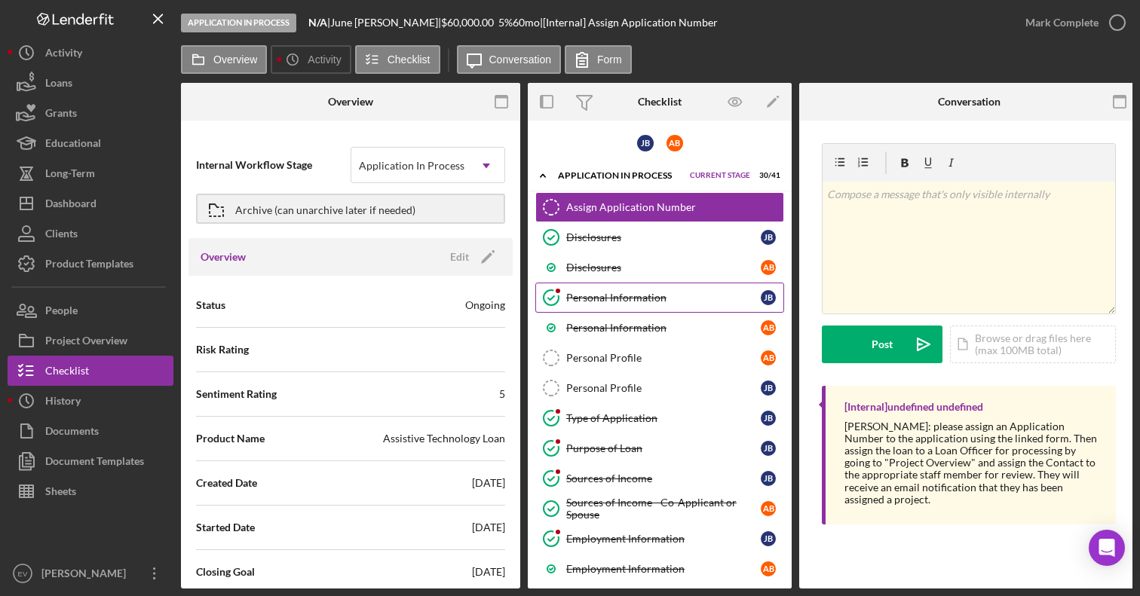
click at [683, 299] on div "Personal Information" at bounding box center [663, 298] width 195 height 12
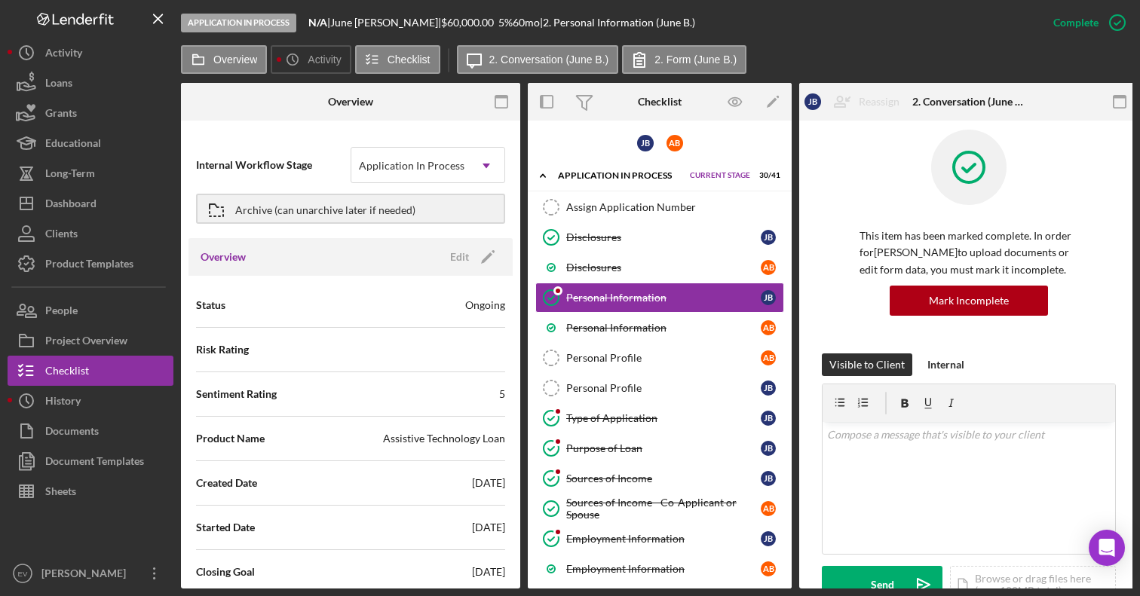
scroll to position [17, 0]
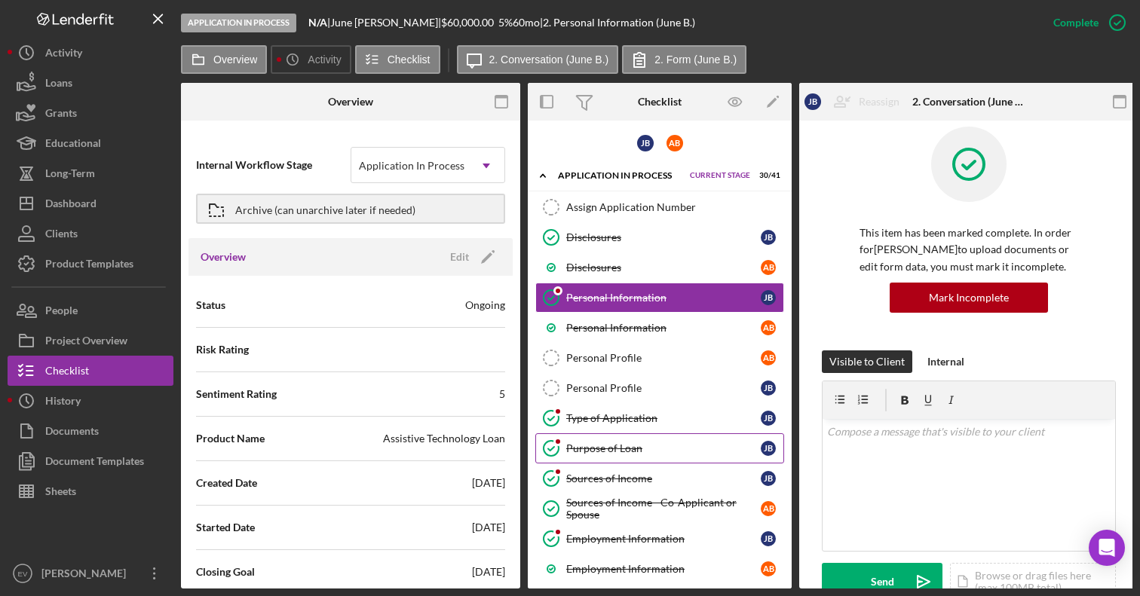
click at [614, 449] on div "Purpose of Loan" at bounding box center [663, 449] width 195 height 12
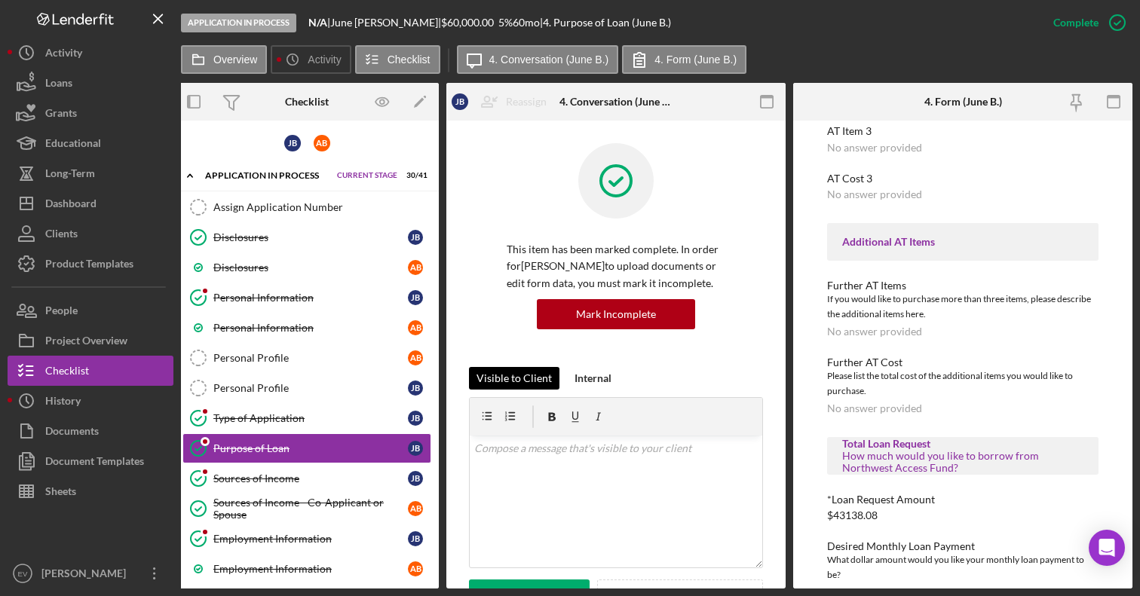
scroll to position [658, 0]
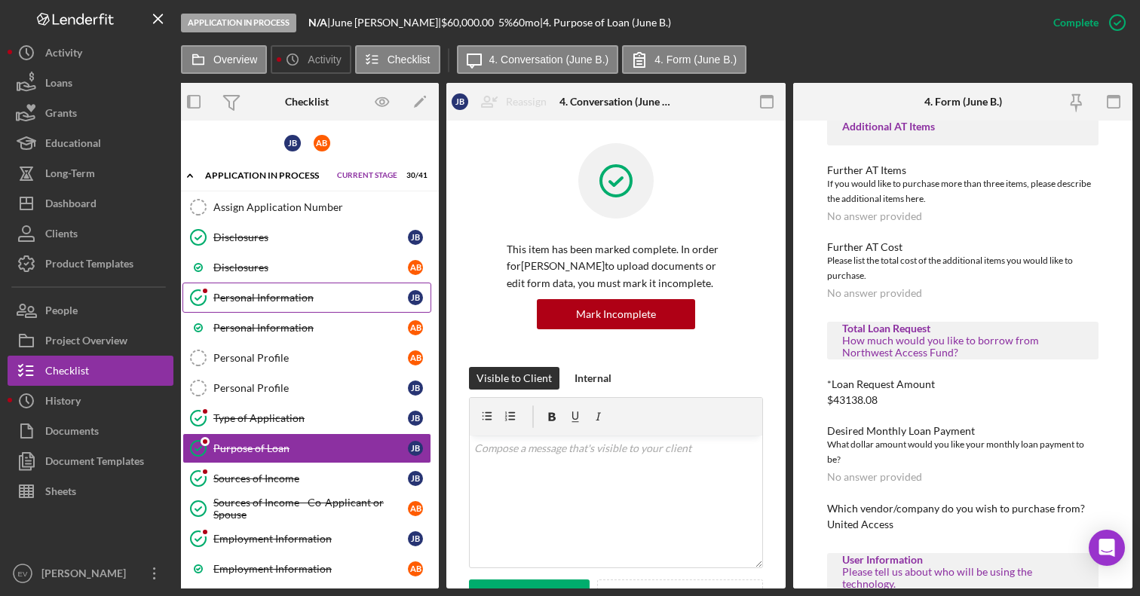
click at [296, 305] on link "Personal Information Personal Information [PERSON_NAME]" at bounding box center [306, 298] width 249 height 30
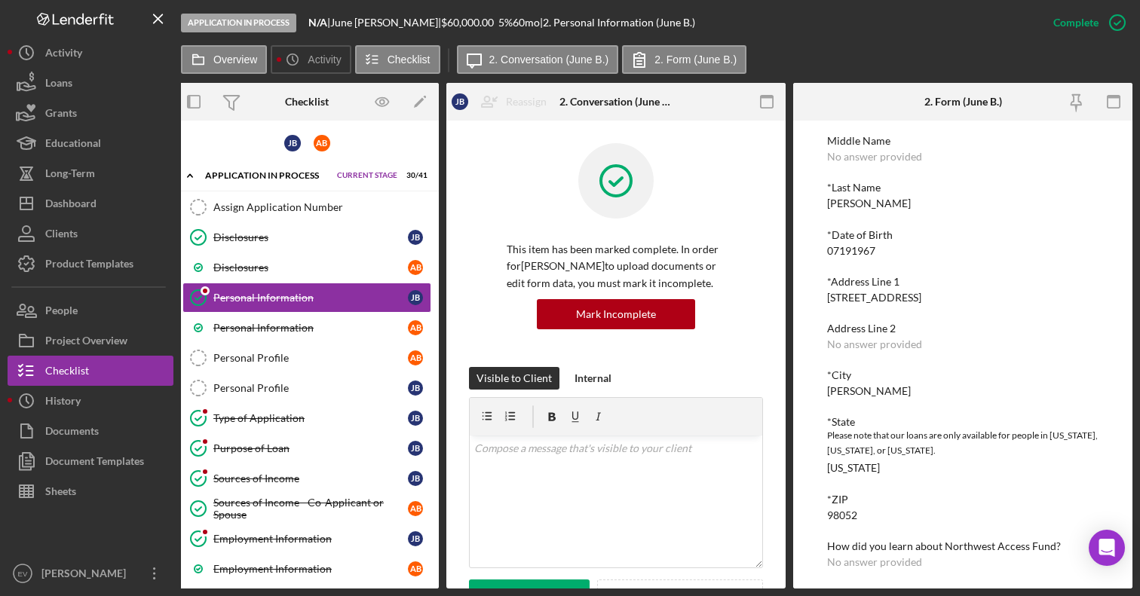
scroll to position [115, 0]
click at [234, 57] on label "Overview" at bounding box center [235, 60] width 44 height 12
click at [235, 57] on label "Overview" at bounding box center [235, 60] width 44 height 12
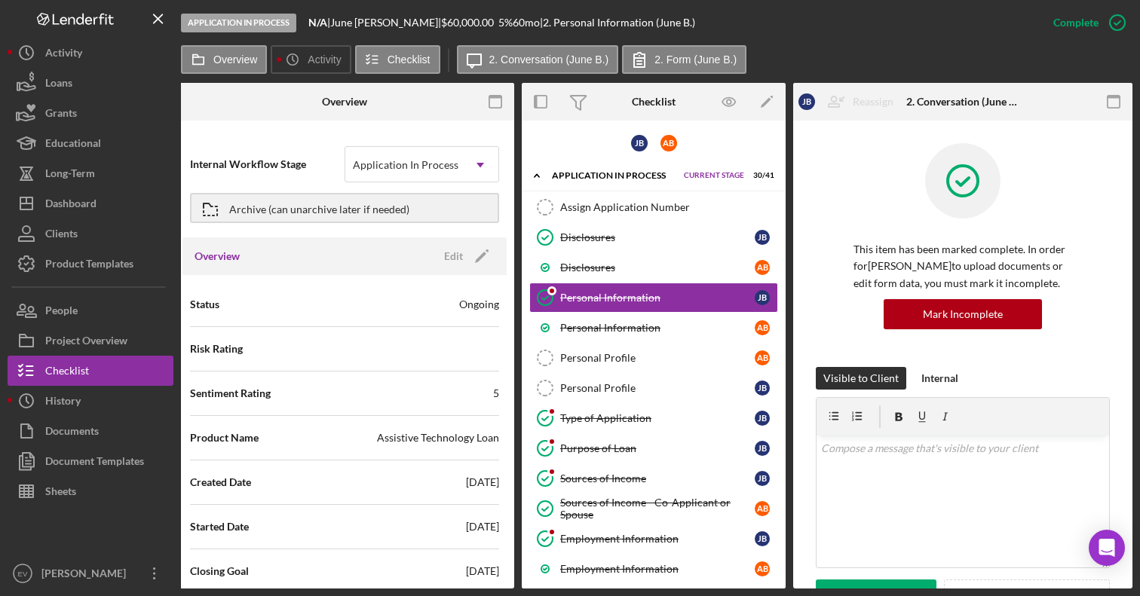
scroll to position [0, 0]
click at [354, 210] on div "Archive (can unarchive later if needed)" at bounding box center [319, 208] width 180 height 27
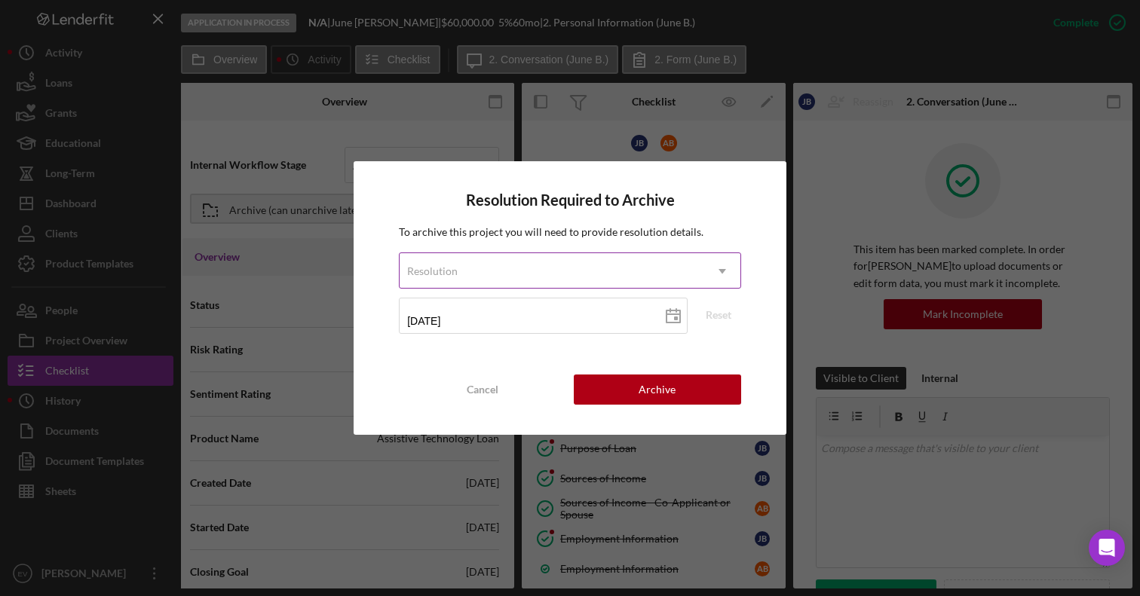
click at [541, 274] on div "Resolution" at bounding box center [552, 271] width 305 height 35
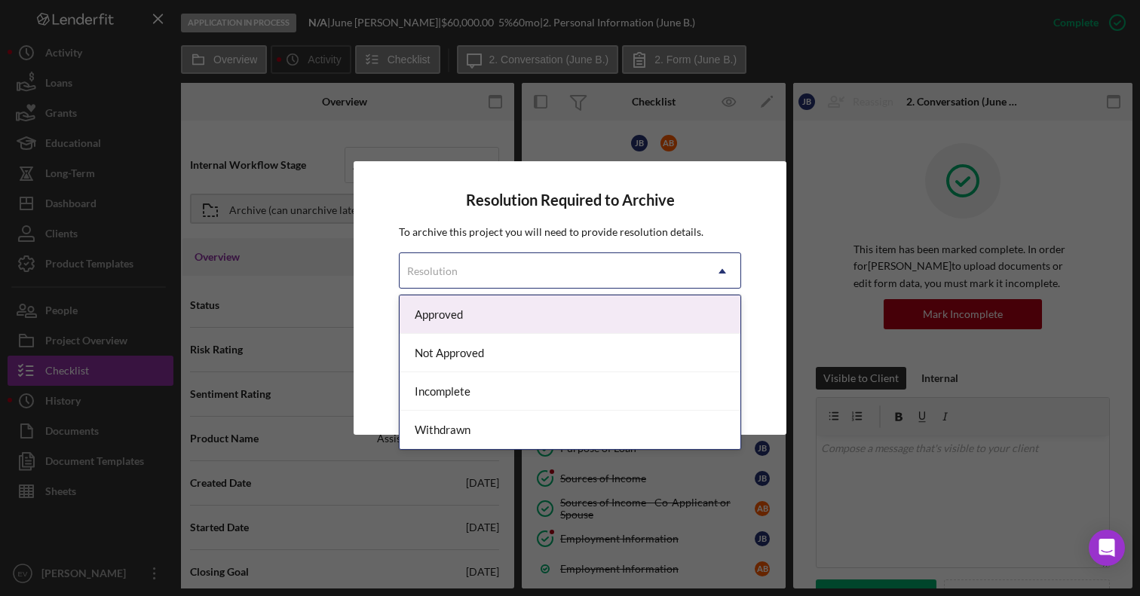
click at [522, 317] on div "Approved" at bounding box center [570, 315] width 341 height 38
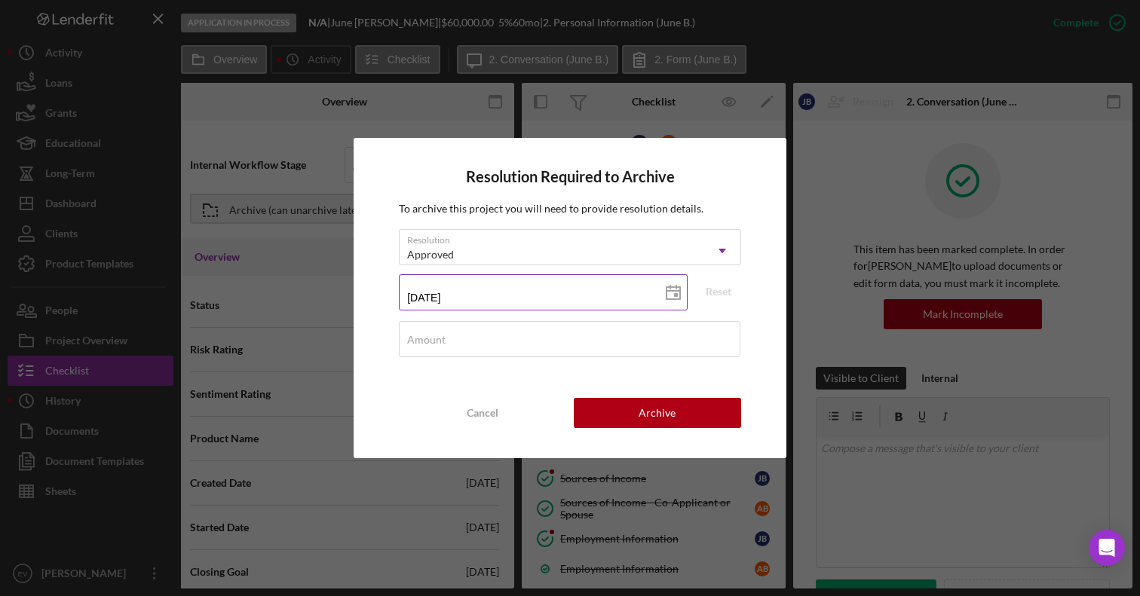
click at [501, 293] on input "[DATE]" at bounding box center [543, 292] width 289 height 36
type input "0m/dd/yyyy"
type input "06/dd/yyyy"
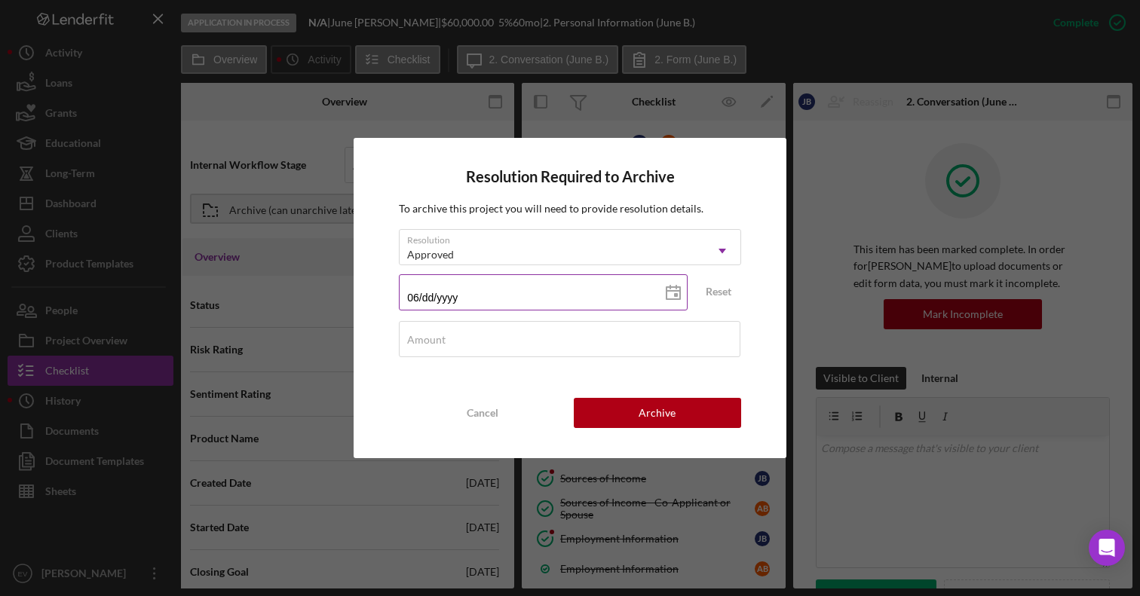
type input "06/dd/yyyy"
type input "06/0d/yyyy"
type input "06/05/yyyy"
type input "06/05/2yyy"
type input "06/05/20yy"
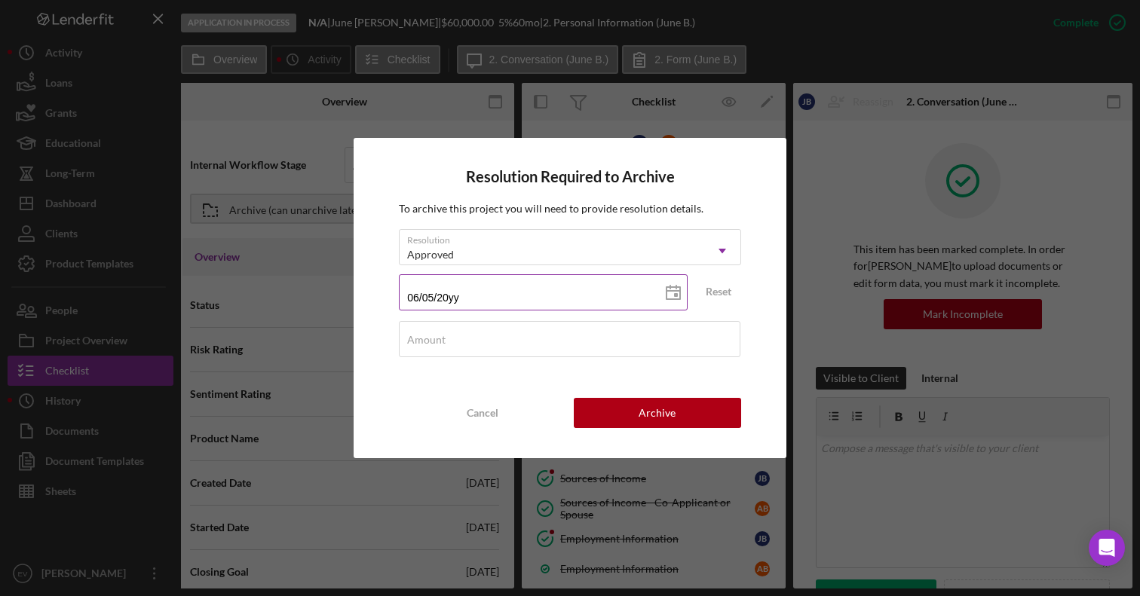
type input "06/05/202y"
type input "[DATE]"
click at [521, 338] on div "Amount" at bounding box center [570, 340] width 342 height 38
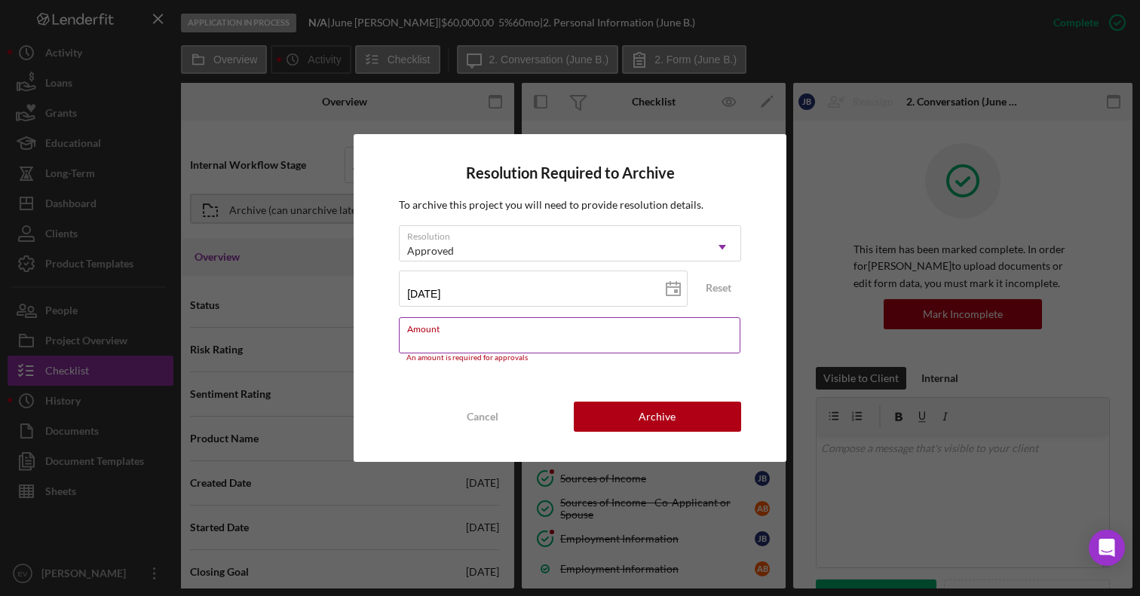
click at [509, 329] on label "Amount" at bounding box center [573, 326] width 333 height 17
click at [509, 329] on input "Amount" at bounding box center [570, 335] width 342 height 36
paste input "$4,313,808"
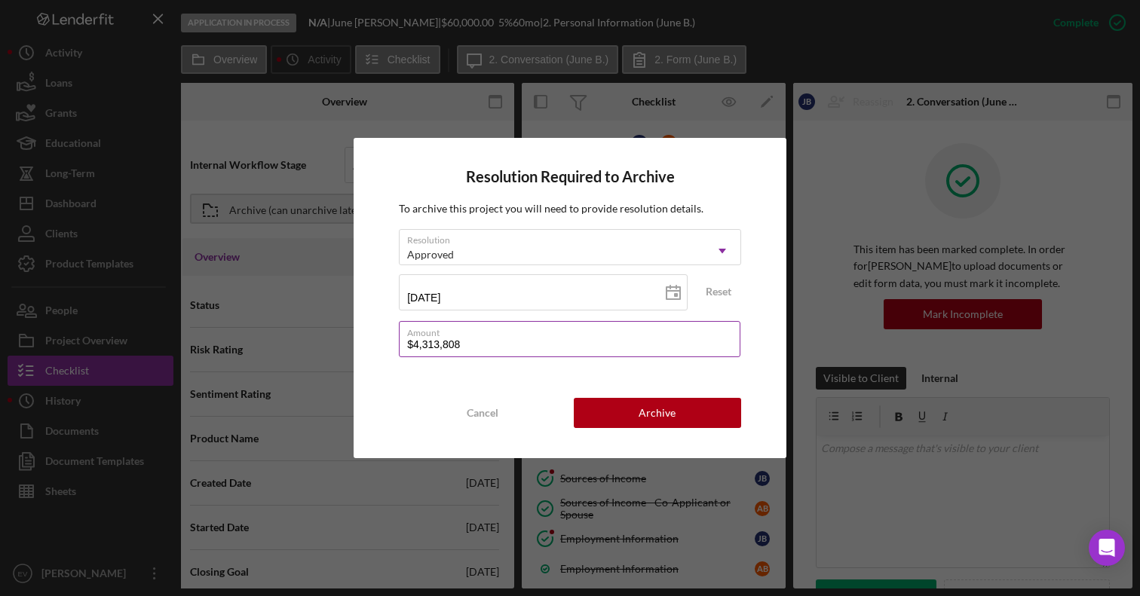
drag, startPoint x: 467, startPoint y: 344, endPoint x: 446, endPoint y: 345, distance: 21.2
click at [443, 345] on input "$4,313,808" at bounding box center [570, 339] width 342 height 36
click at [475, 342] on input "$4,313,808" at bounding box center [570, 339] width 342 height 36
type input "$43,138"
click at [634, 418] on button "Archive" at bounding box center [657, 413] width 167 height 30
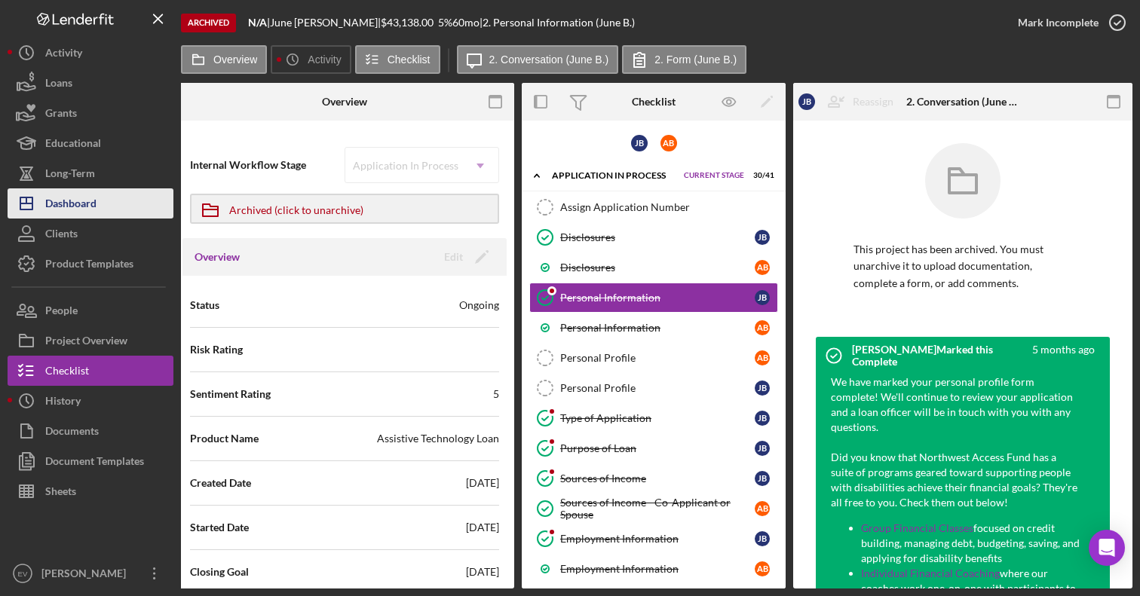
click at [109, 200] on button "Icon/Dashboard Dashboard" at bounding box center [91, 203] width 166 height 30
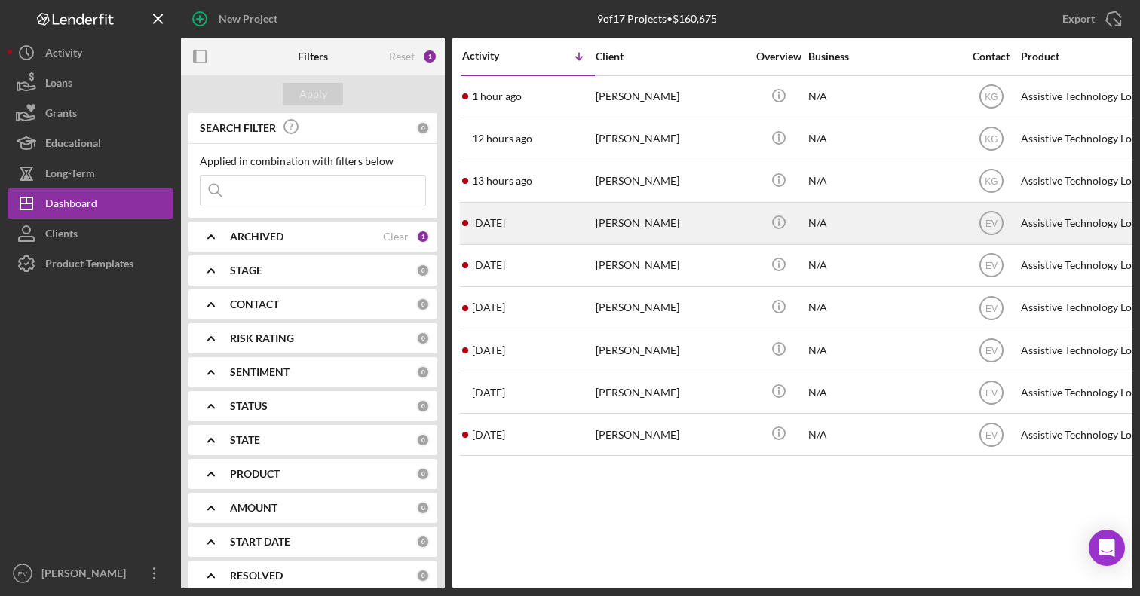
click at [641, 217] on div "[PERSON_NAME]" at bounding box center [671, 224] width 151 height 40
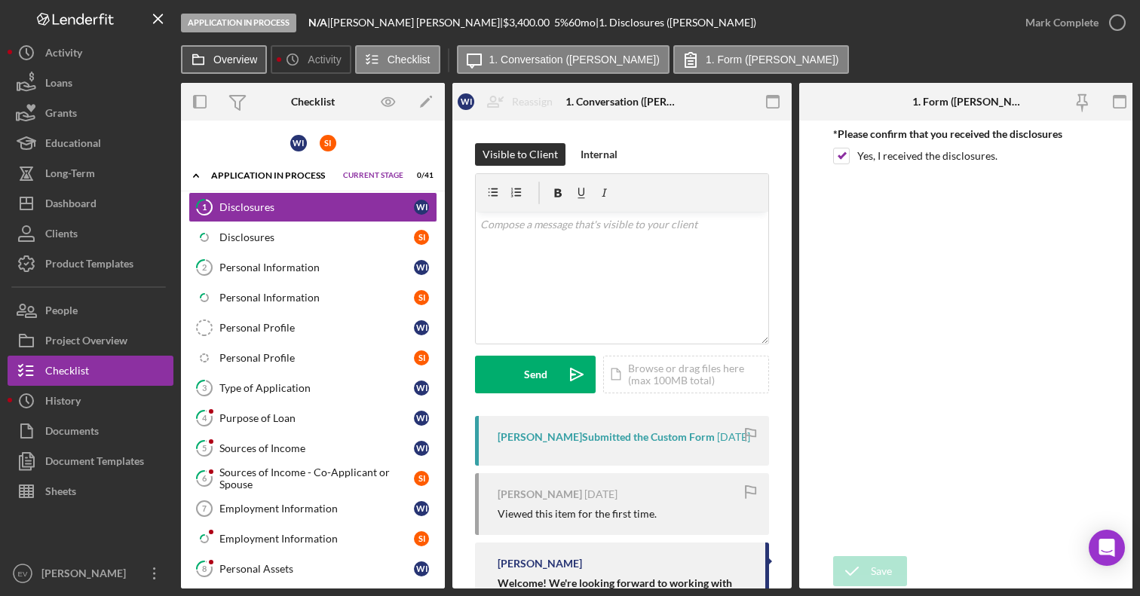
click at [227, 58] on label "Overview" at bounding box center [235, 60] width 44 height 12
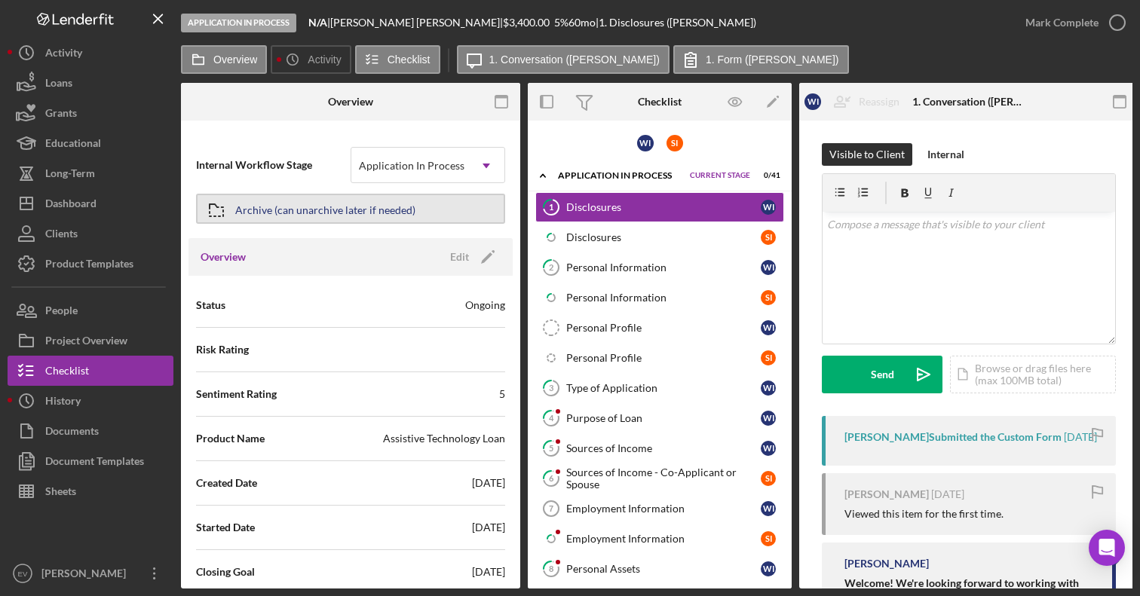
click at [320, 201] on div "Archive (can unarchive later if needed)" at bounding box center [325, 208] width 180 height 27
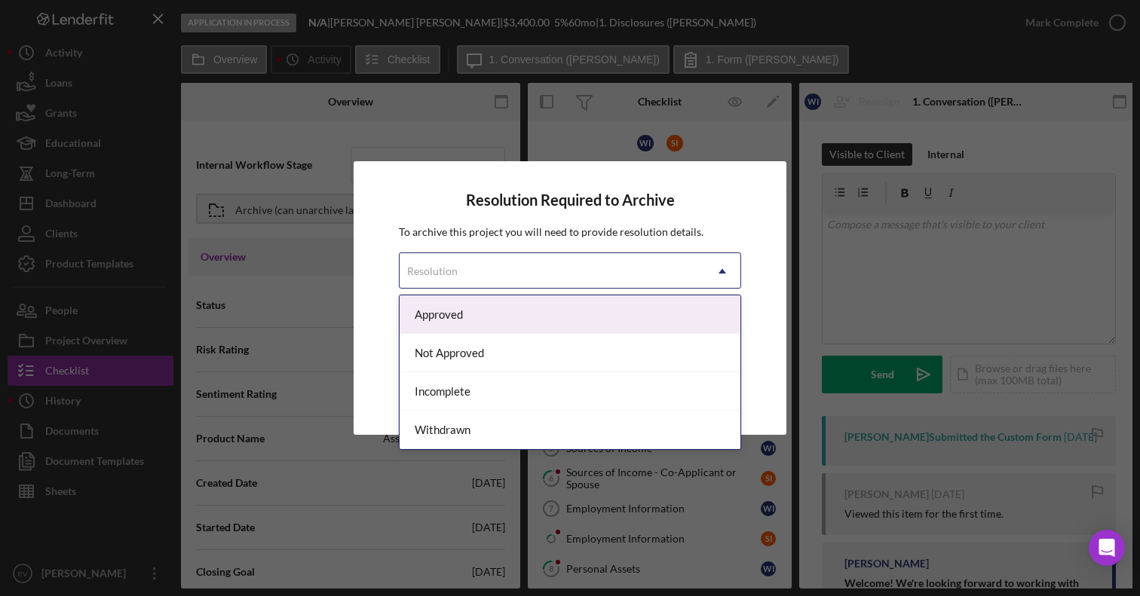
click at [487, 274] on div "Resolution" at bounding box center [552, 271] width 305 height 35
click at [483, 312] on div "Approved" at bounding box center [570, 315] width 341 height 38
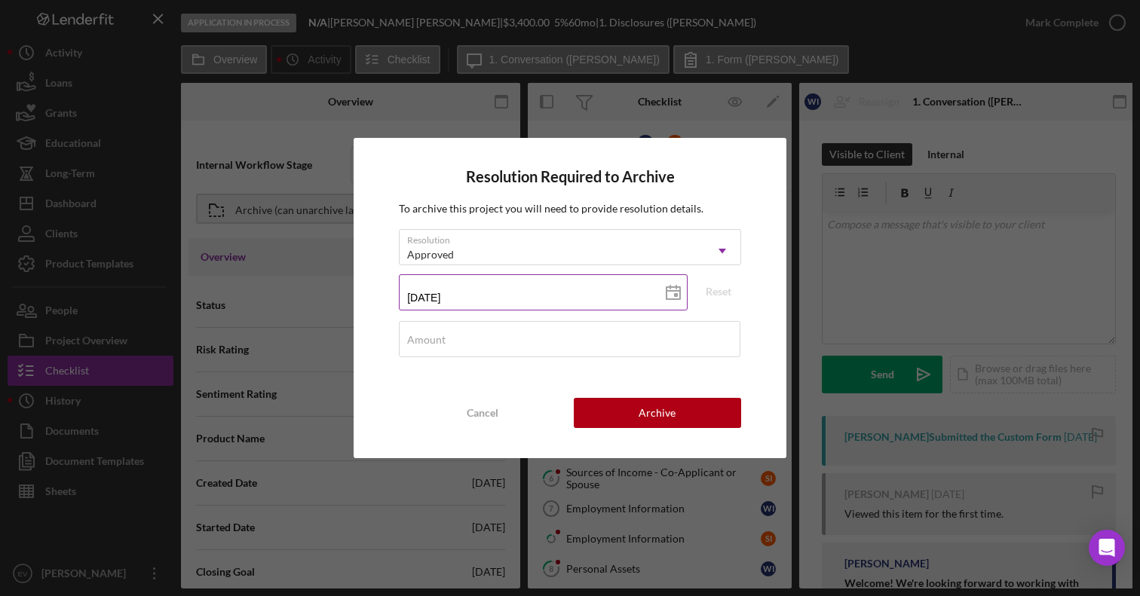
click at [508, 299] on input "[DATE]" at bounding box center [543, 292] width 289 height 36
type input "1m/dd/yyyy"
type input "10/dd/yyyy"
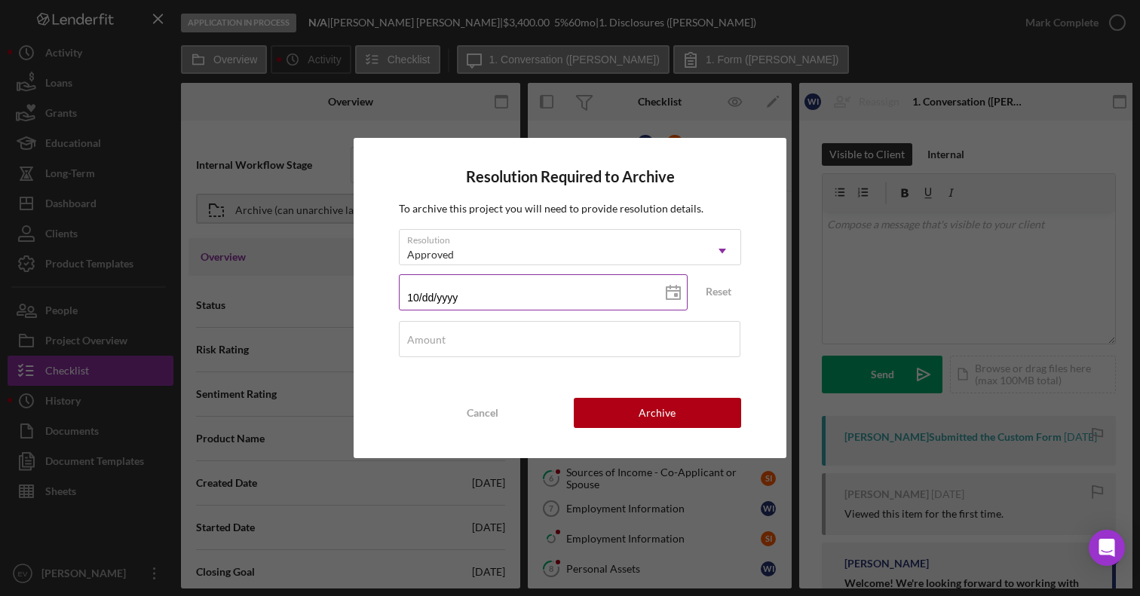
type input "10/1d/yyyy"
type input "10/10/yyyy"
type input "10/10/2yyy"
type input "10/10/20yy"
type input "10/10/202y"
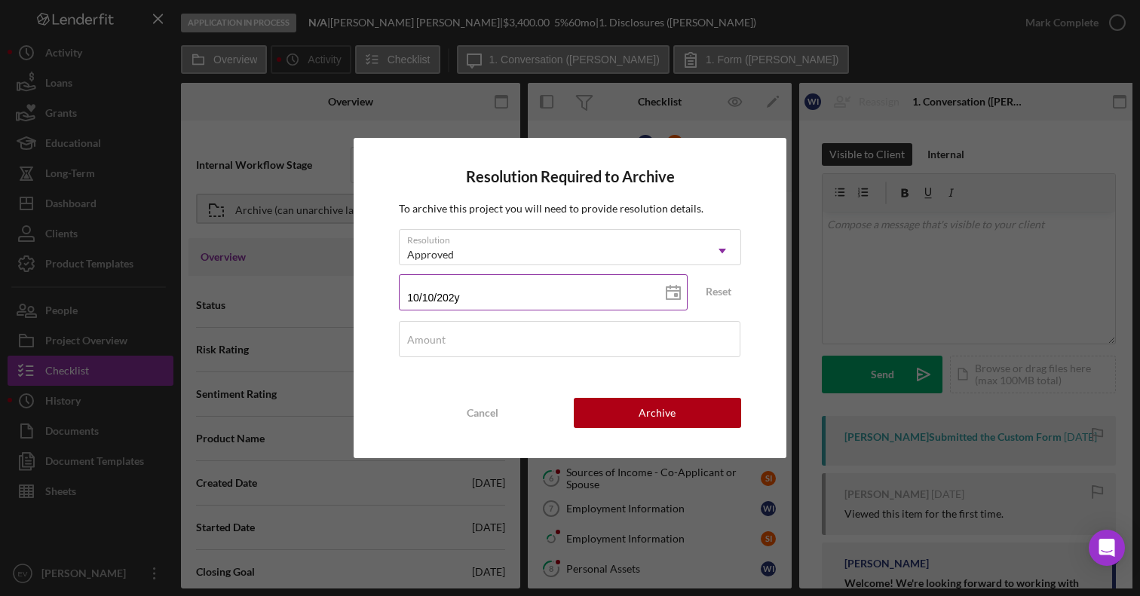
type input "[DATE]"
click at [501, 357] on input "Amount" at bounding box center [570, 339] width 342 height 36
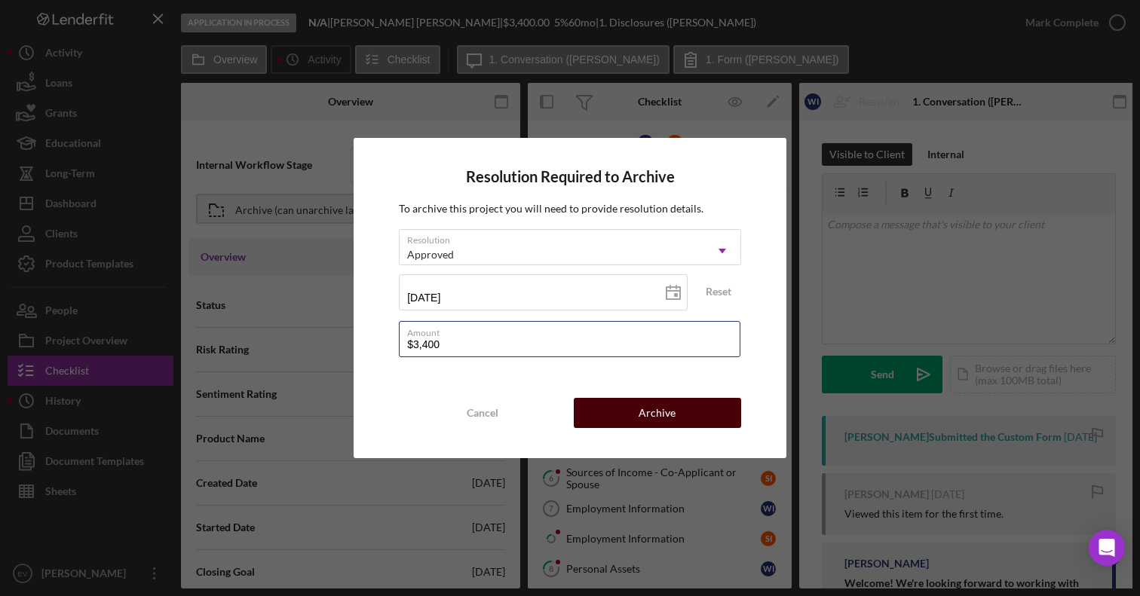
type input "$3,400"
click at [653, 410] on div "Archive" at bounding box center [657, 413] width 37 height 30
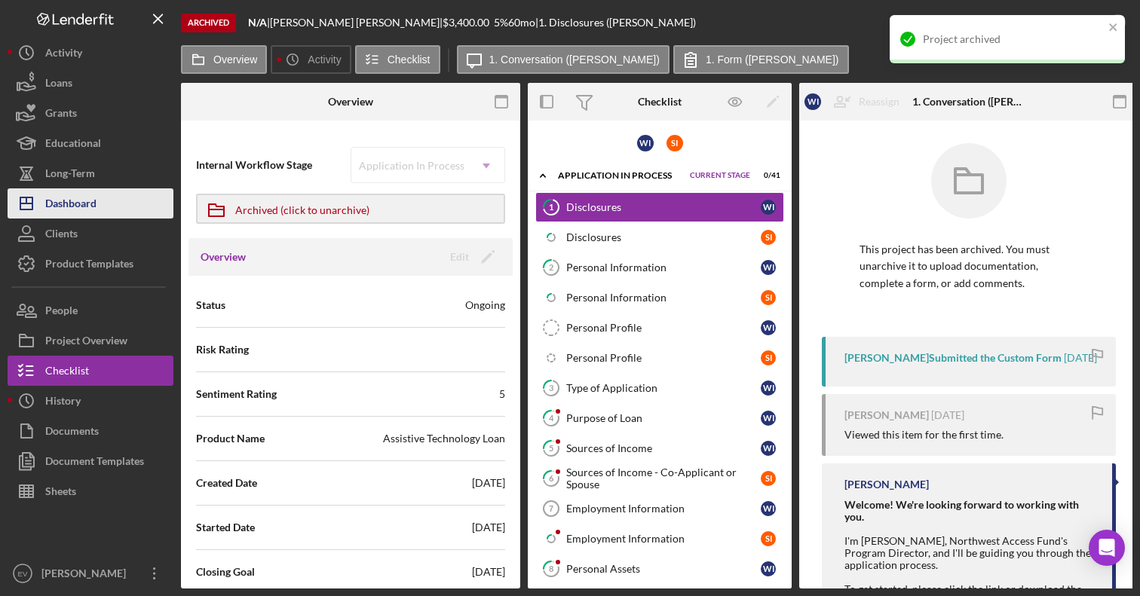
click at [124, 214] on button "Icon/Dashboard Dashboard" at bounding box center [91, 203] width 166 height 30
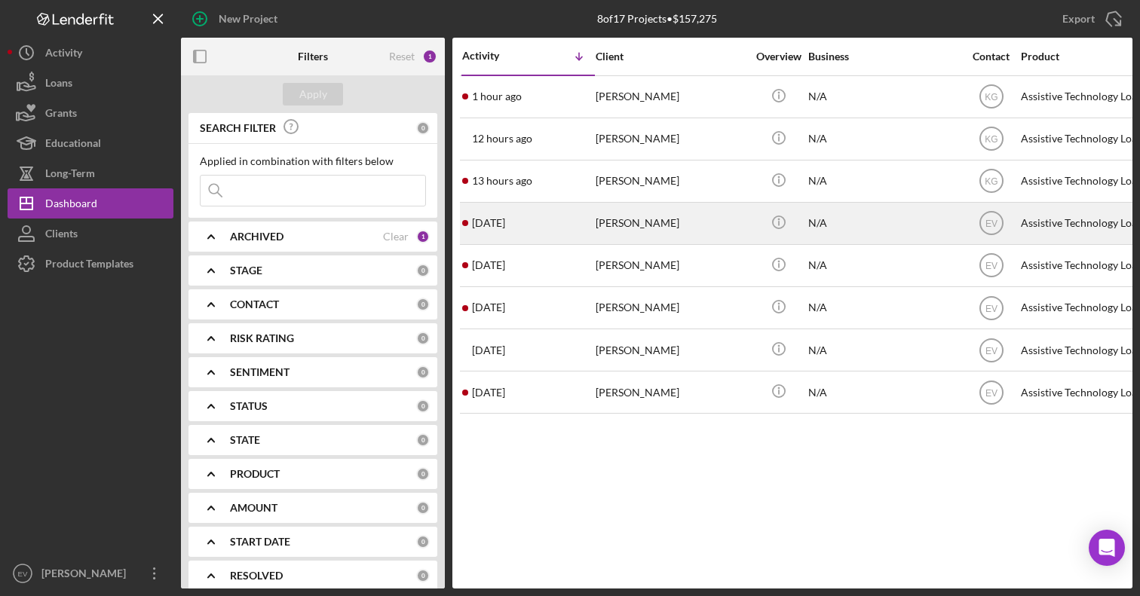
click at [626, 222] on div "[PERSON_NAME]" at bounding box center [671, 224] width 151 height 40
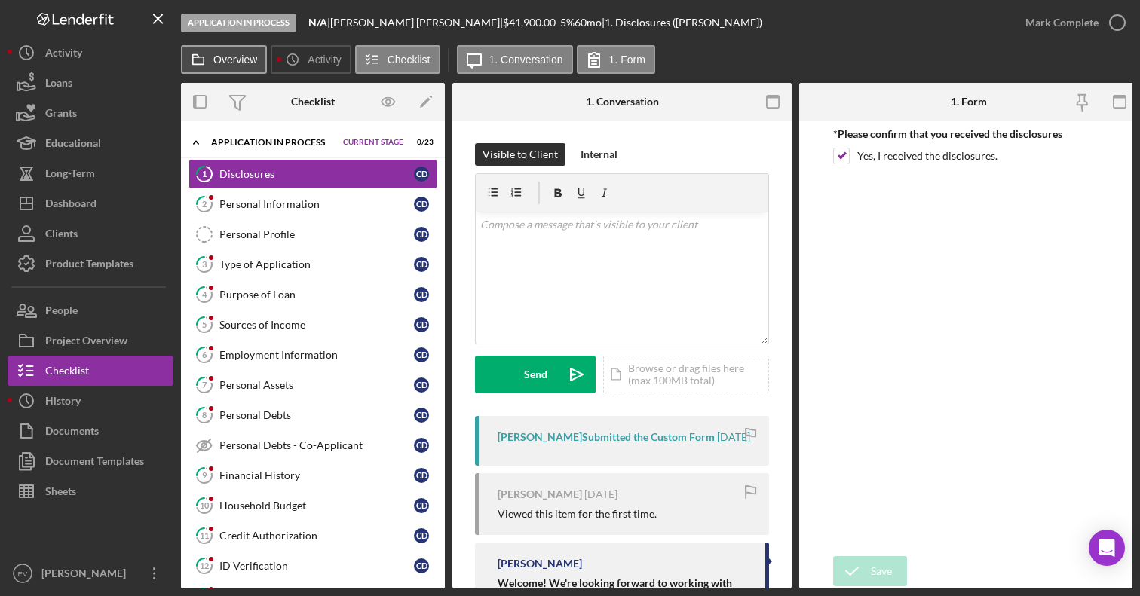
click at [230, 63] on label "Overview" at bounding box center [235, 60] width 44 height 12
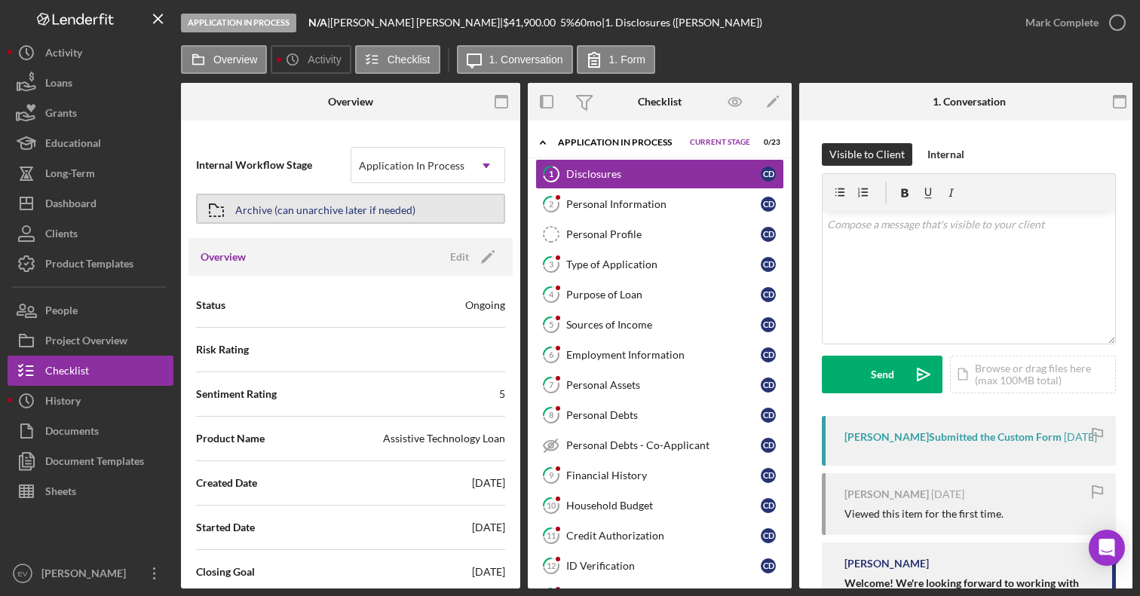
click at [293, 213] on div "Archive (can unarchive later if needed)" at bounding box center [325, 208] width 180 height 27
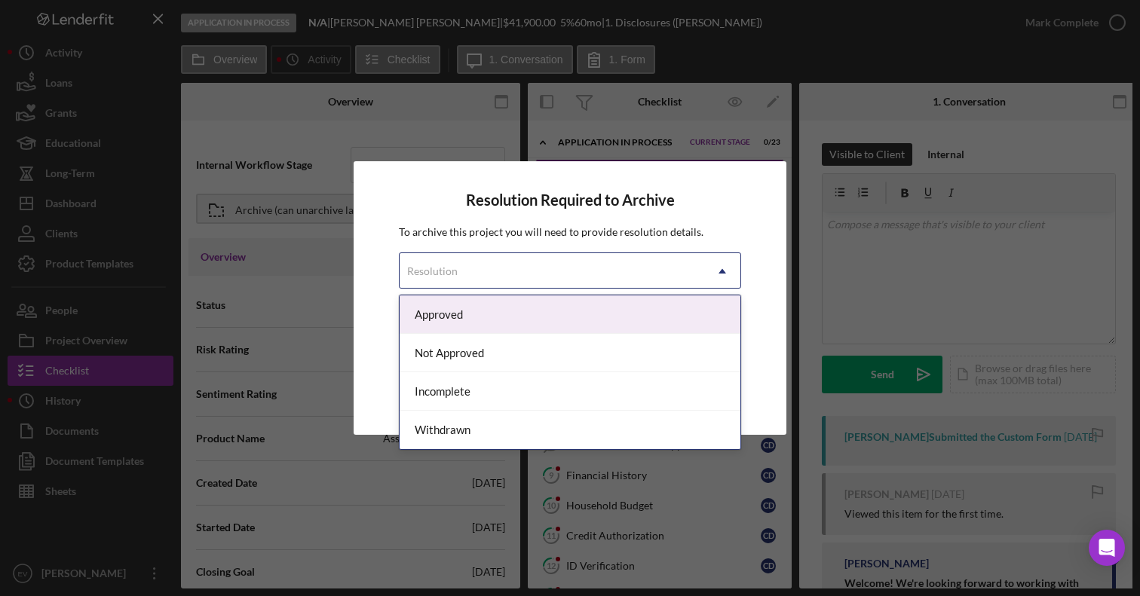
click at [502, 273] on div "Resolution" at bounding box center [552, 271] width 305 height 35
click at [483, 311] on div "Approved" at bounding box center [570, 315] width 341 height 38
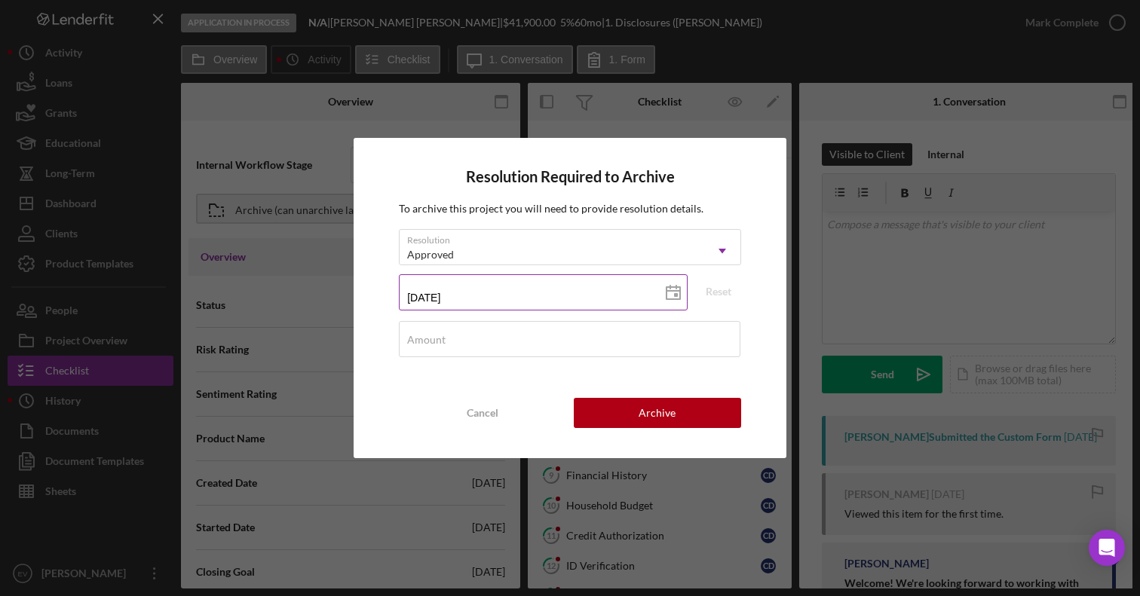
click at [481, 289] on input "[DATE]" at bounding box center [543, 292] width 289 height 36
click at [485, 299] on input "[DATE]" at bounding box center [543, 292] width 289 height 36
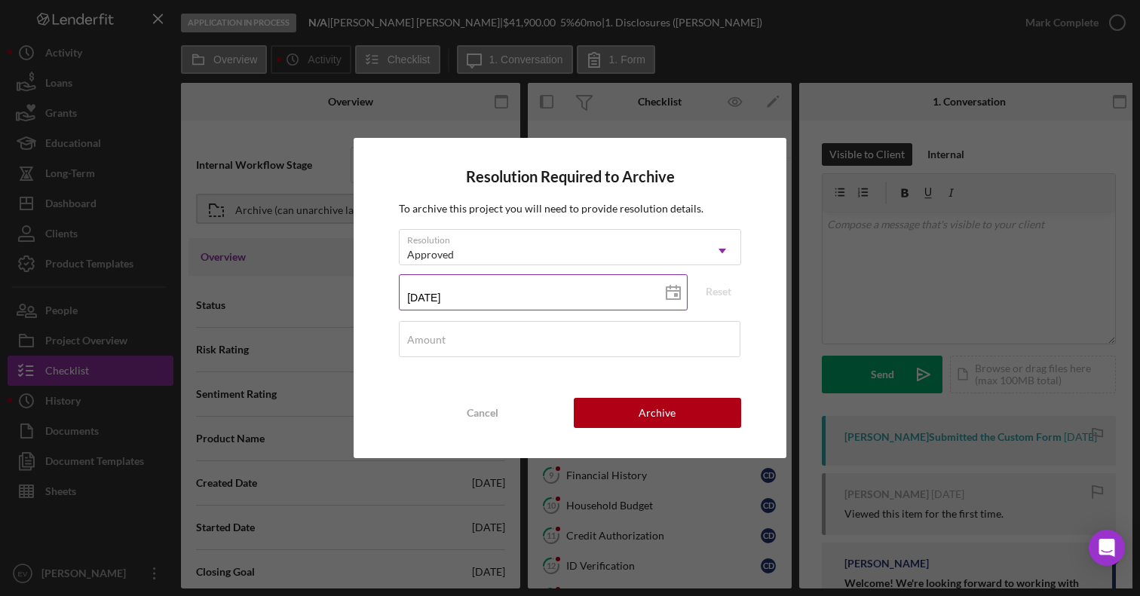
click at [485, 299] on input "[DATE]" at bounding box center [543, 292] width 289 height 36
type input "1m/dd/yyyy"
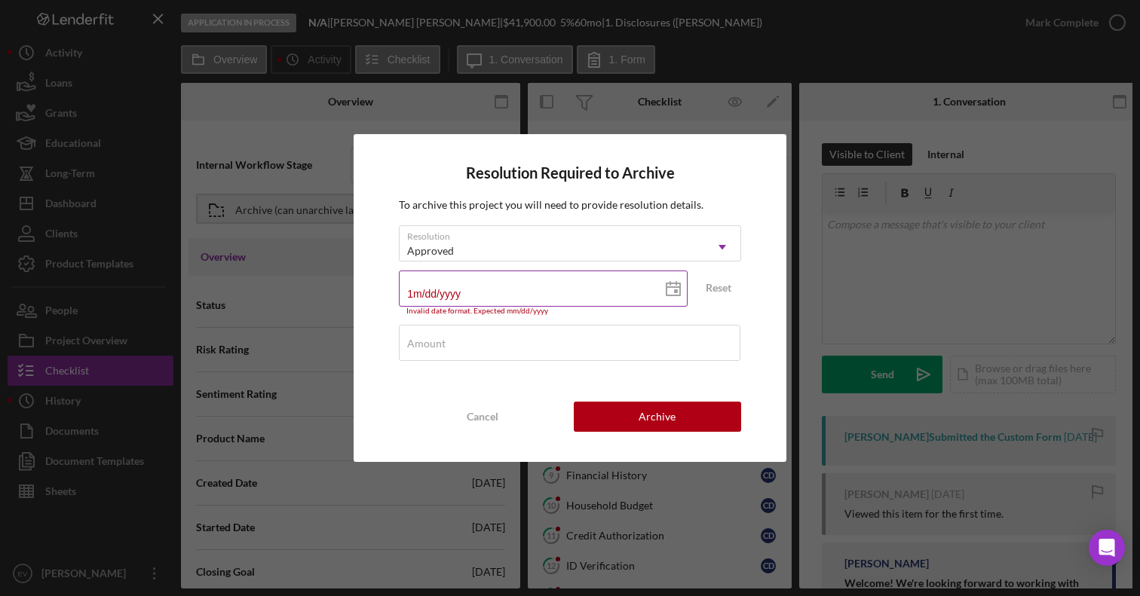
type input "11/dd/yyyy"
type input "11/0d/yyyy"
type input "11/05/yyyy"
type input "11/0d/yyyy"
type input "11/06/yyyy"
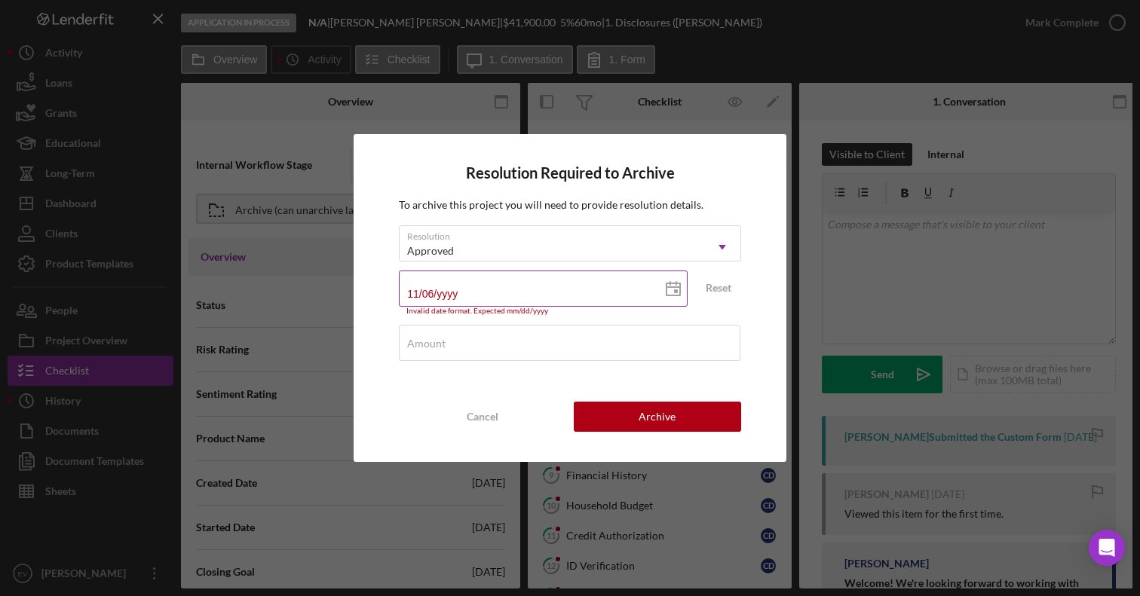
type input "11/06/2yyy"
type input "11/06/20yy"
type input "11/06/202y"
type input "[DATE]"
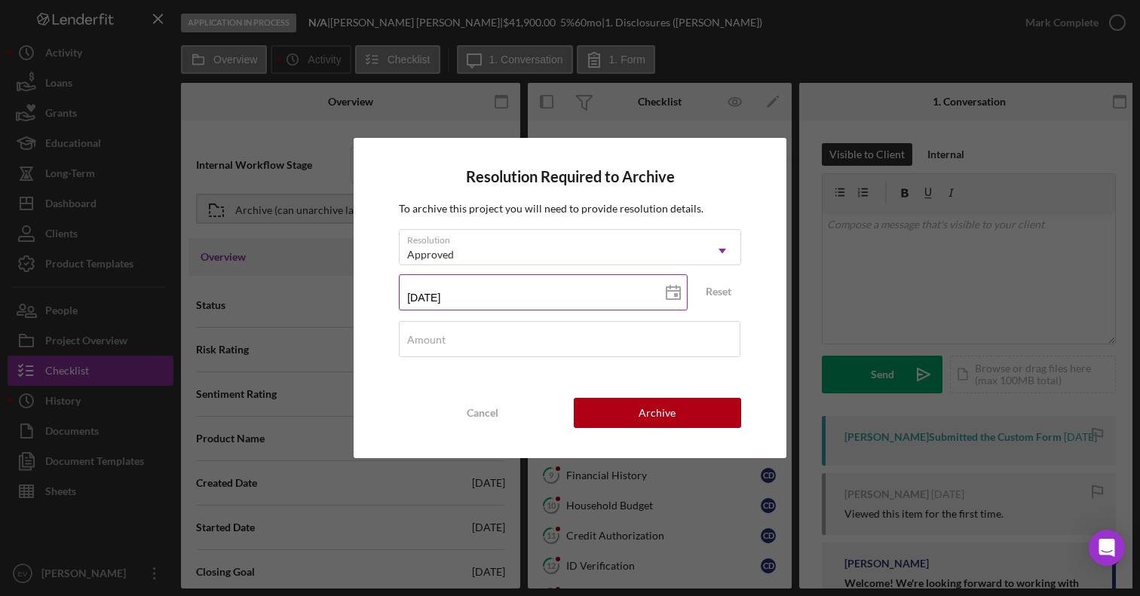
type input "[DATE]"
click at [530, 338] on div "Amount" at bounding box center [570, 340] width 342 height 38
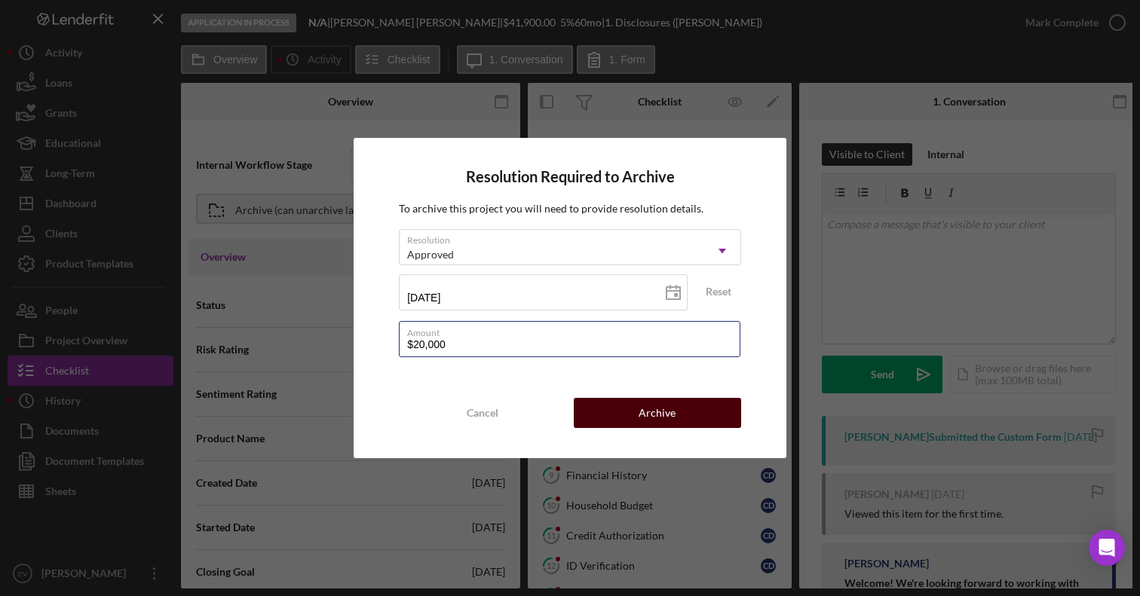
type input "$20,000"
click at [693, 416] on button "Archive" at bounding box center [657, 413] width 167 height 30
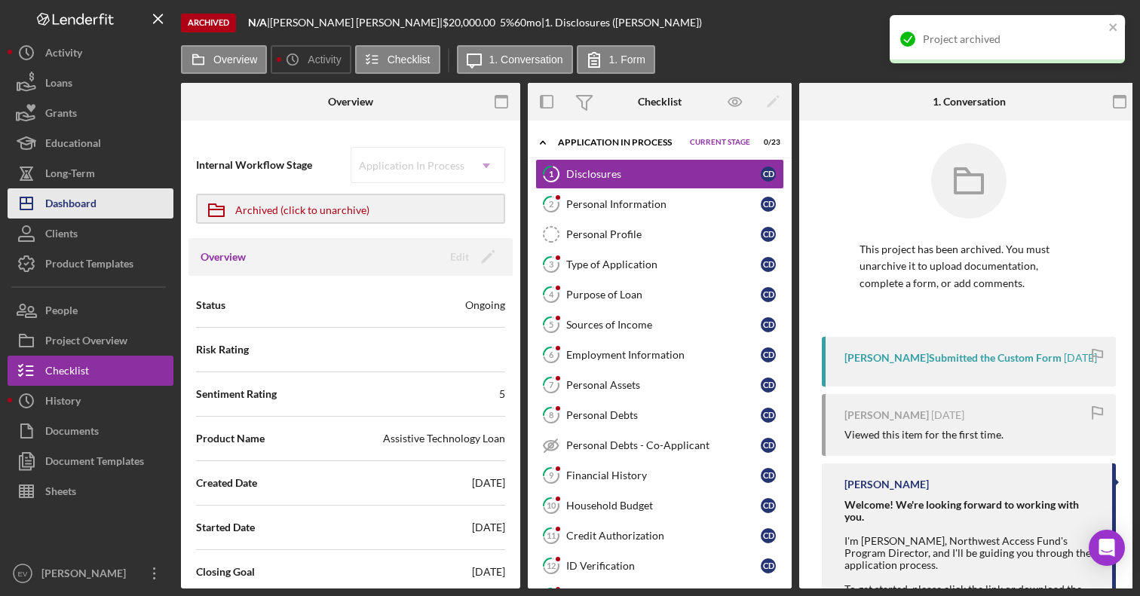
click at [125, 214] on button "Icon/Dashboard Dashboard" at bounding box center [91, 203] width 166 height 30
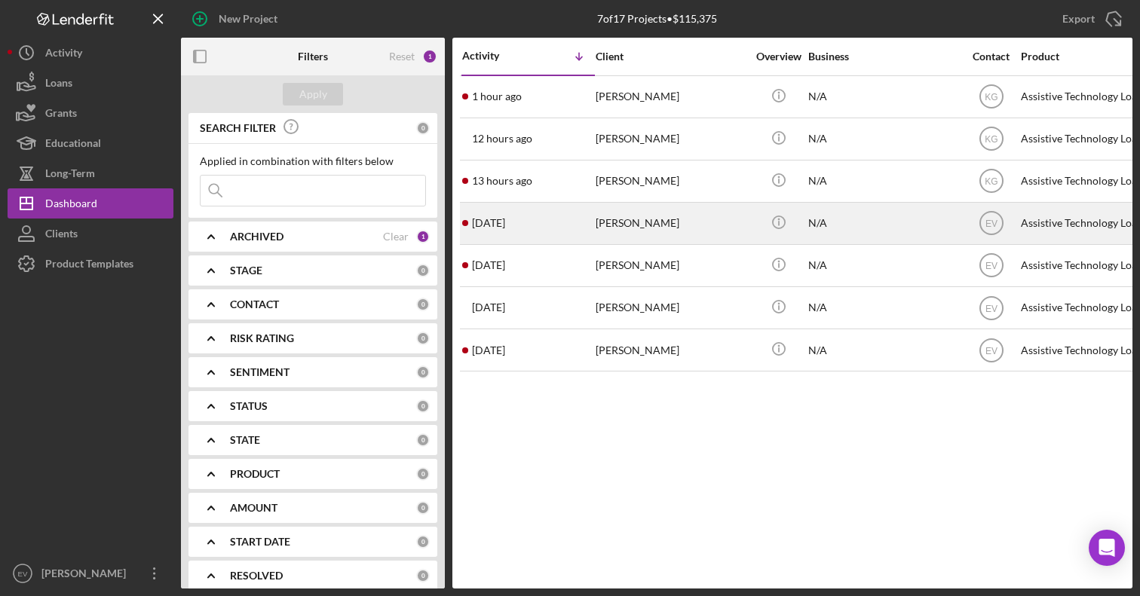
click at [623, 219] on div "[PERSON_NAME]" at bounding box center [671, 224] width 151 height 40
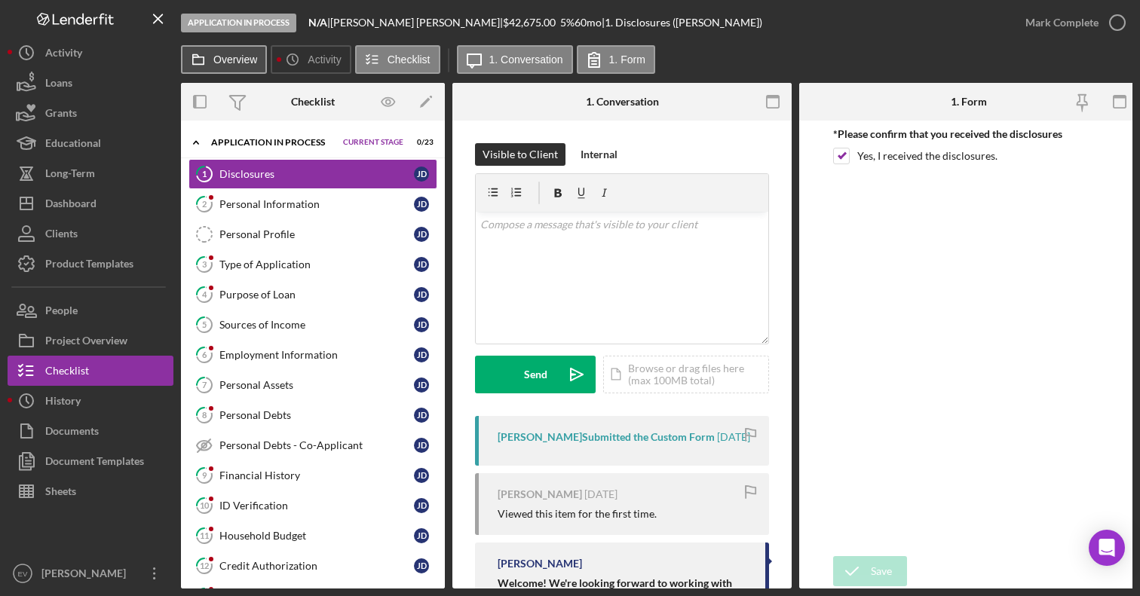
click at [243, 67] on button "Overview" at bounding box center [224, 59] width 86 height 29
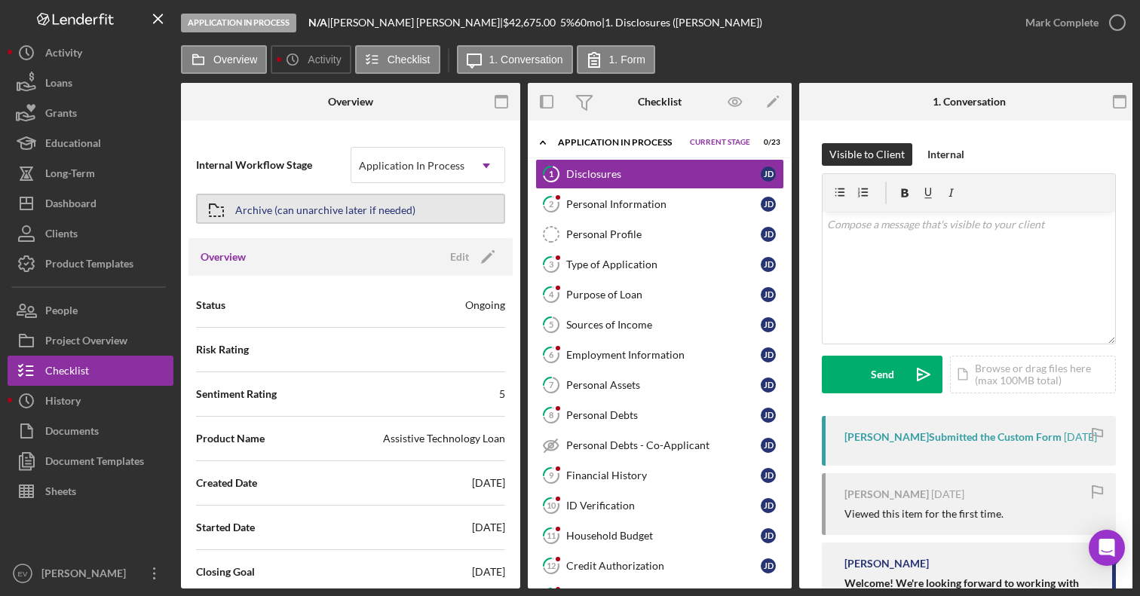
click at [305, 208] on div "Archive (can unarchive later if needed)" at bounding box center [325, 208] width 180 height 27
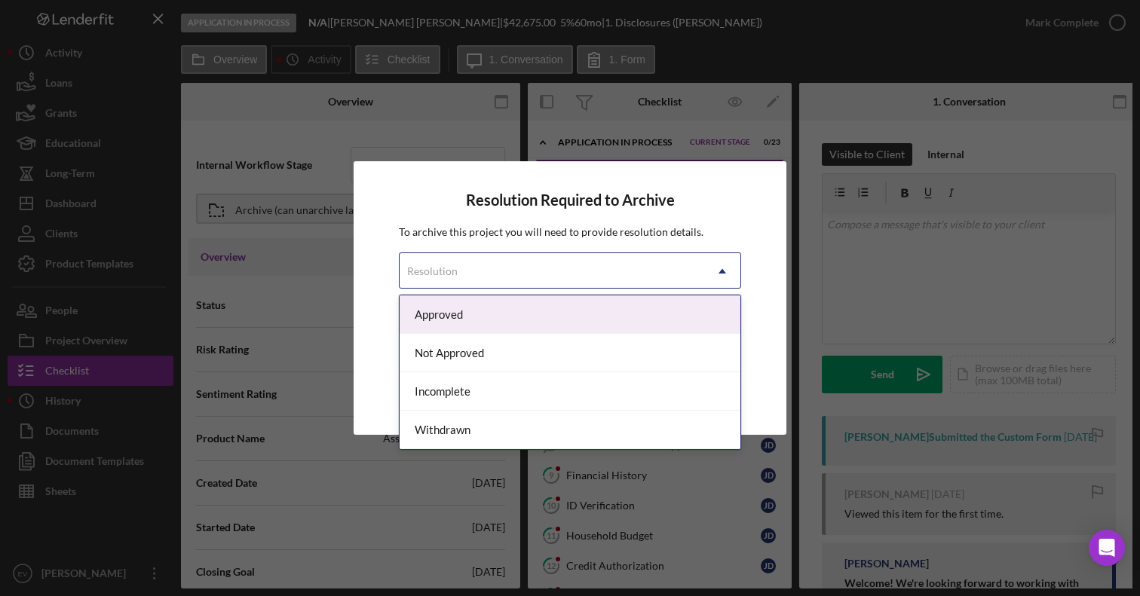
click at [470, 260] on div "Resolution" at bounding box center [552, 271] width 305 height 35
click at [470, 314] on div "Approved" at bounding box center [570, 315] width 341 height 38
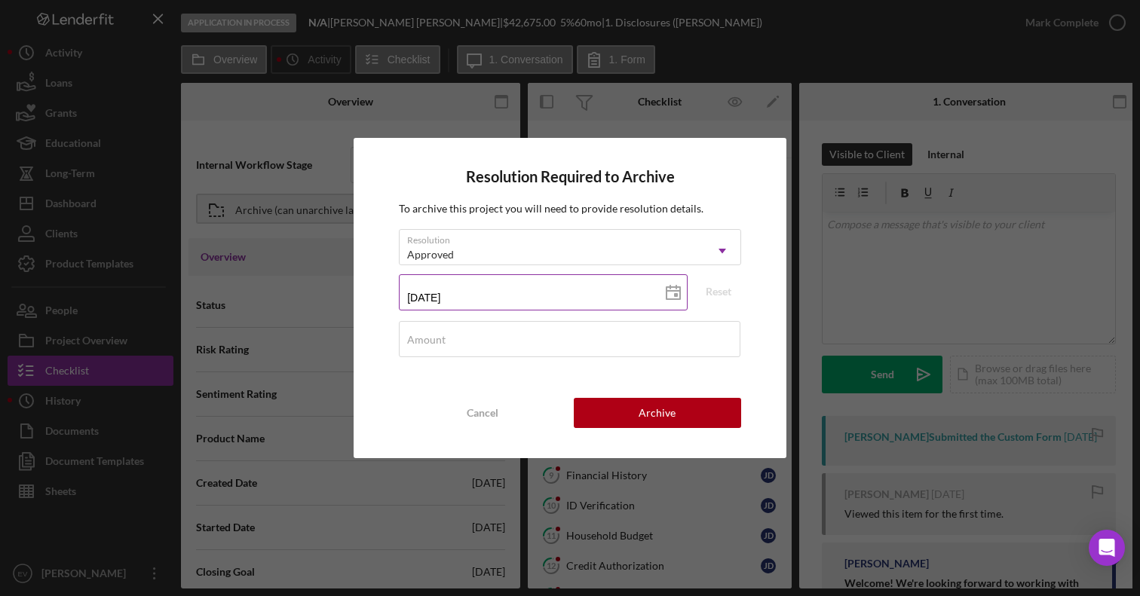
click at [488, 300] on input "[DATE]" at bounding box center [543, 292] width 289 height 36
type input "1m/dd/yyyy"
type input "10/dd/yyyy"
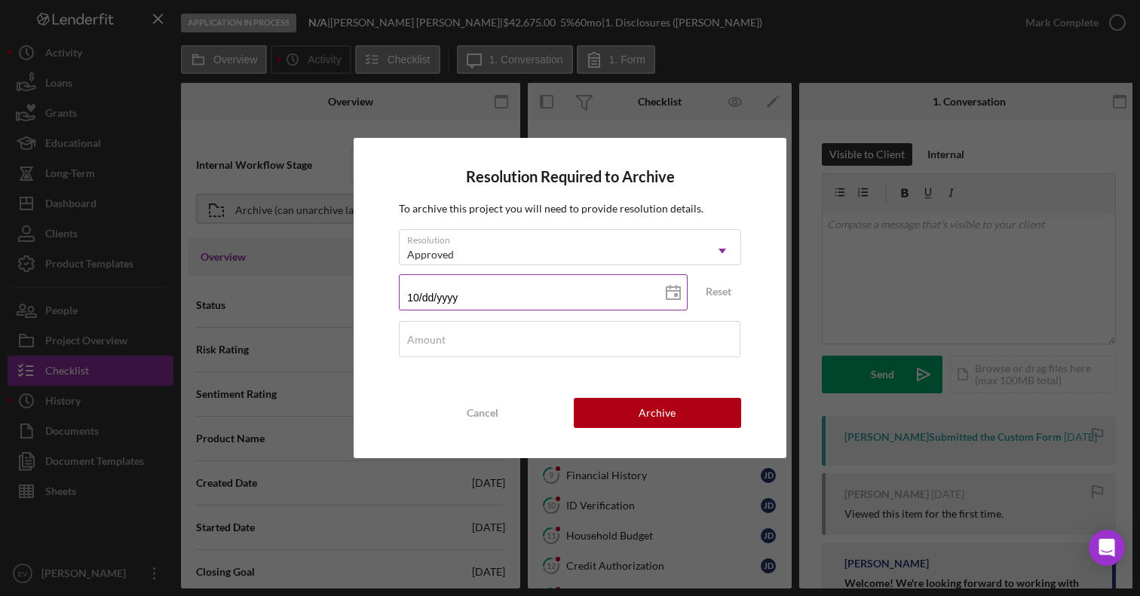
type input "10/1d/yyyy"
type input "10/16/yyyy"
type input "10/16/2yyy"
type input "10/16/20yy"
type input "10/16/202y"
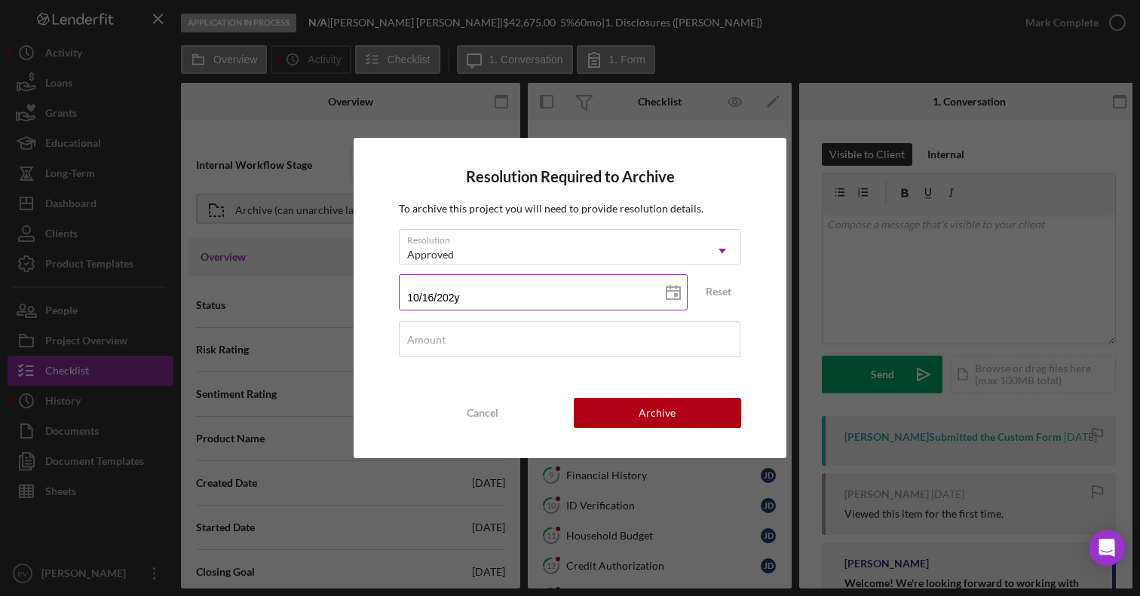
type input "[DATE]"
click at [493, 336] on div "Amount" at bounding box center [570, 340] width 342 height 38
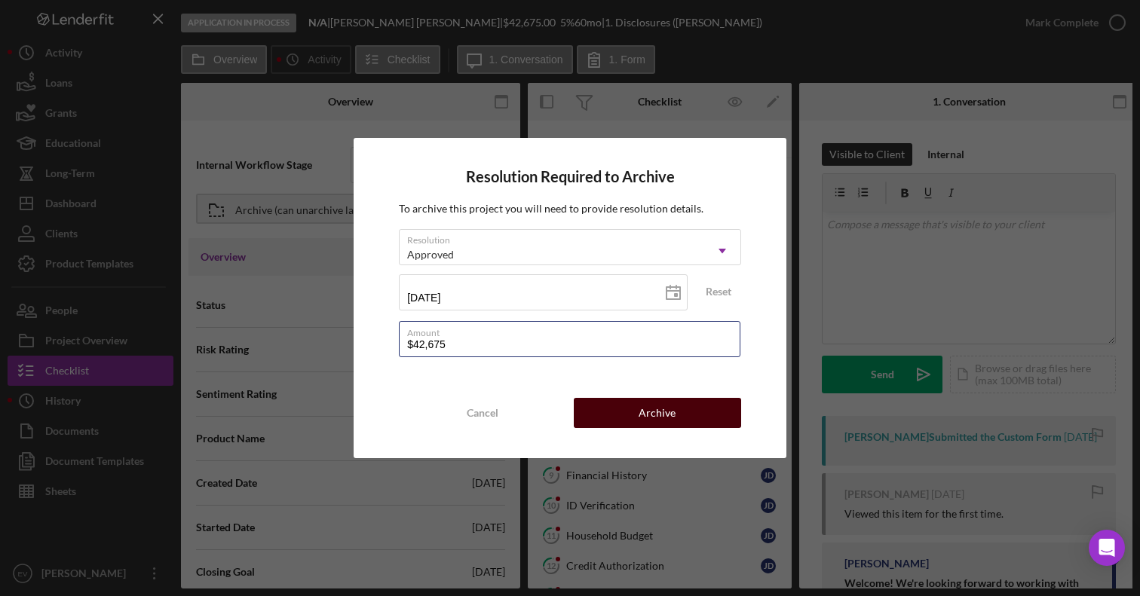
type input "$42,675"
click at [635, 410] on button "Archive" at bounding box center [657, 413] width 167 height 30
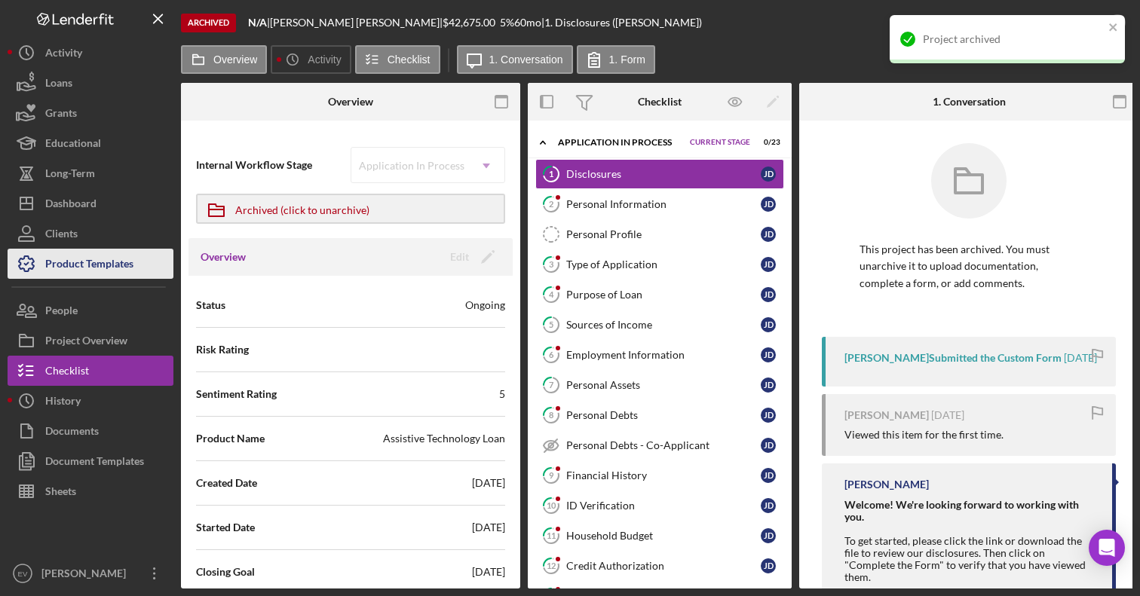
click at [87, 257] on div "Product Templates" at bounding box center [89, 266] width 88 height 34
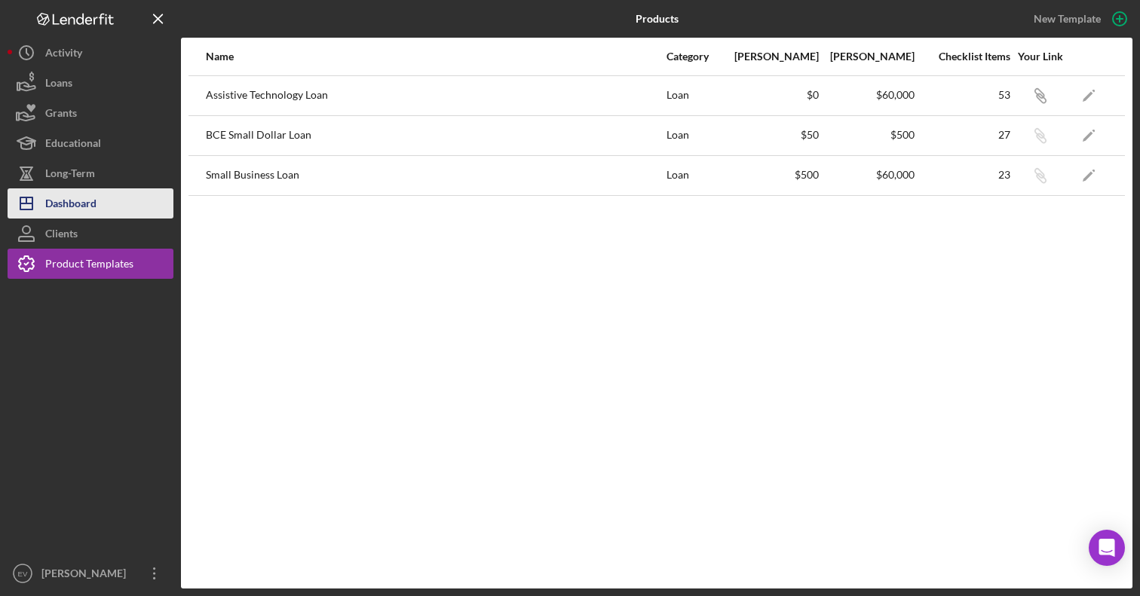
click at [88, 207] on div "Dashboard" at bounding box center [70, 205] width 51 height 34
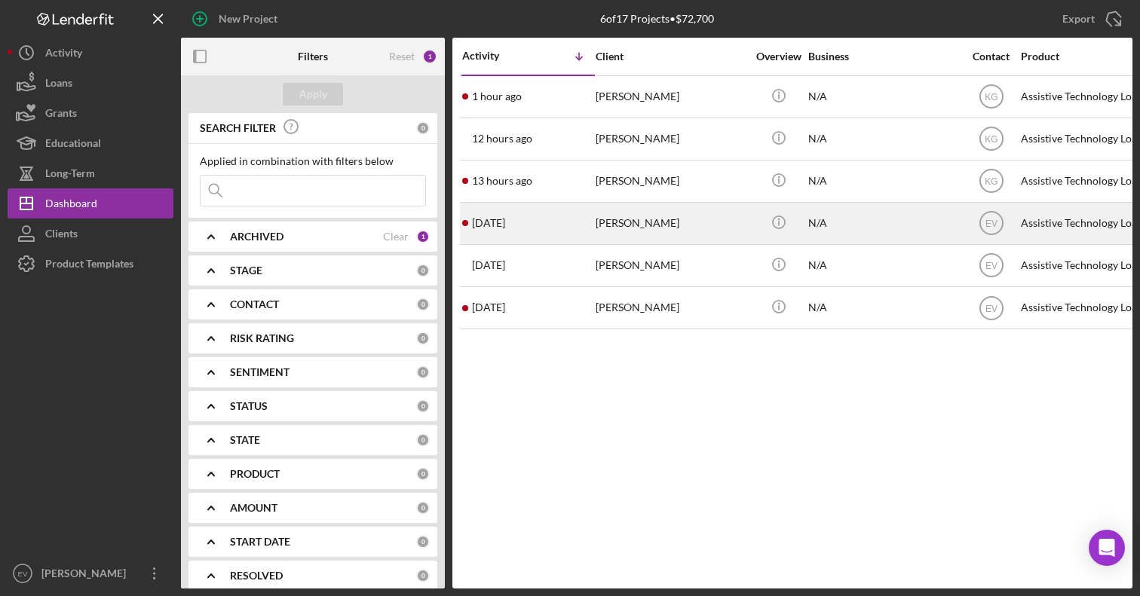
click at [629, 228] on div "[PERSON_NAME]" at bounding box center [671, 224] width 151 height 40
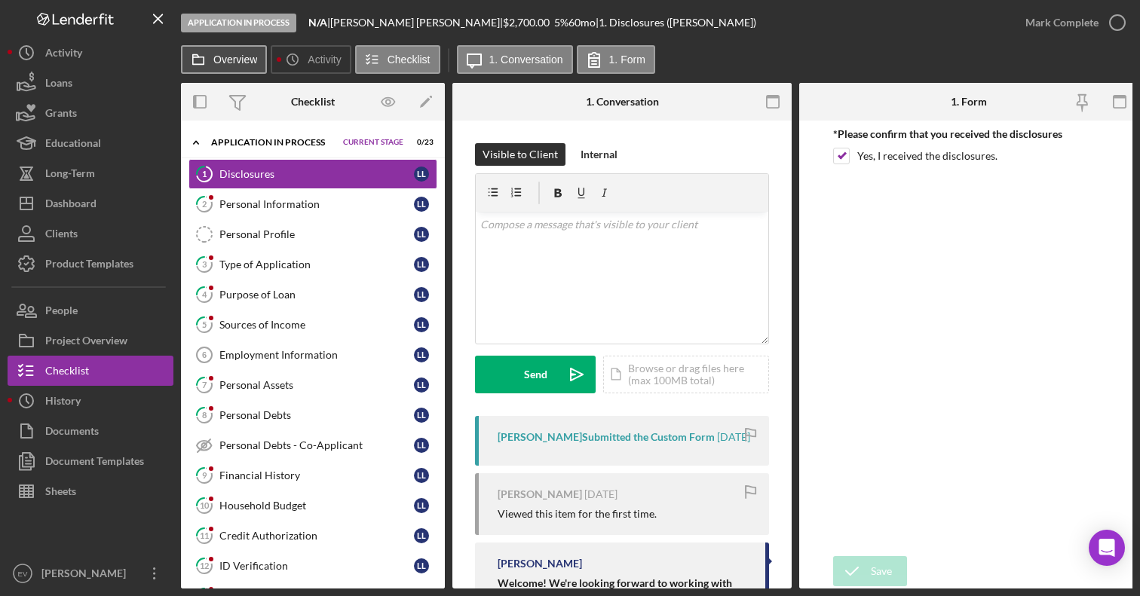
click at [224, 61] on label "Overview" at bounding box center [235, 60] width 44 height 12
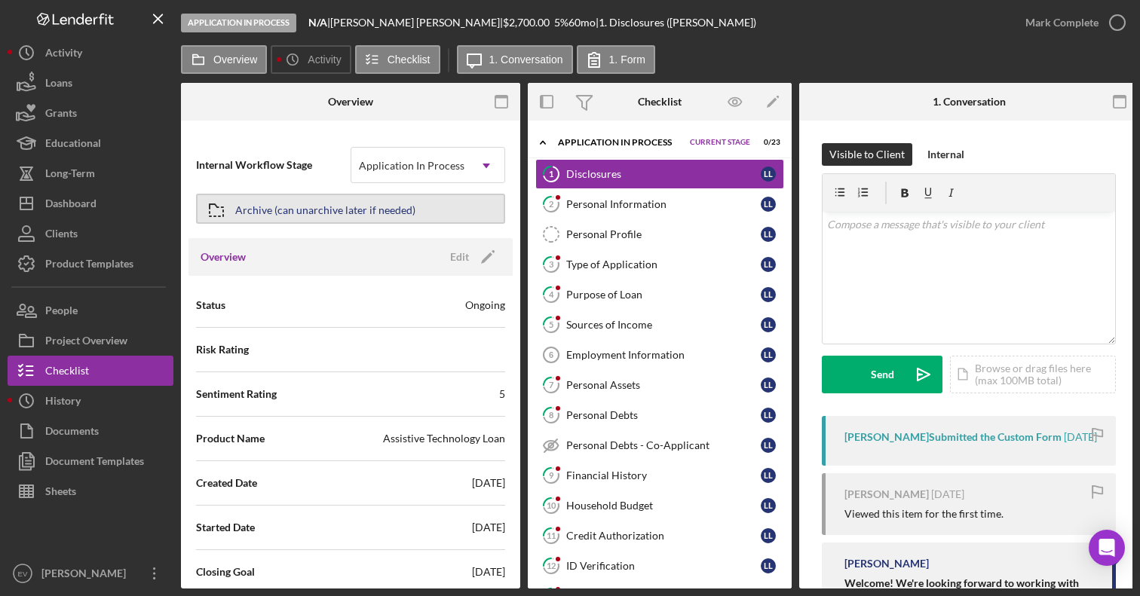
click at [327, 211] on div "Archive (can unarchive later if needed)" at bounding box center [325, 208] width 180 height 27
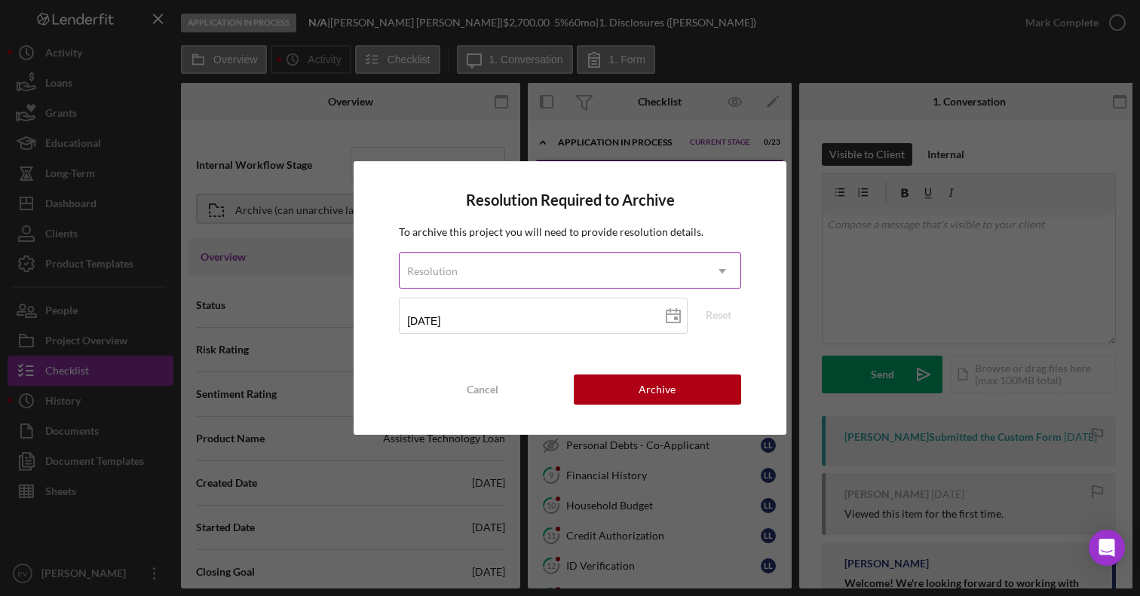
click at [565, 274] on div "Resolution" at bounding box center [552, 271] width 305 height 35
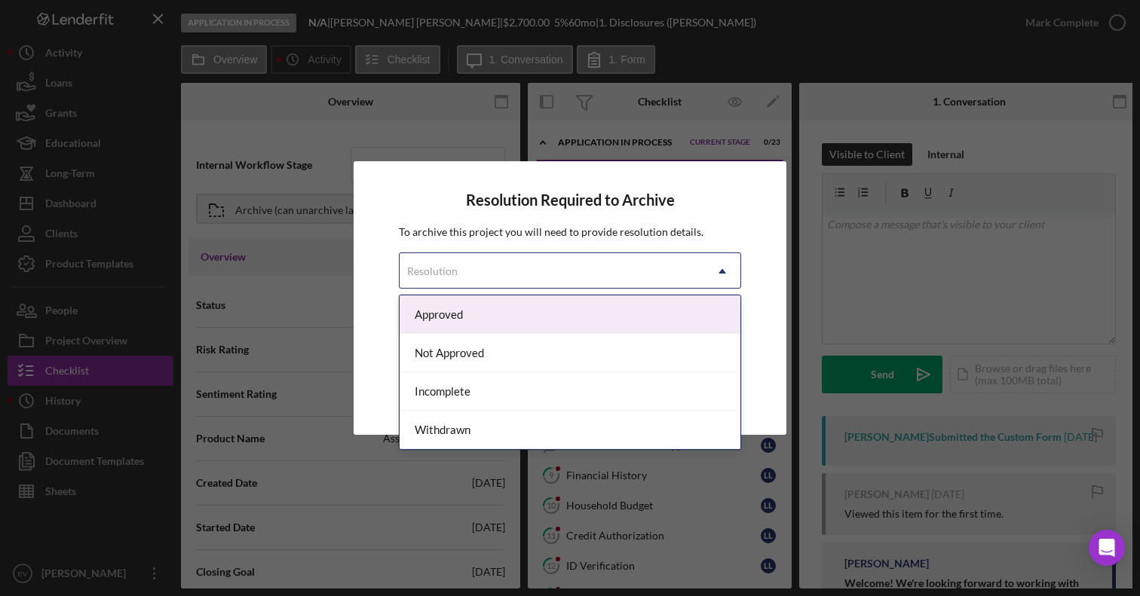
click at [540, 314] on div "Approved" at bounding box center [570, 315] width 341 height 38
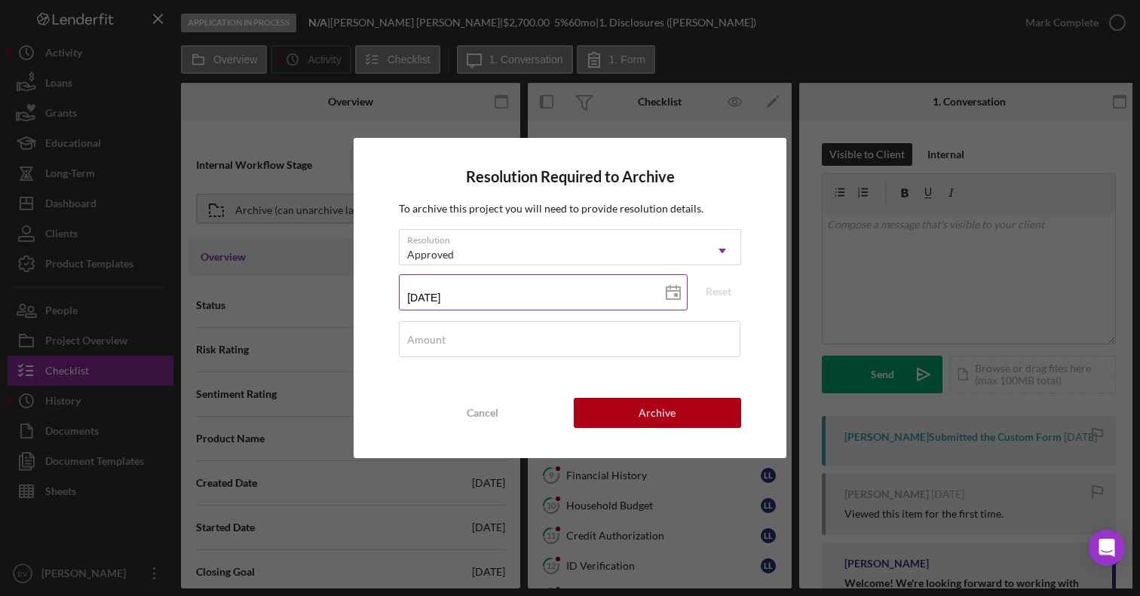
click at [532, 296] on input "[DATE]" at bounding box center [543, 292] width 289 height 36
type input "1m/dd/yyyy"
type input "10/dd/yyyy"
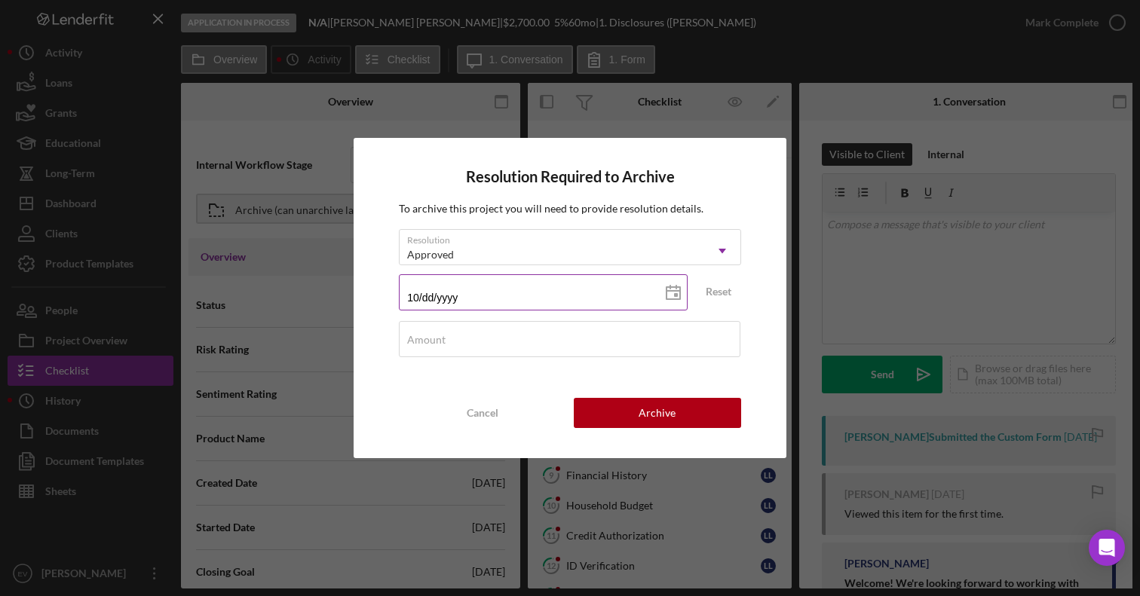
type input "10/2d/yyyy"
type input "10/25/yyyy"
type input "10/25/2yyy"
type input "10/25/20yy"
type input "10/25/202y"
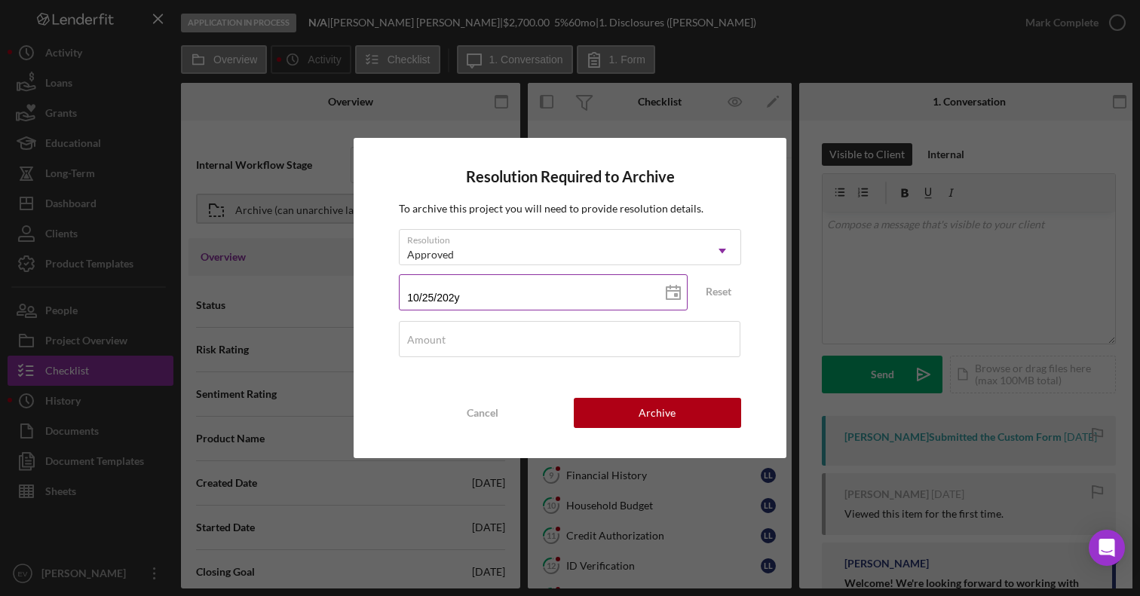
type input "[DATE]"
click at [566, 335] on div "Amount" at bounding box center [570, 340] width 342 height 38
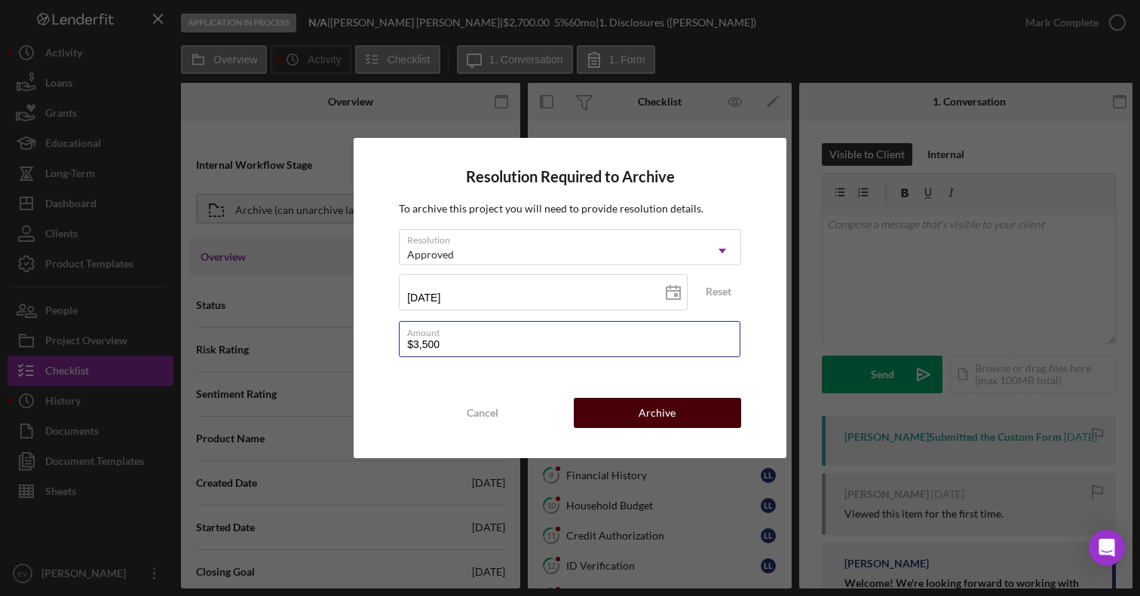
type input "$3,500"
click at [685, 409] on button "Archive" at bounding box center [657, 413] width 167 height 30
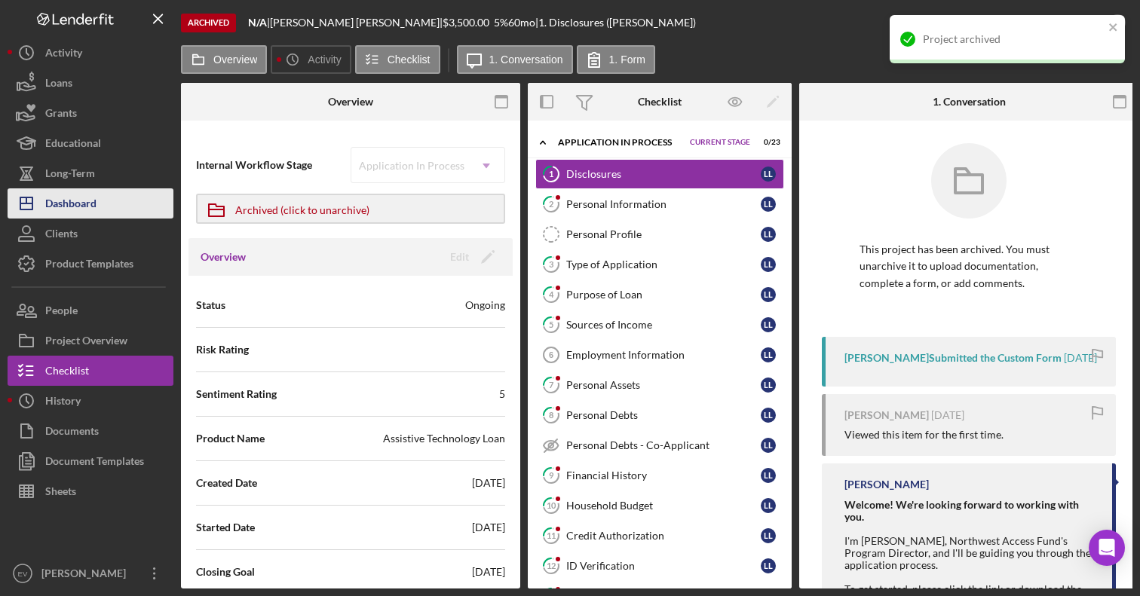
click at [72, 203] on div "Dashboard" at bounding box center [70, 205] width 51 height 34
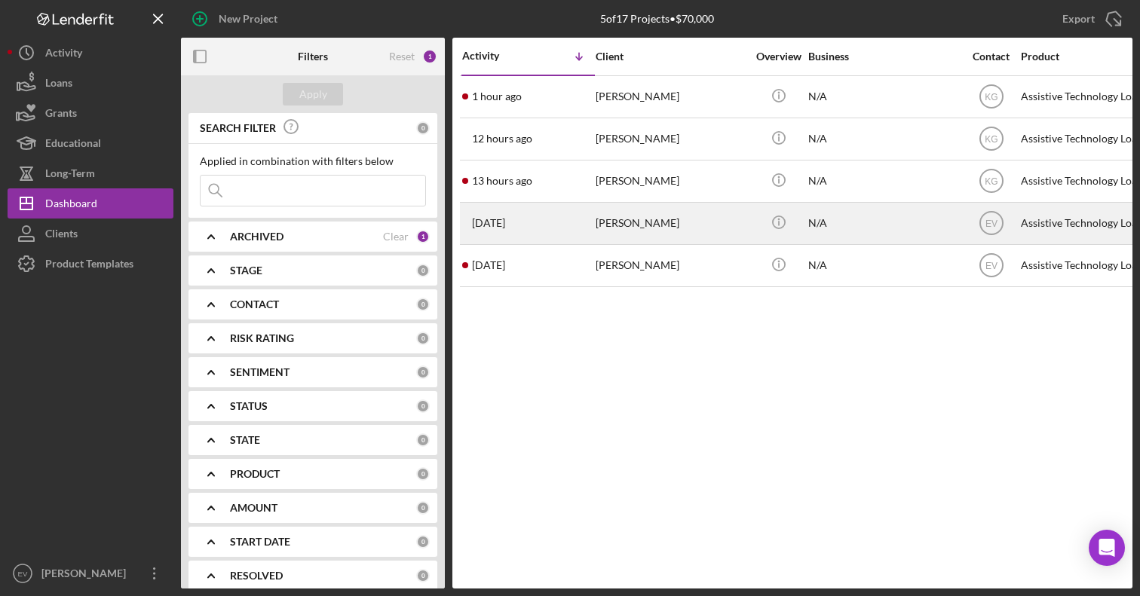
click at [637, 231] on div "[PERSON_NAME]" at bounding box center [671, 224] width 151 height 40
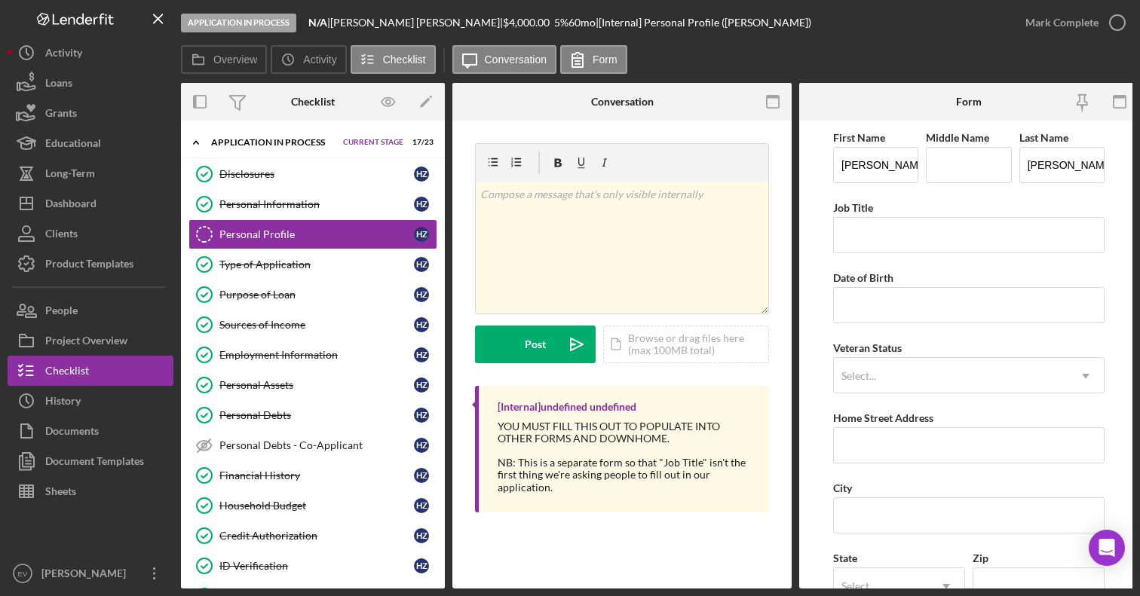
scroll to position [0, 6]
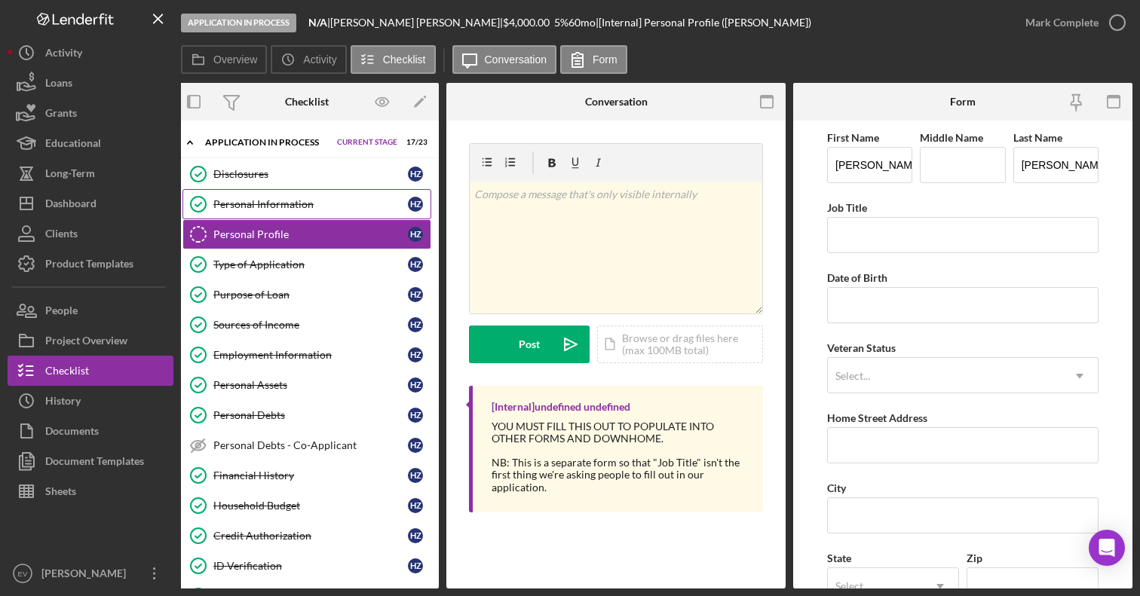
click at [320, 198] on div "Personal Information" at bounding box center [310, 204] width 195 height 12
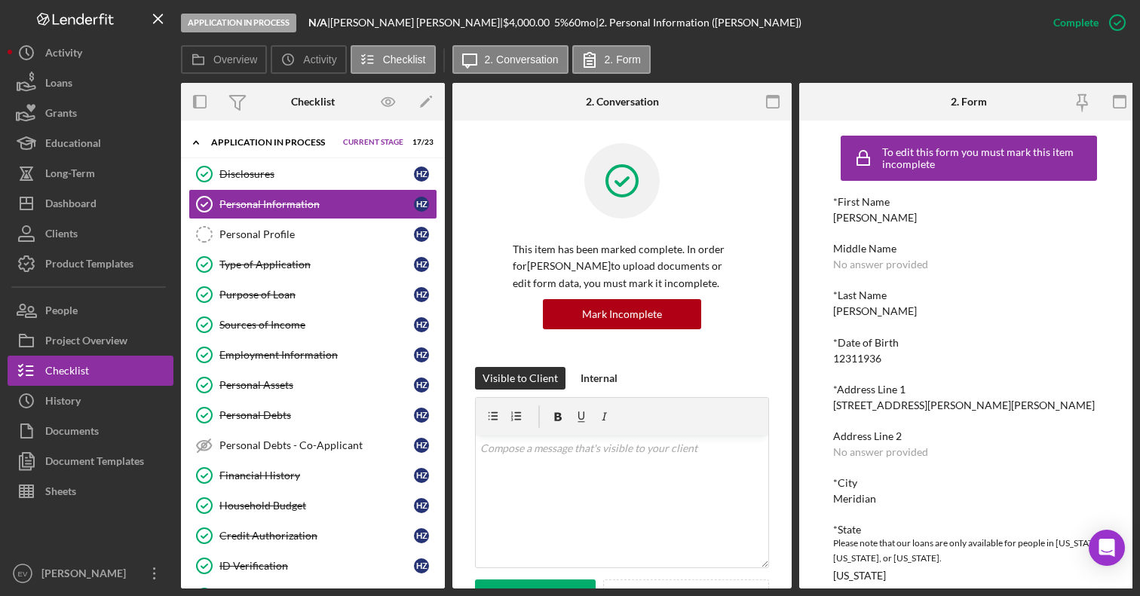
scroll to position [0, 6]
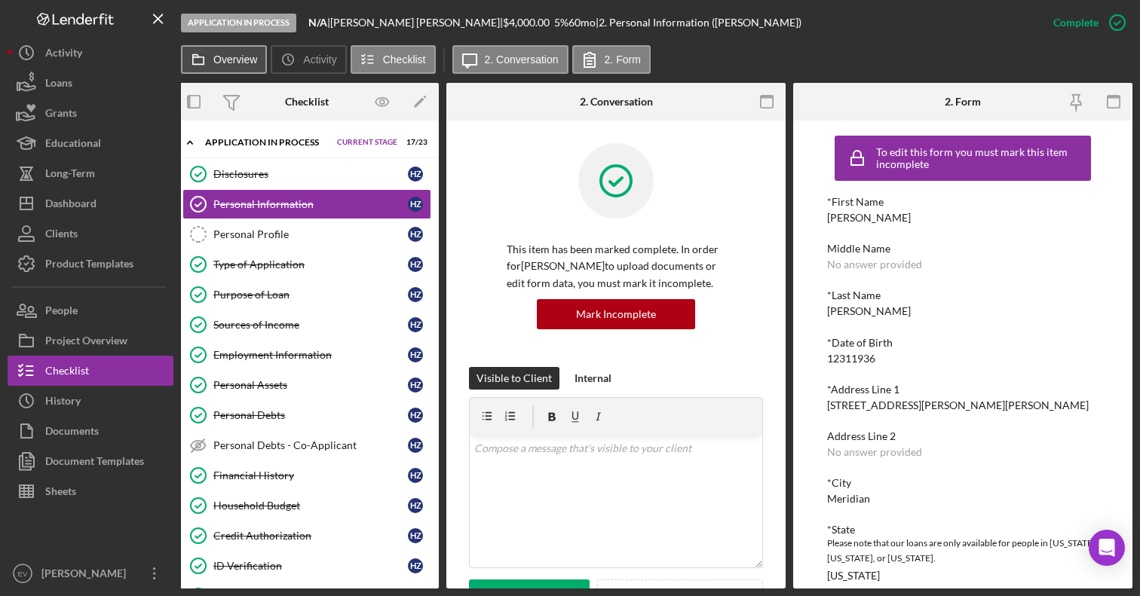
click at [241, 63] on label "Overview" at bounding box center [235, 60] width 44 height 12
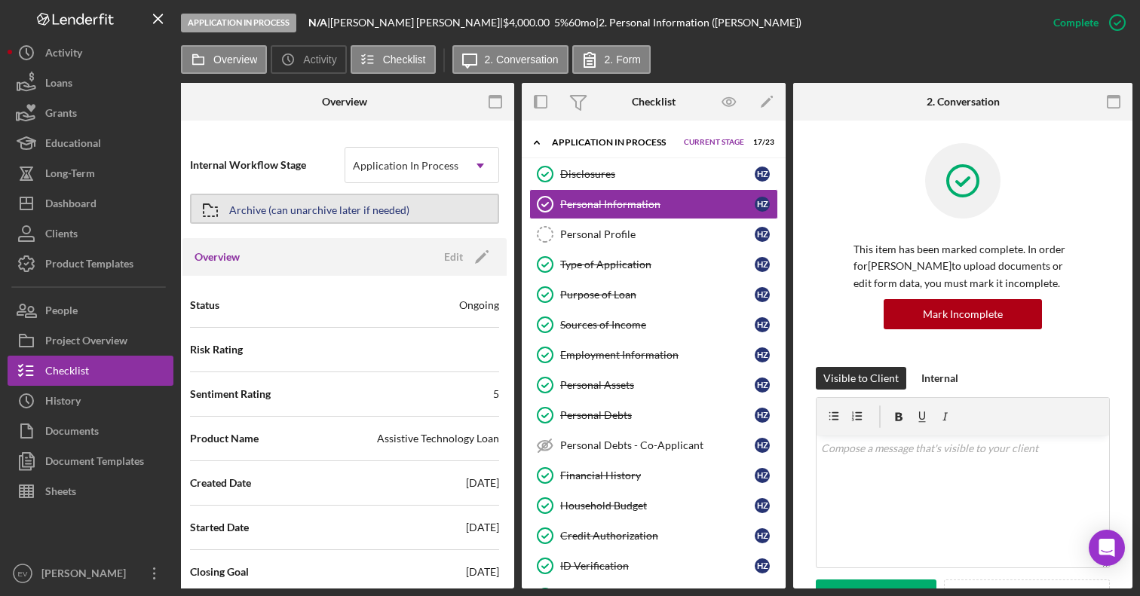
click at [330, 193] on div "Archive (can unarchive later if needed)" at bounding box center [344, 209] width 309 height 38
click at [324, 210] on div "Archive (can unarchive later if needed)" at bounding box center [319, 208] width 180 height 27
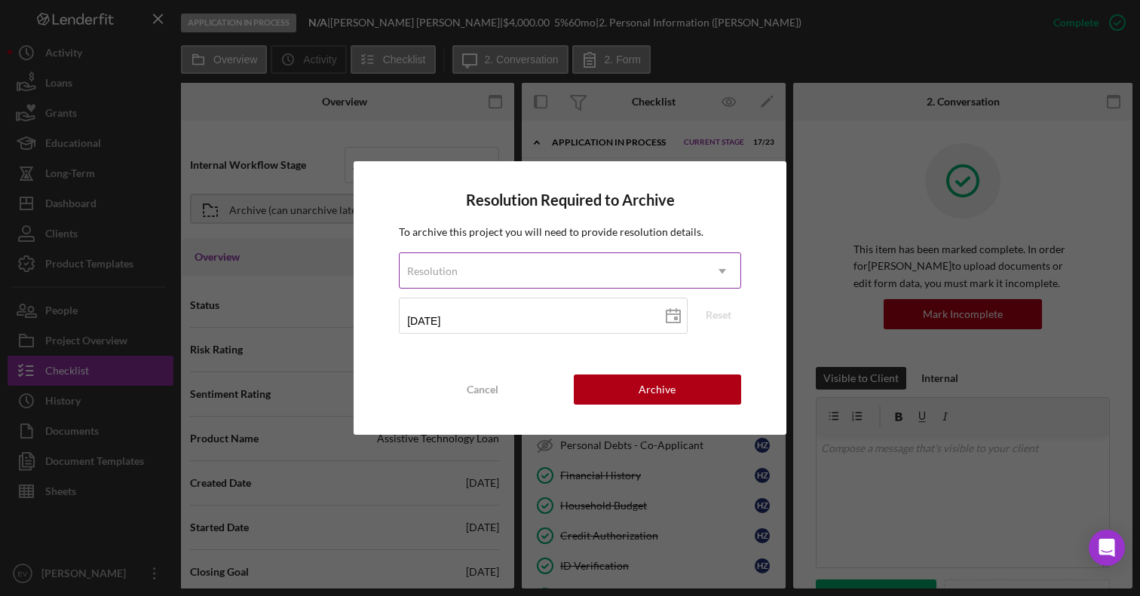
click at [449, 271] on div "Resolution" at bounding box center [432, 271] width 51 height 12
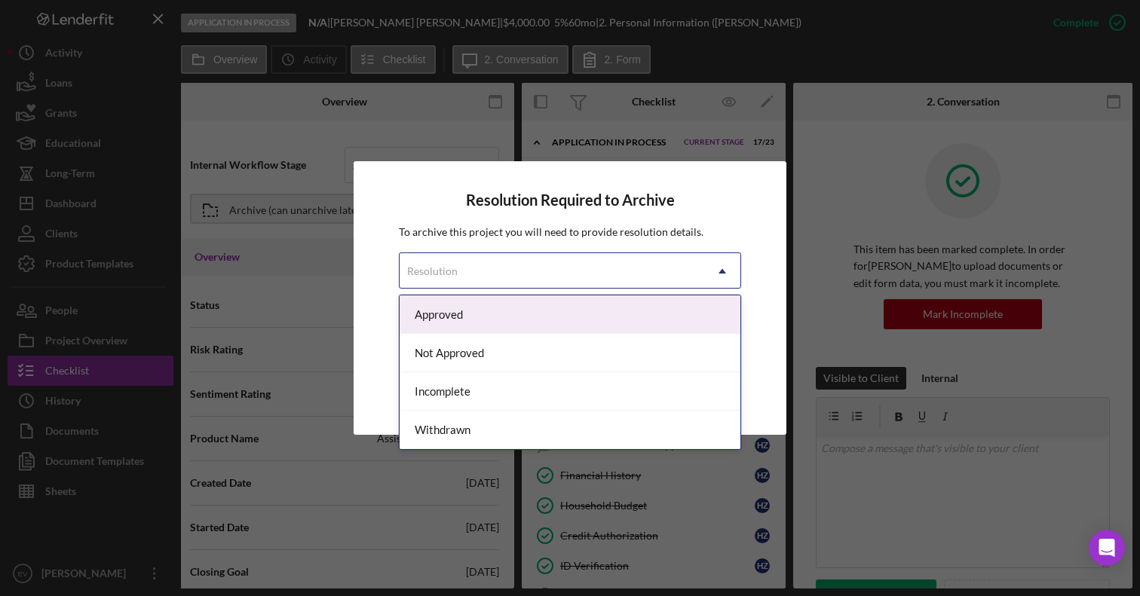
click at [446, 312] on div "Approved" at bounding box center [570, 315] width 341 height 38
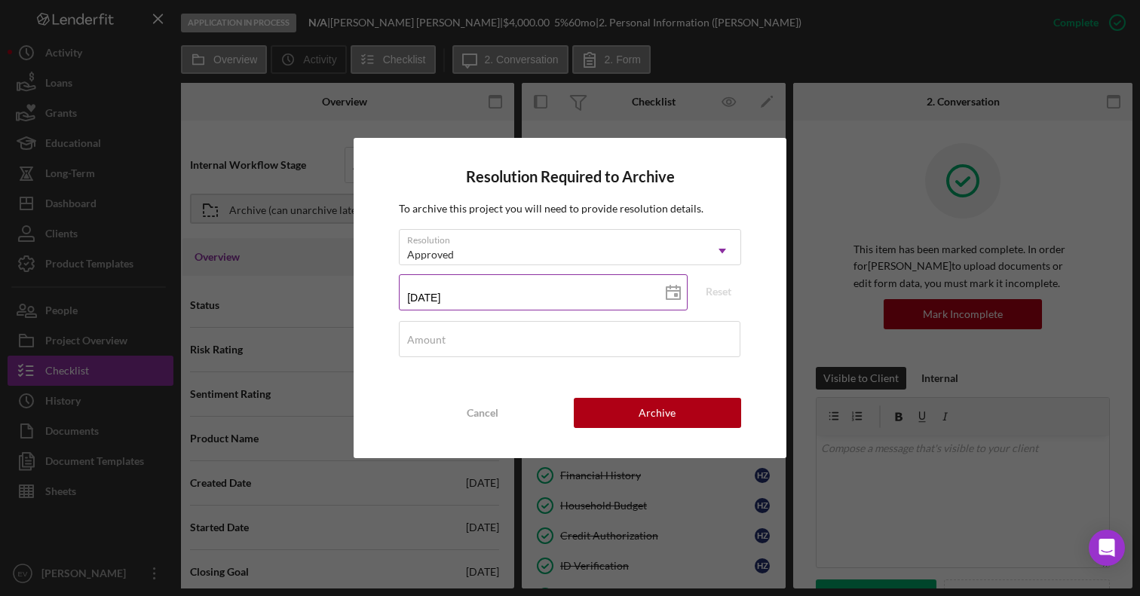
click at [455, 296] on input "[DATE]" at bounding box center [543, 292] width 289 height 36
type input "1m/dd/yyyy"
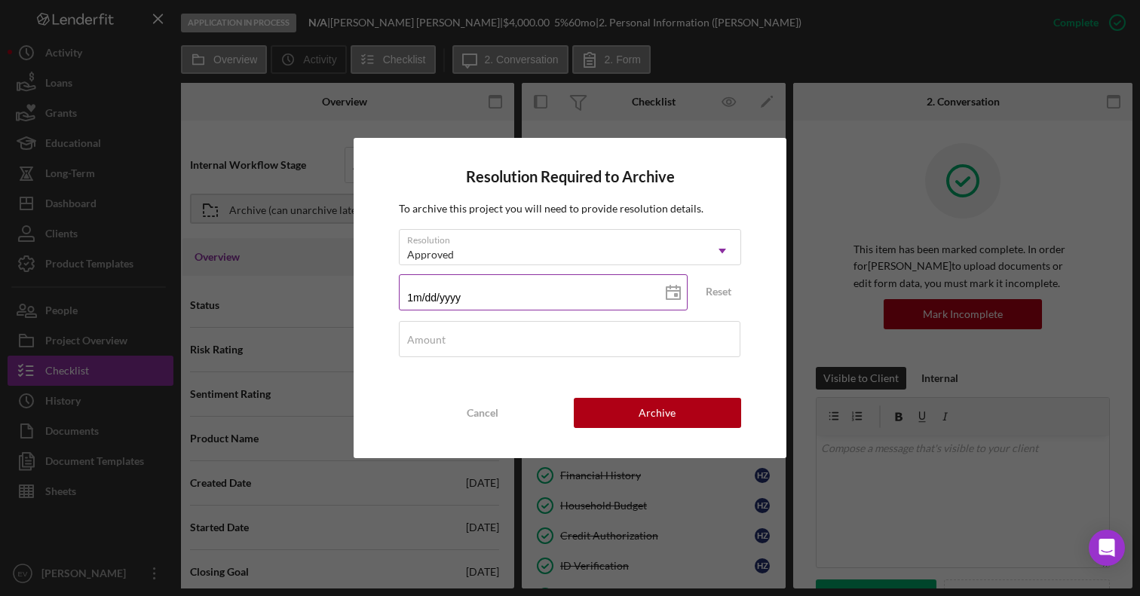
type input "11/dd/yyyy"
type input "11/2d/yyyy"
type input "11/21/yyyy"
type input "11/21/2yyy"
type input "11/21/20yy"
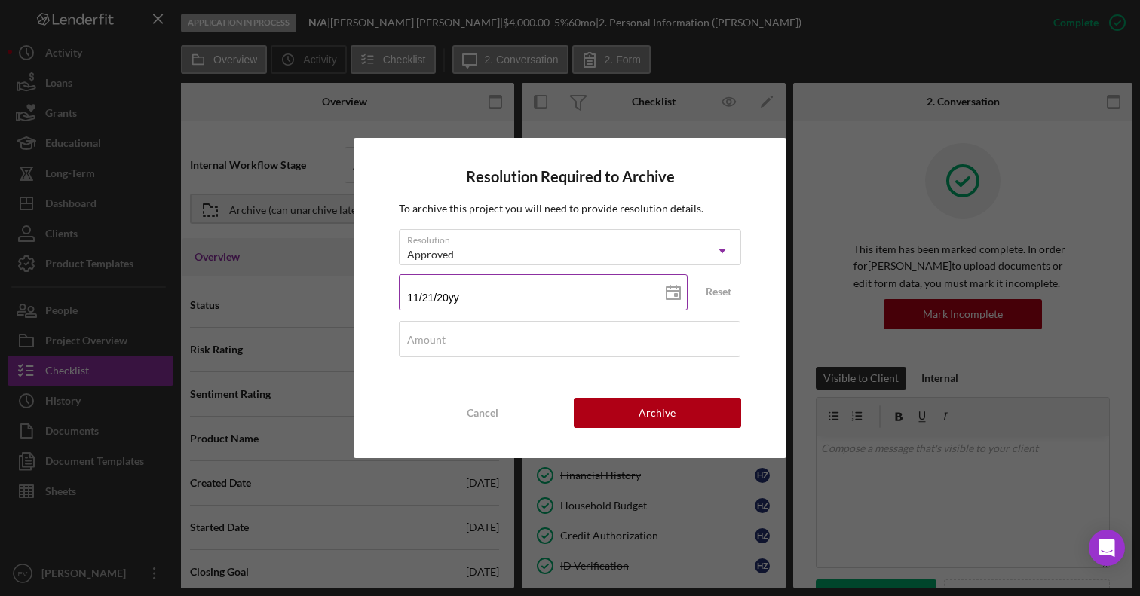
type input "11/21/202y"
type input "[DATE]"
click at [488, 332] on div "Amount" at bounding box center [570, 340] width 342 height 38
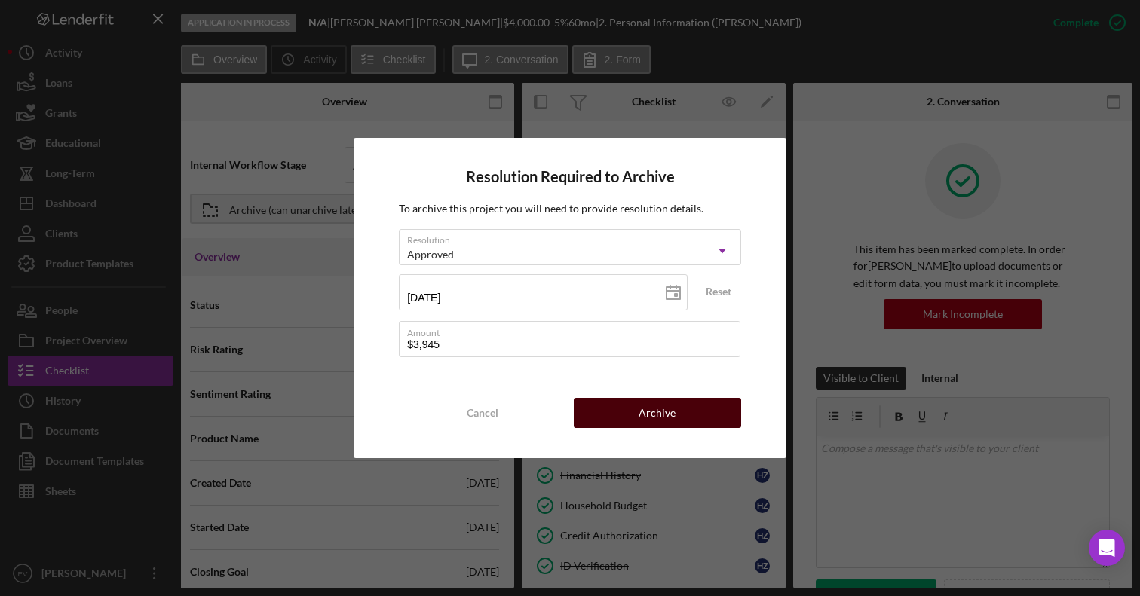
click at [646, 401] on div "Archive" at bounding box center [657, 413] width 37 height 30
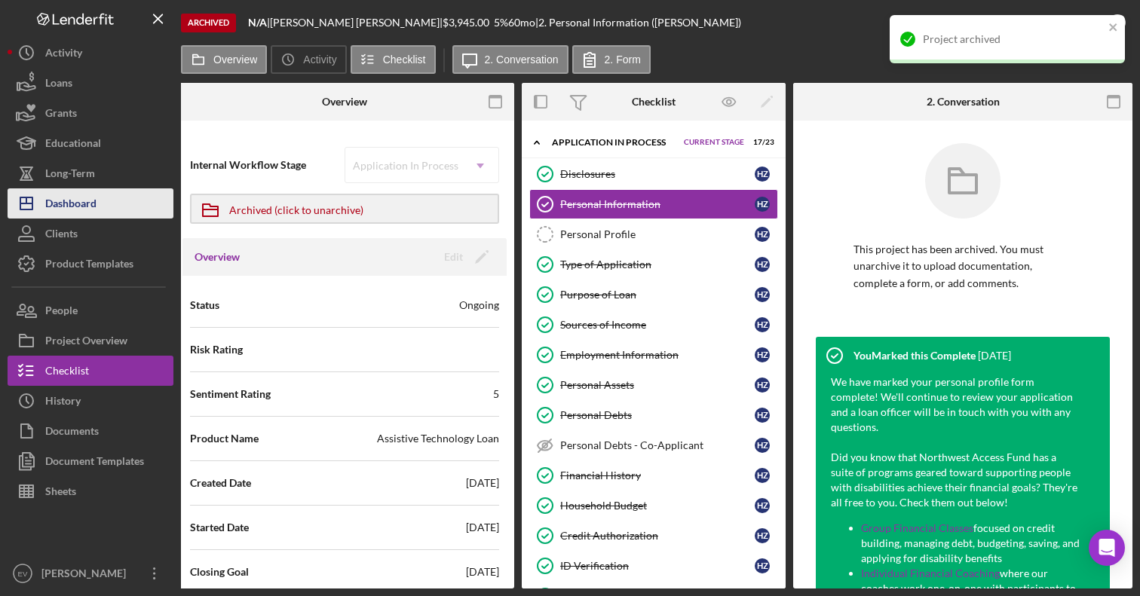
click at [72, 204] on div "Dashboard" at bounding box center [70, 205] width 51 height 34
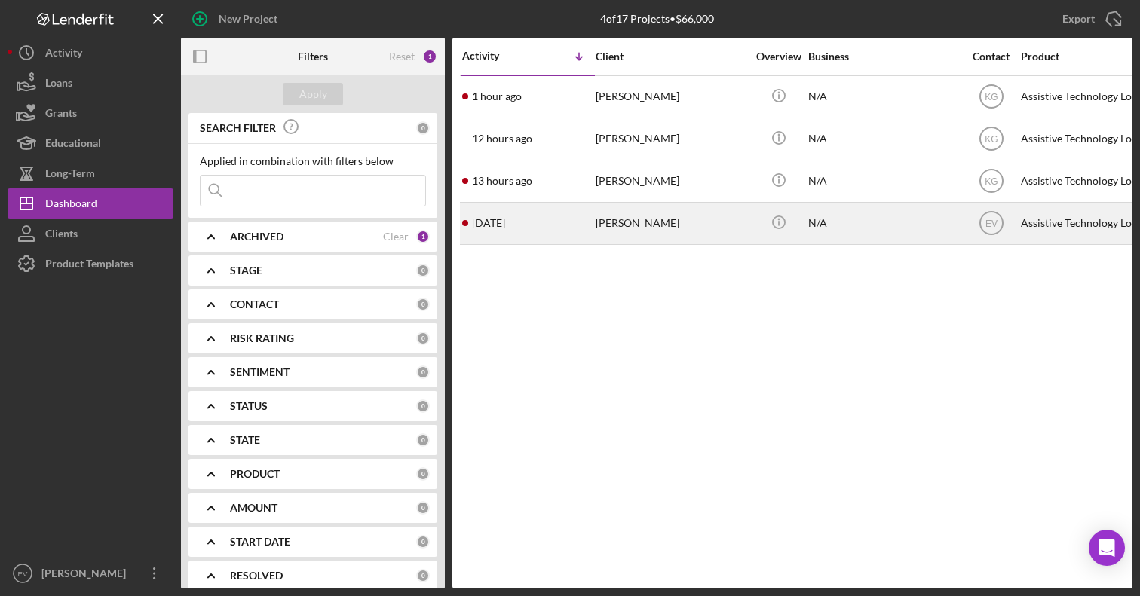
click at [620, 228] on div "[PERSON_NAME]" at bounding box center [671, 224] width 151 height 40
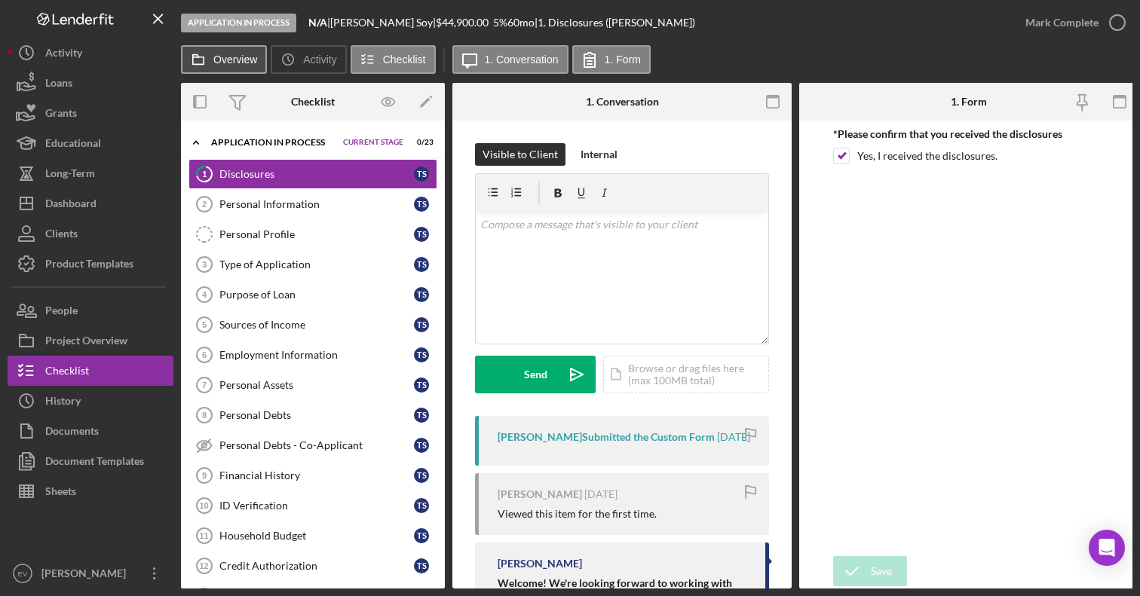
click at [219, 65] on button "Overview" at bounding box center [224, 59] width 86 height 29
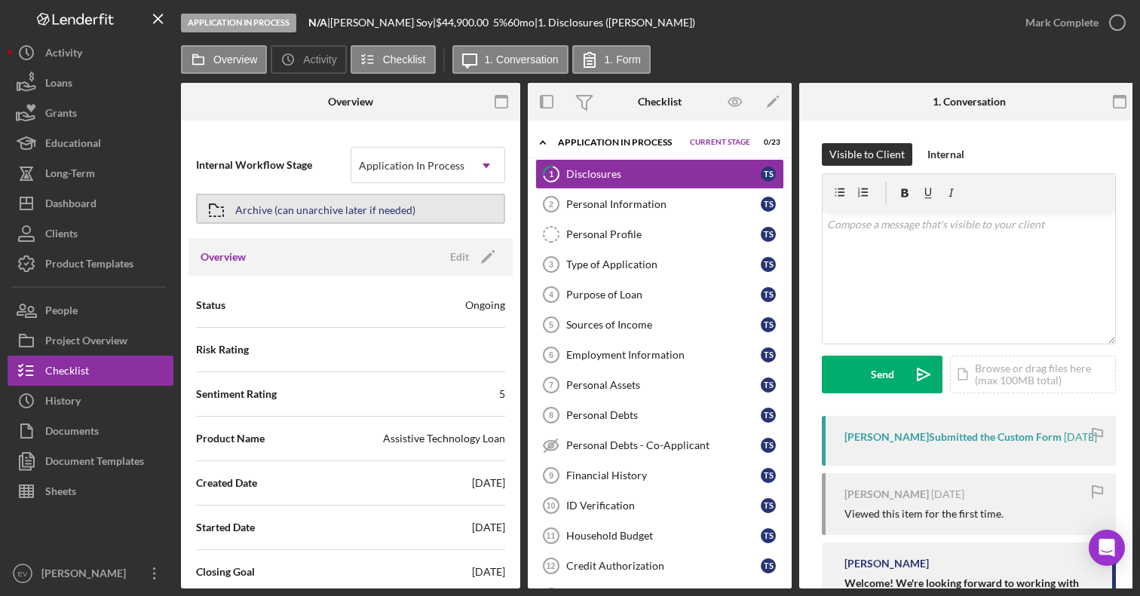
click at [268, 211] on div "Archive (can unarchive later if needed)" at bounding box center [325, 208] width 180 height 27
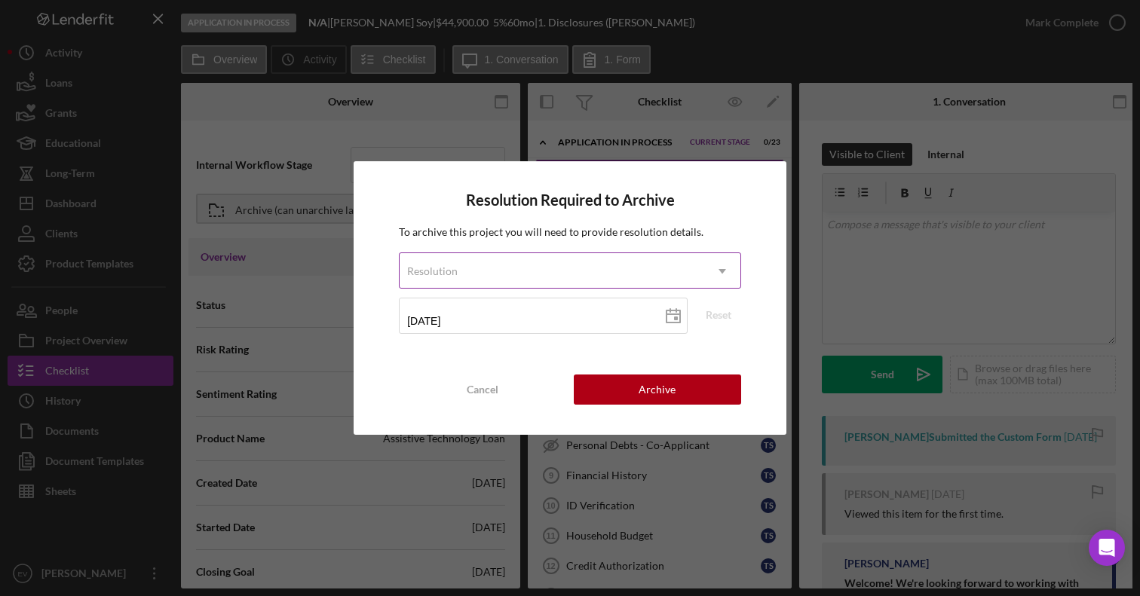
click at [452, 258] on div "Resolution" at bounding box center [552, 271] width 305 height 35
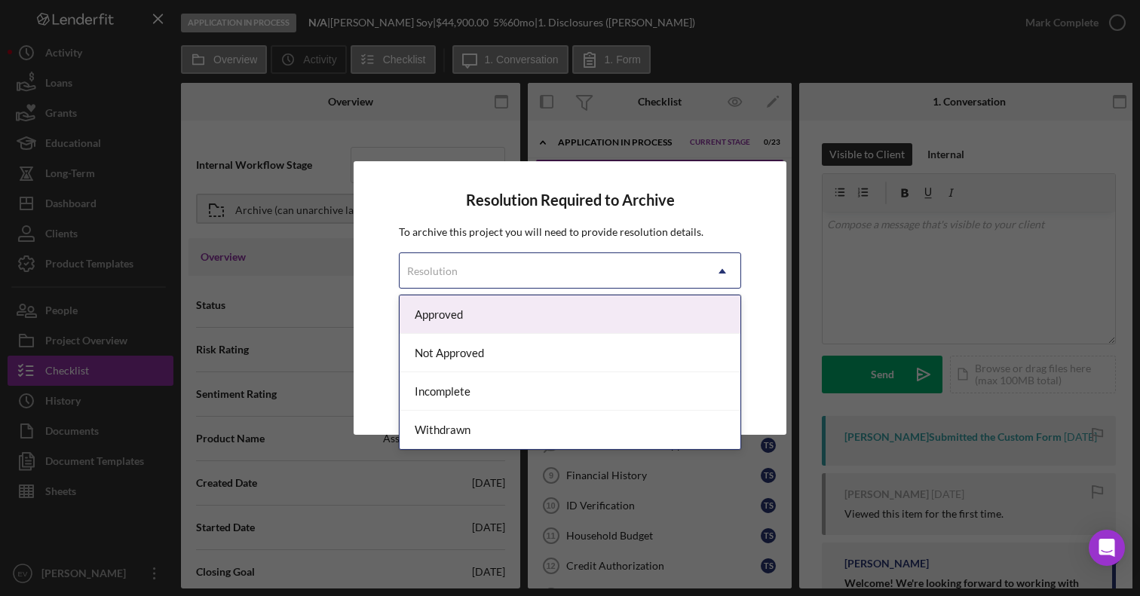
click at [456, 315] on div "Approved" at bounding box center [570, 315] width 341 height 38
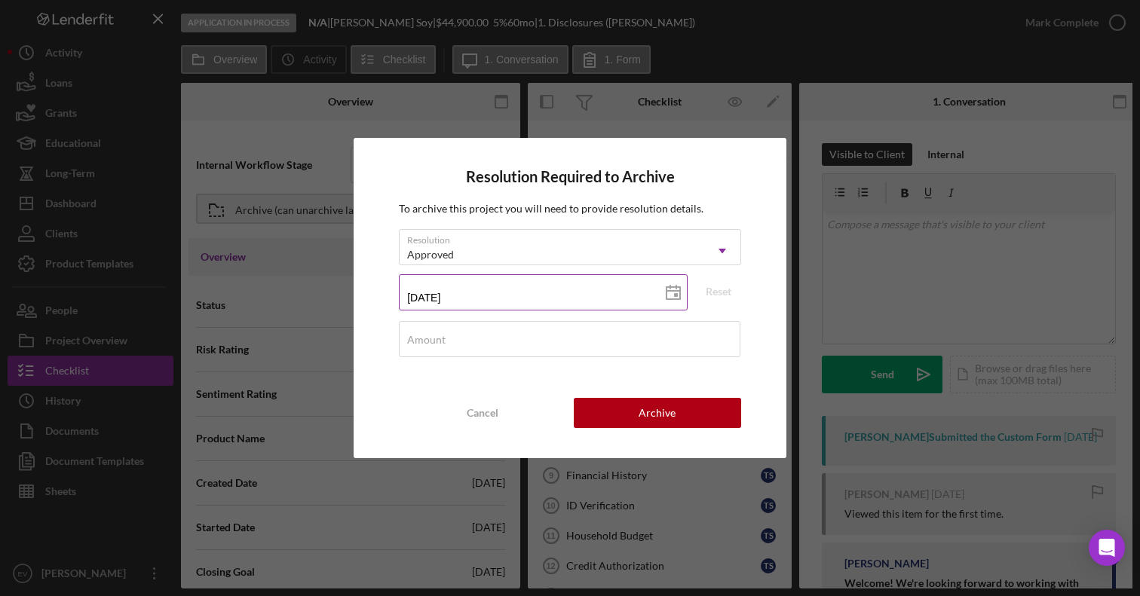
click at [463, 289] on input "[DATE]" at bounding box center [543, 292] width 289 height 36
click at [478, 330] on div "Amount" at bounding box center [570, 340] width 342 height 38
click at [639, 412] on button "Archive" at bounding box center [657, 413] width 167 height 30
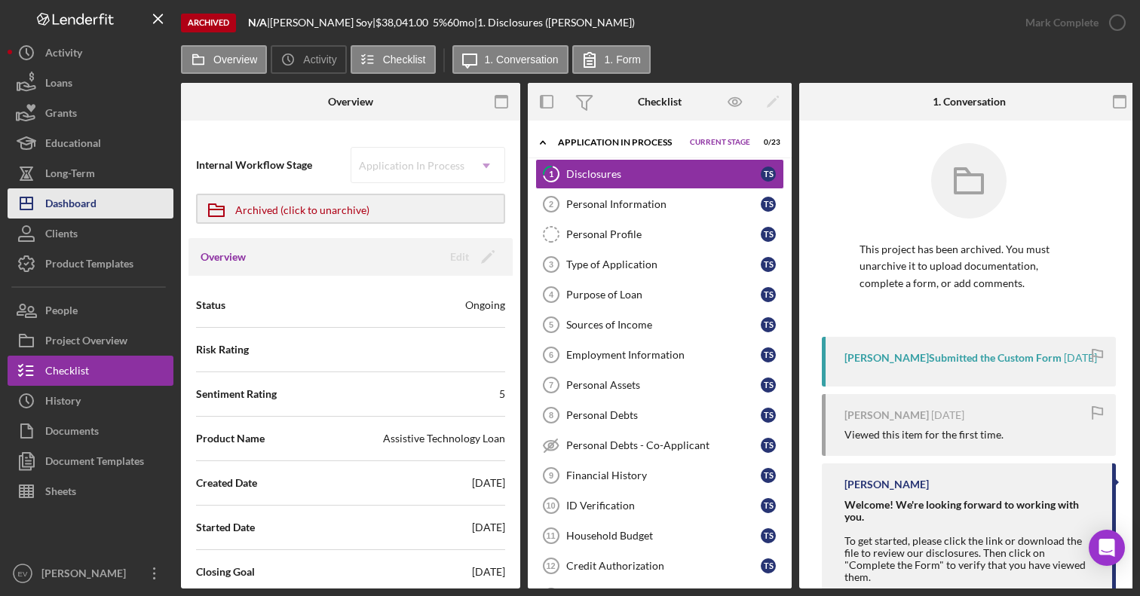
click at [129, 209] on button "Icon/Dashboard Dashboard" at bounding box center [91, 203] width 166 height 30
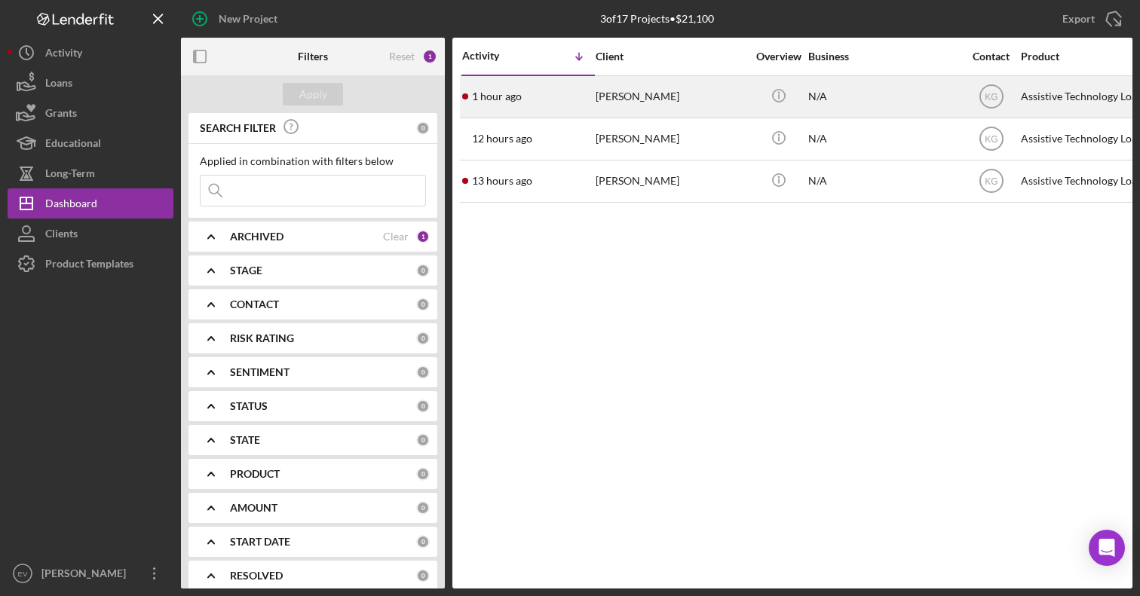
click at [627, 103] on div "[PERSON_NAME]" at bounding box center [671, 97] width 151 height 40
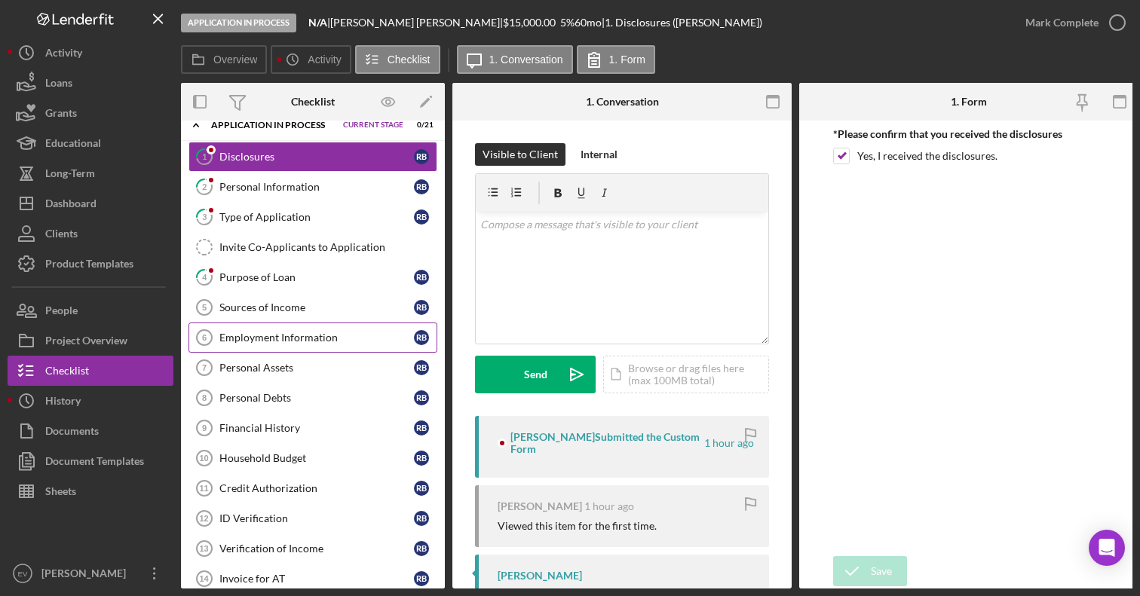
scroll to position [20, 0]
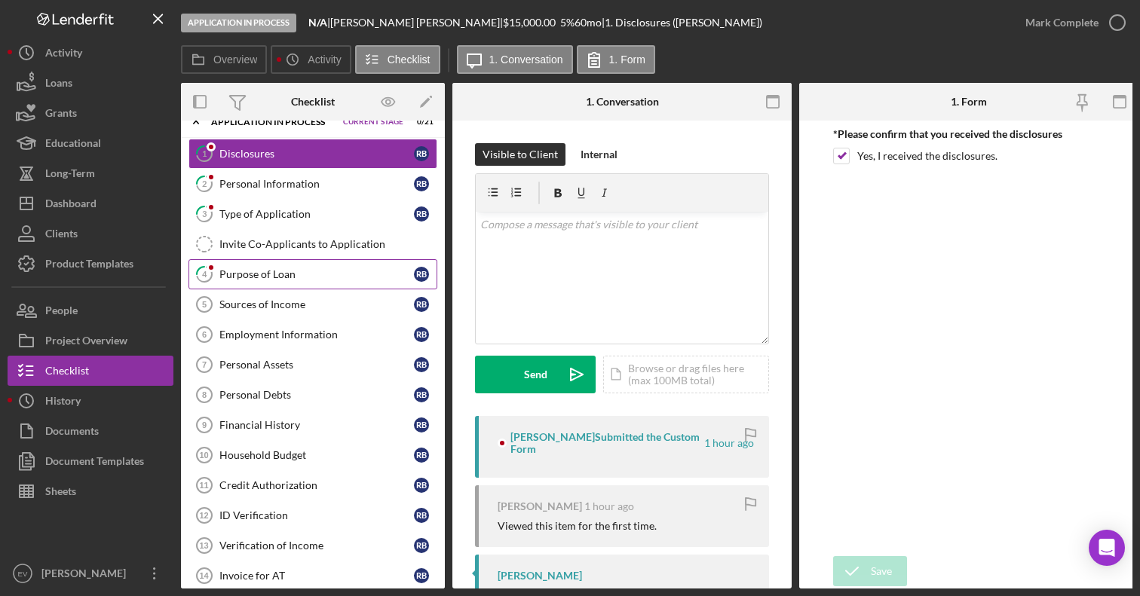
click at [329, 280] on link "4 Purpose of Loan R B" at bounding box center [312, 274] width 249 height 30
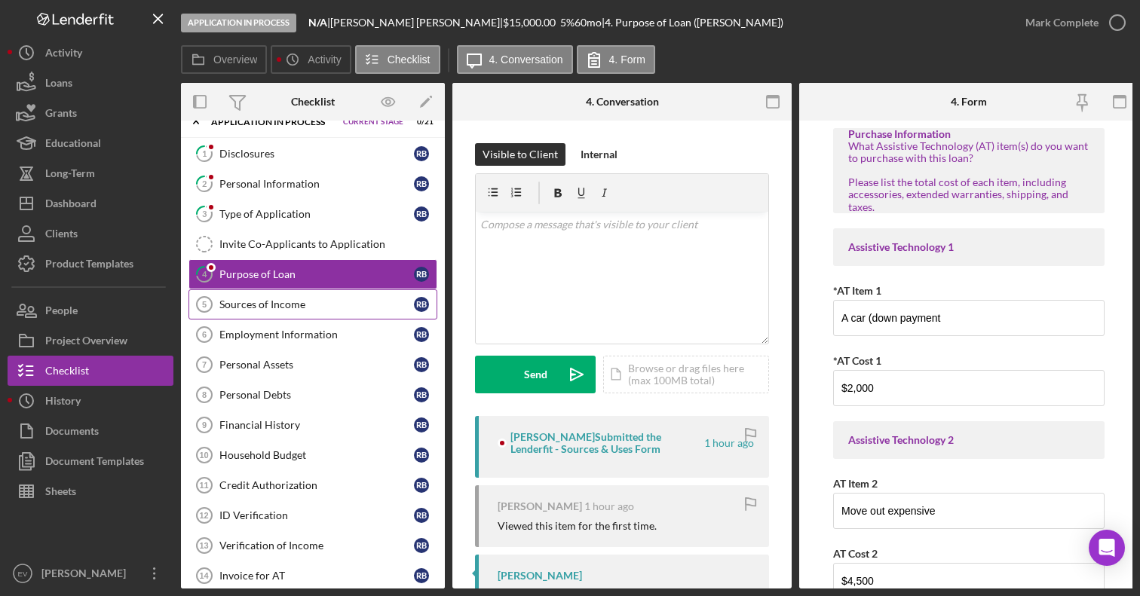
click at [330, 305] on div "Sources of Income" at bounding box center [316, 305] width 195 height 12
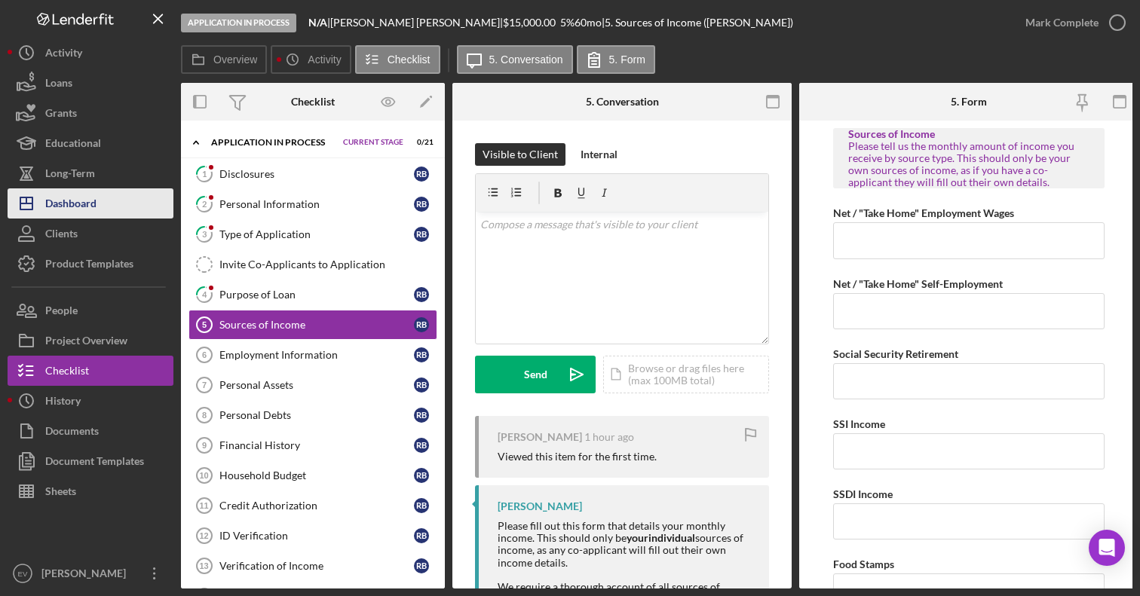
click at [100, 205] on button "Icon/Dashboard Dashboard" at bounding box center [91, 203] width 166 height 30
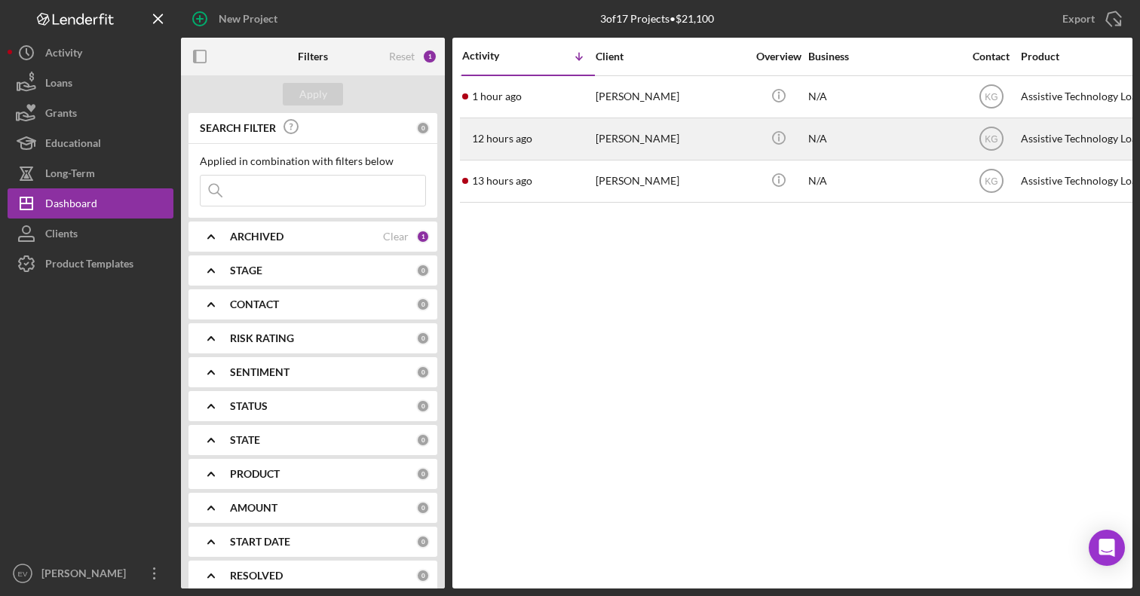
click at [677, 146] on div "[PERSON_NAME]" at bounding box center [671, 139] width 151 height 40
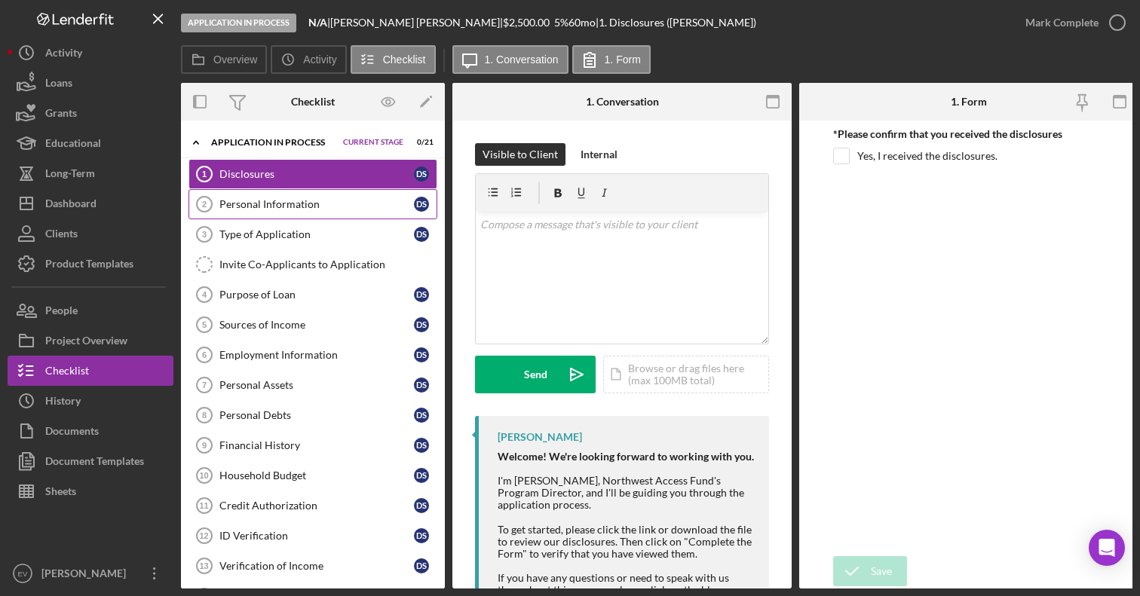
click at [361, 216] on link "Personal Information 2 Personal Information D S" at bounding box center [312, 204] width 249 height 30
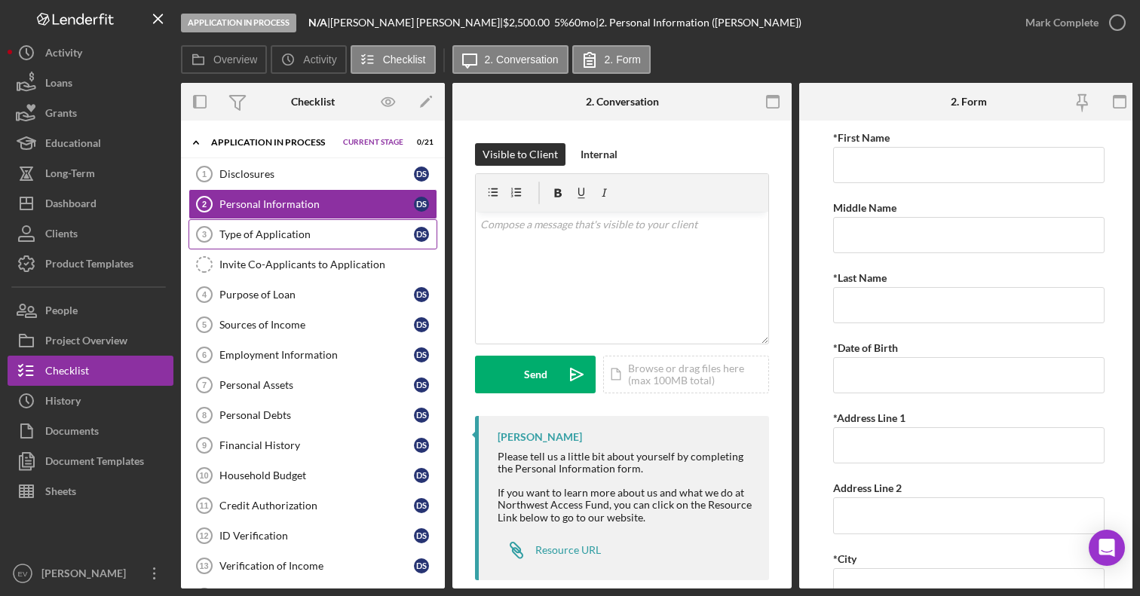
click at [355, 234] on div "Type of Application" at bounding box center [316, 234] width 195 height 12
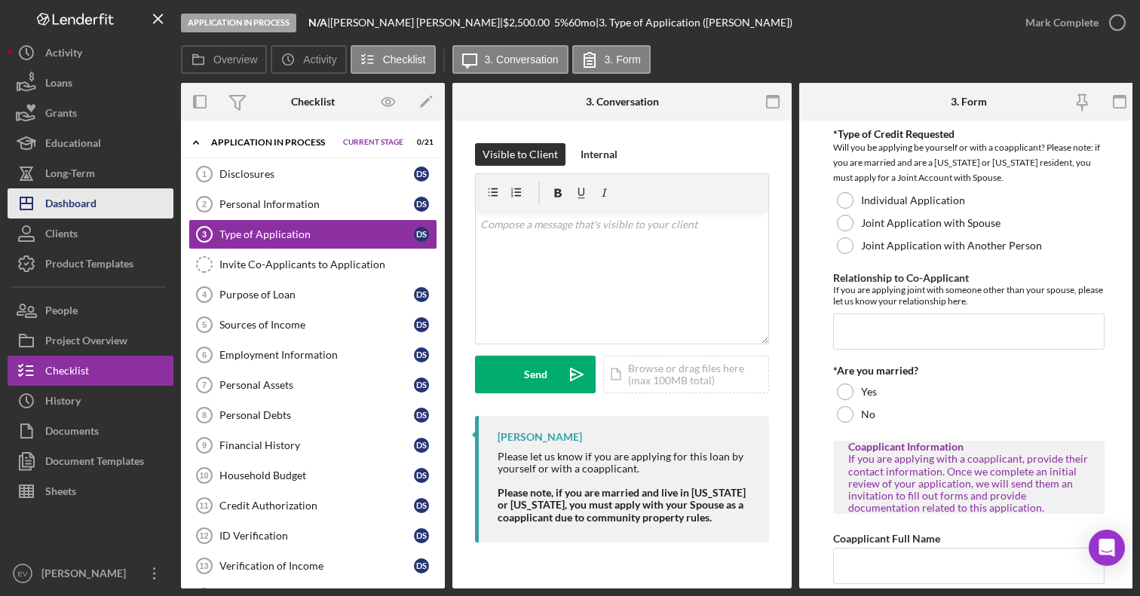
click at [97, 207] on button "Icon/Dashboard Dashboard" at bounding box center [91, 203] width 166 height 30
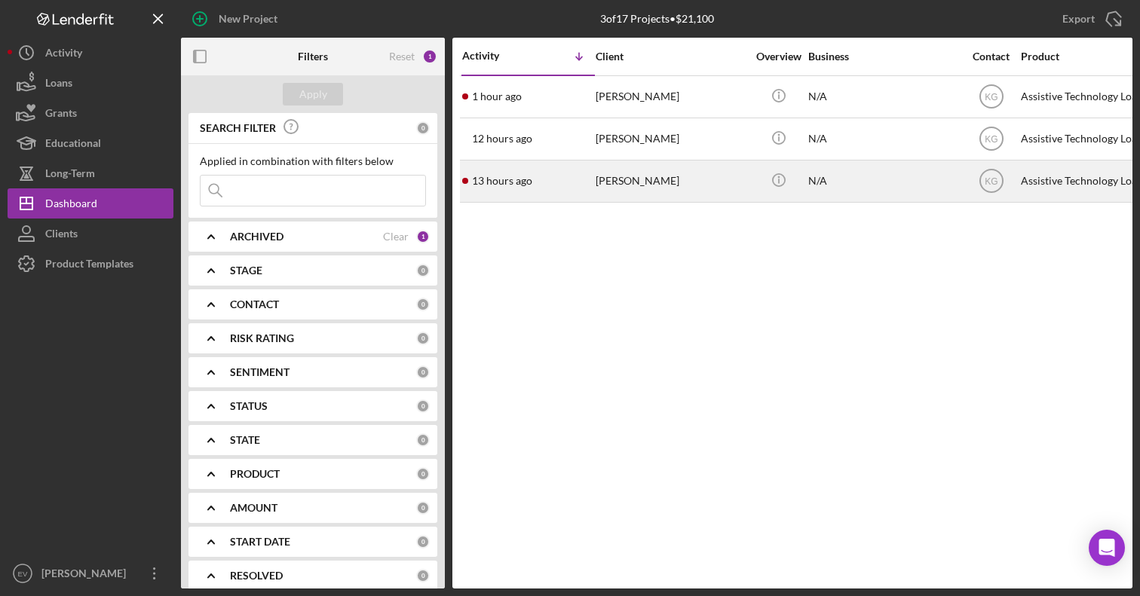
click at [667, 177] on div "[PERSON_NAME]" at bounding box center [671, 181] width 151 height 40
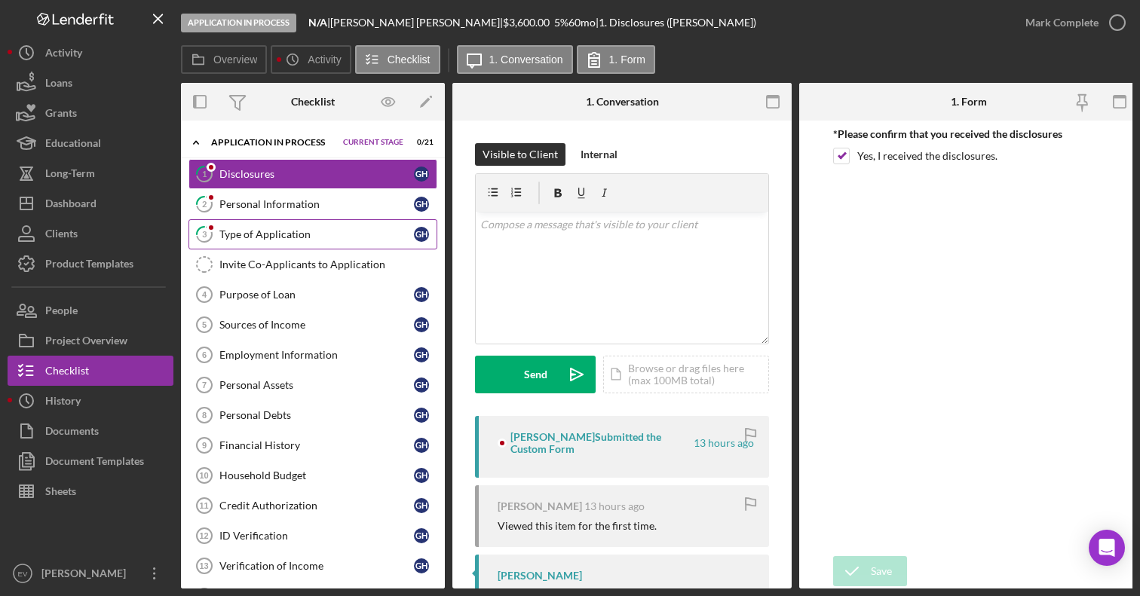
click at [327, 229] on div "Type of Application" at bounding box center [316, 234] width 195 height 12
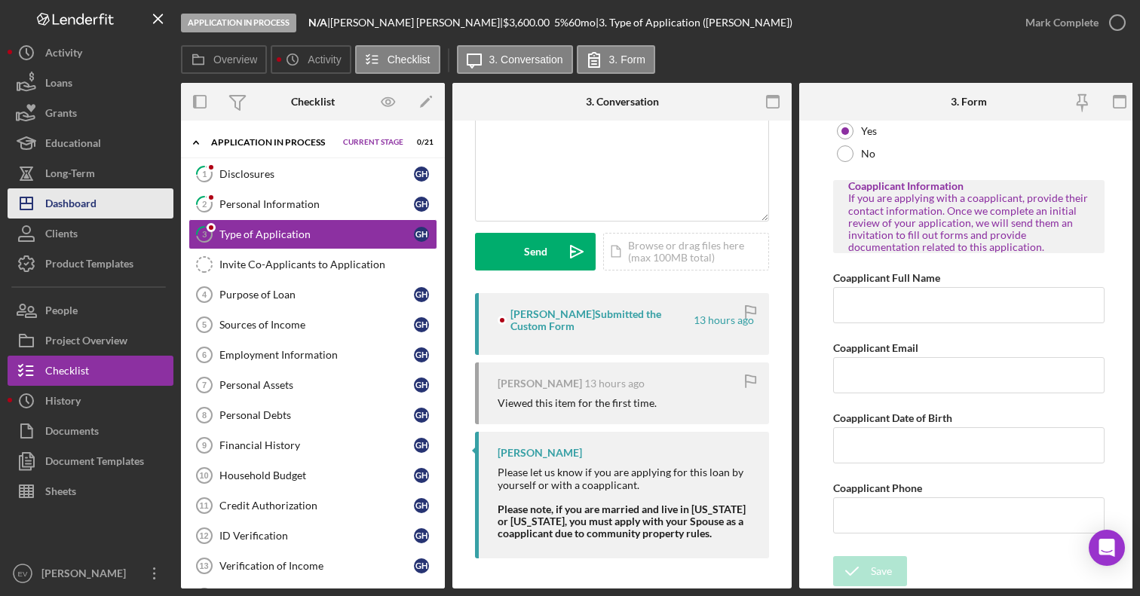
click at [91, 208] on div "Dashboard" at bounding box center [70, 205] width 51 height 34
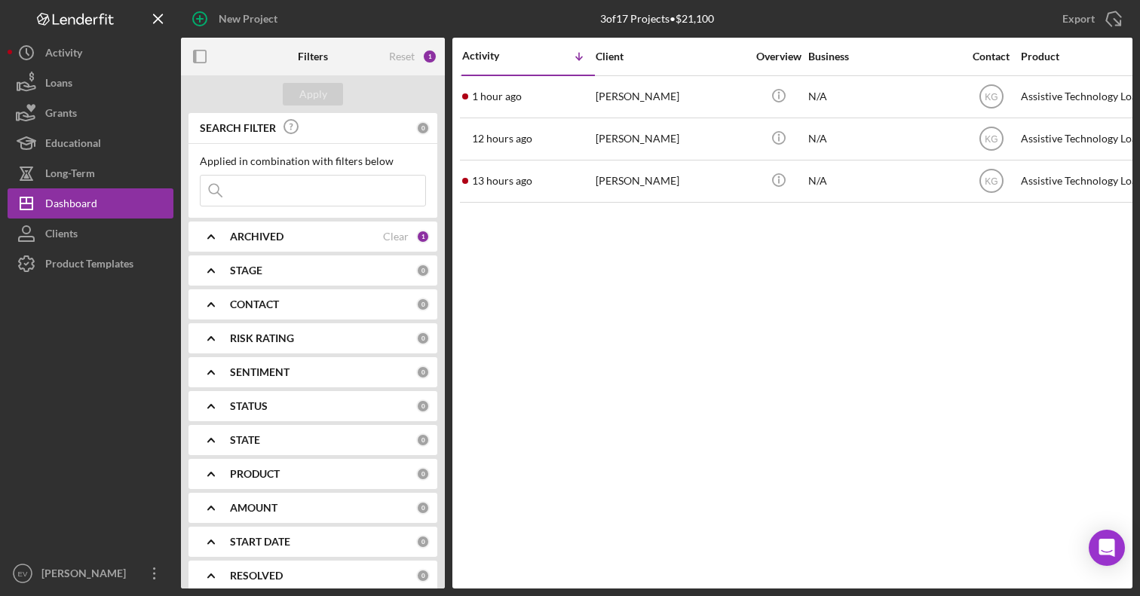
click at [641, 396] on div "Activity Icon/Table Sort Arrow Client Overview Business Contact Product Categor…" at bounding box center [792, 313] width 680 height 551
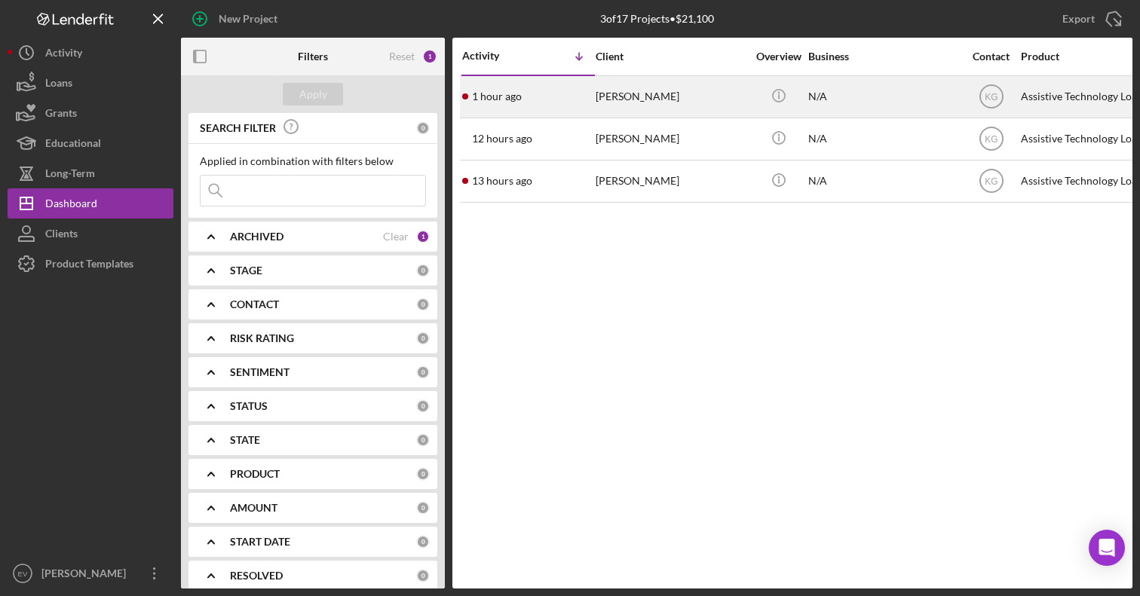
click at [642, 105] on div "[PERSON_NAME]" at bounding box center [671, 97] width 151 height 40
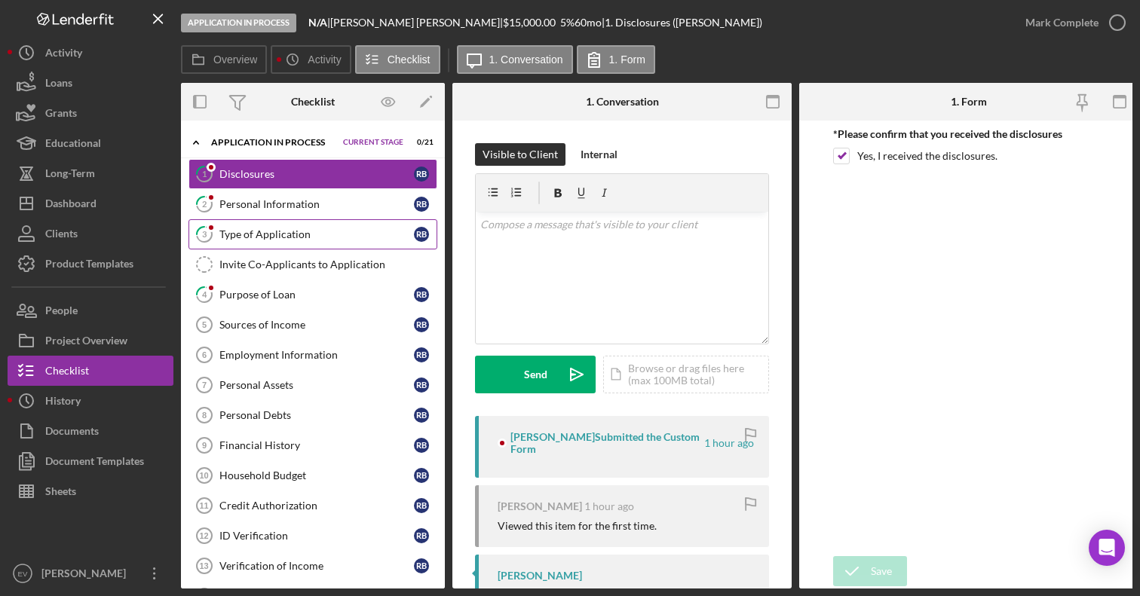
click at [312, 245] on link "3 Type of Application R B" at bounding box center [312, 234] width 249 height 30
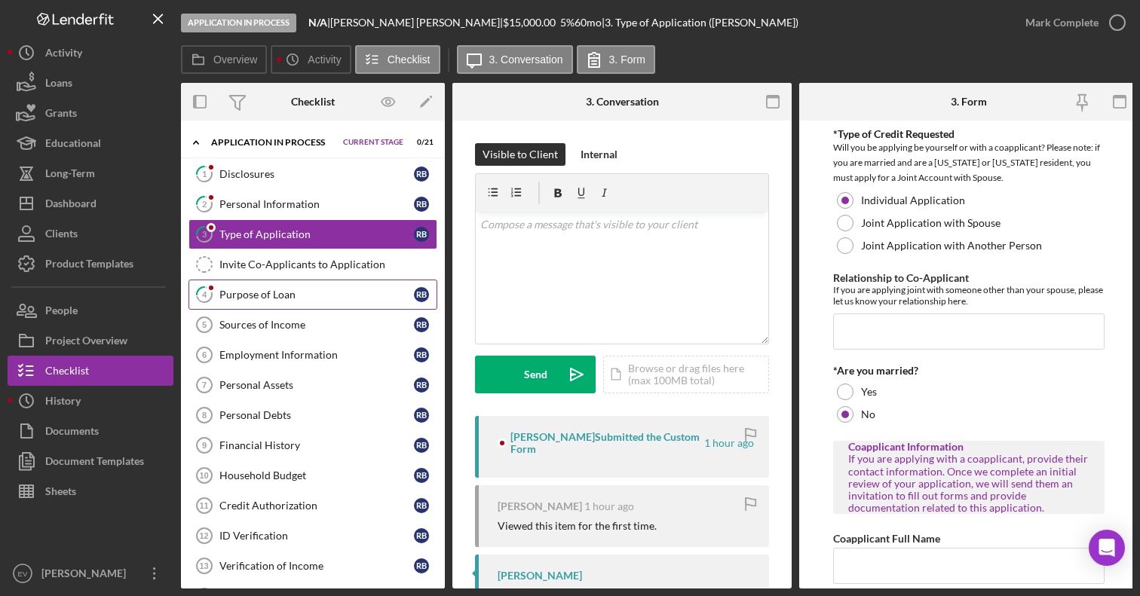
click at [295, 296] on div "Purpose of Loan" at bounding box center [316, 295] width 195 height 12
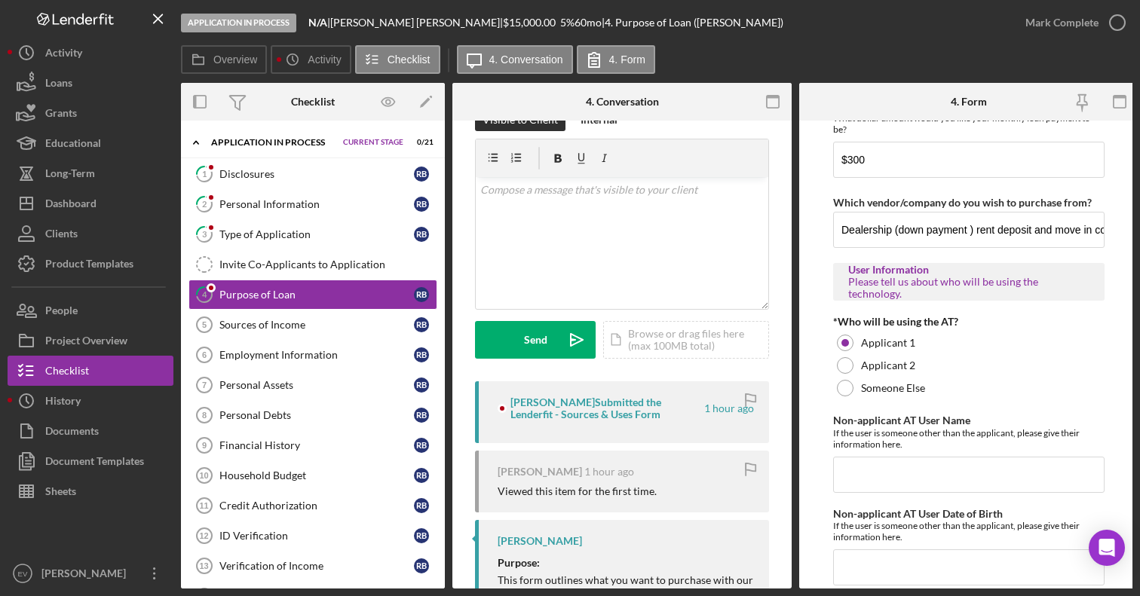
scroll to position [1114, 0]
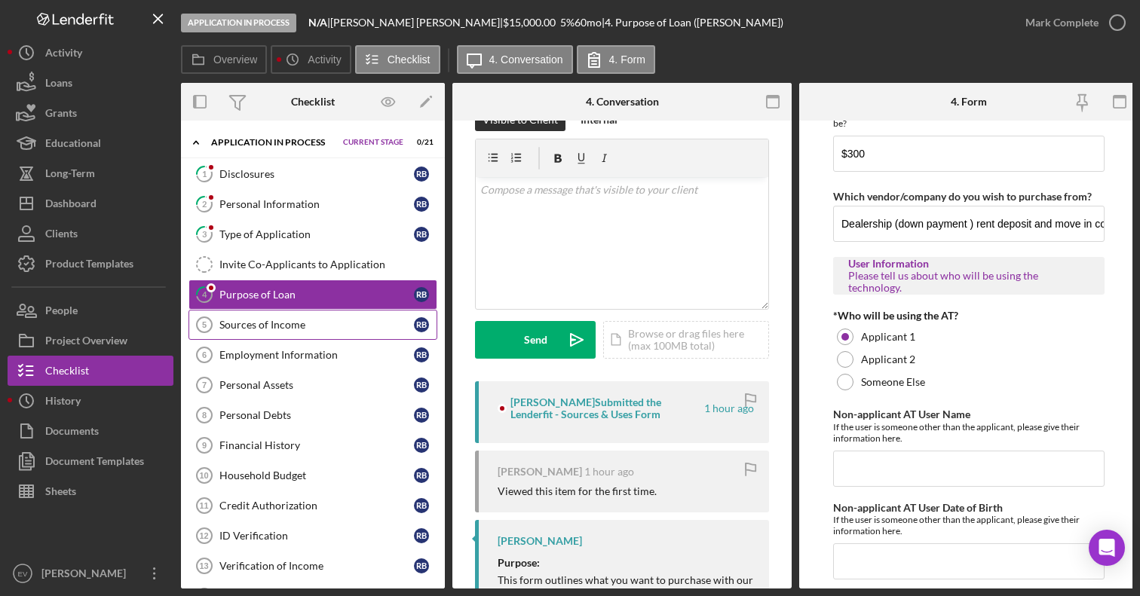
click at [300, 323] on div "Sources of Income" at bounding box center [316, 325] width 195 height 12
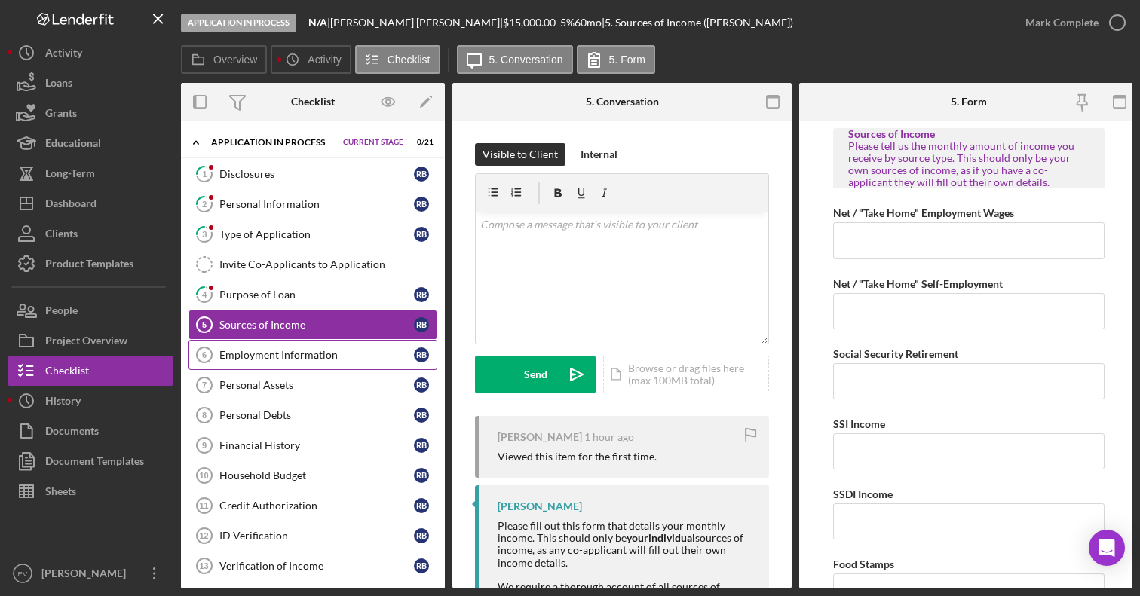
click at [305, 351] on div "Employment Information" at bounding box center [316, 355] width 195 height 12
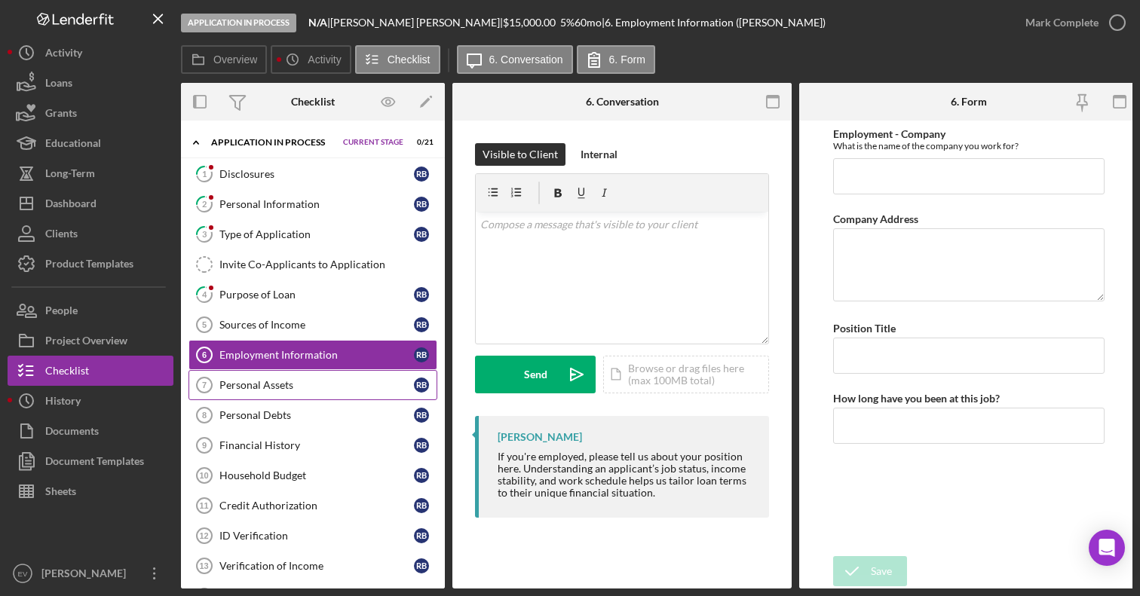
click at [305, 371] on link "Personal Assets 7 Personal Assets R B" at bounding box center [312, 385] width 249 height 30
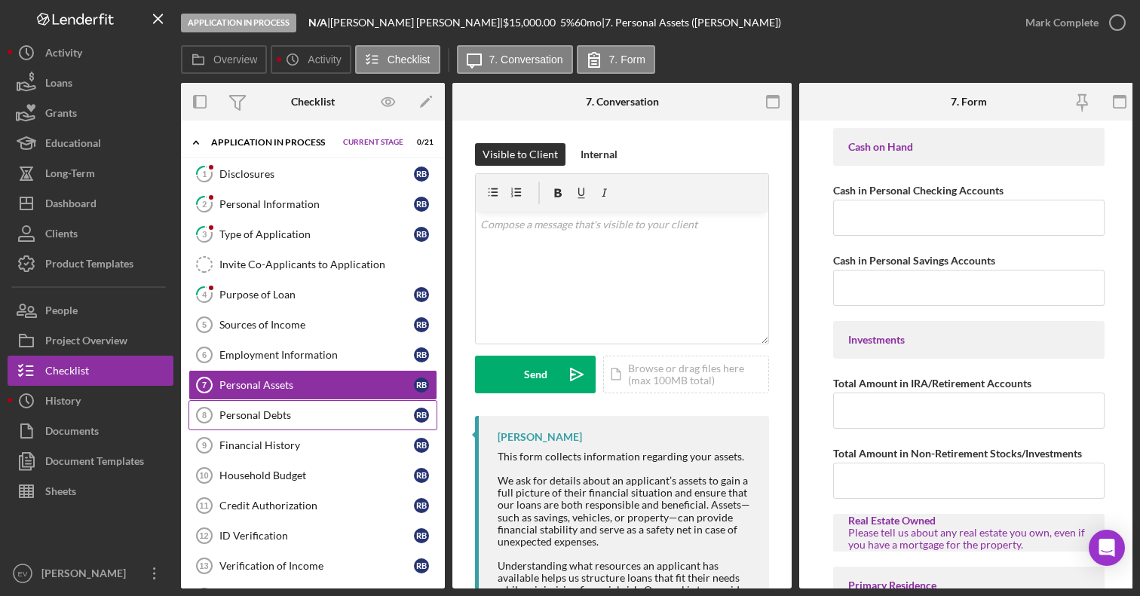
click at [301, 412] on div "Personal Debts" at bounding box center [316, 415] width 195 height 12
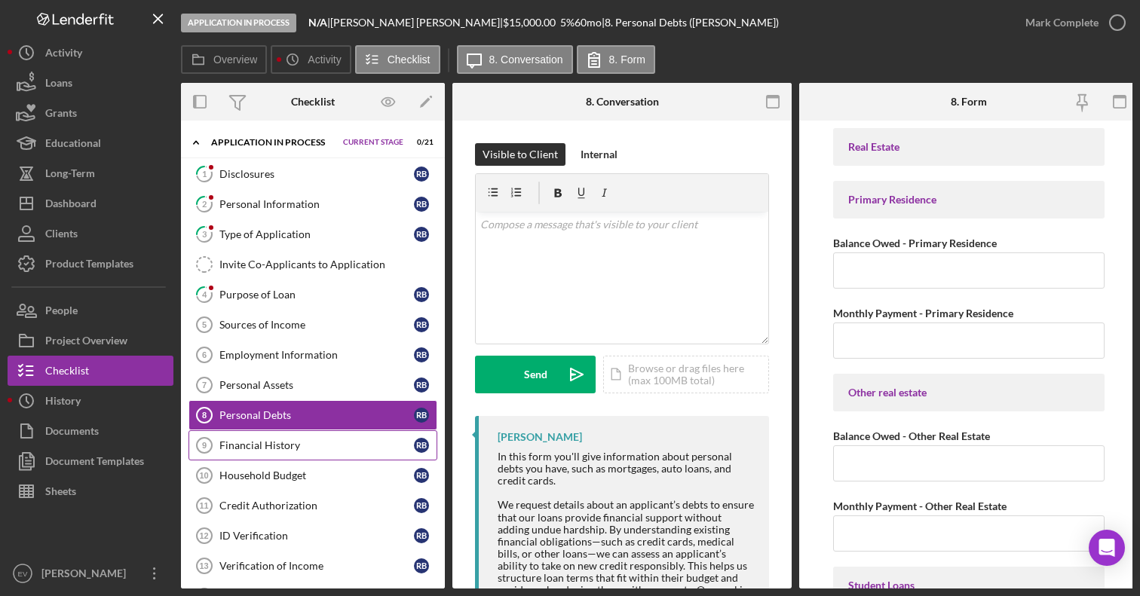
click at [298, 445] on div "Financial History" at bounding box center [316, 446] width 195 height 12
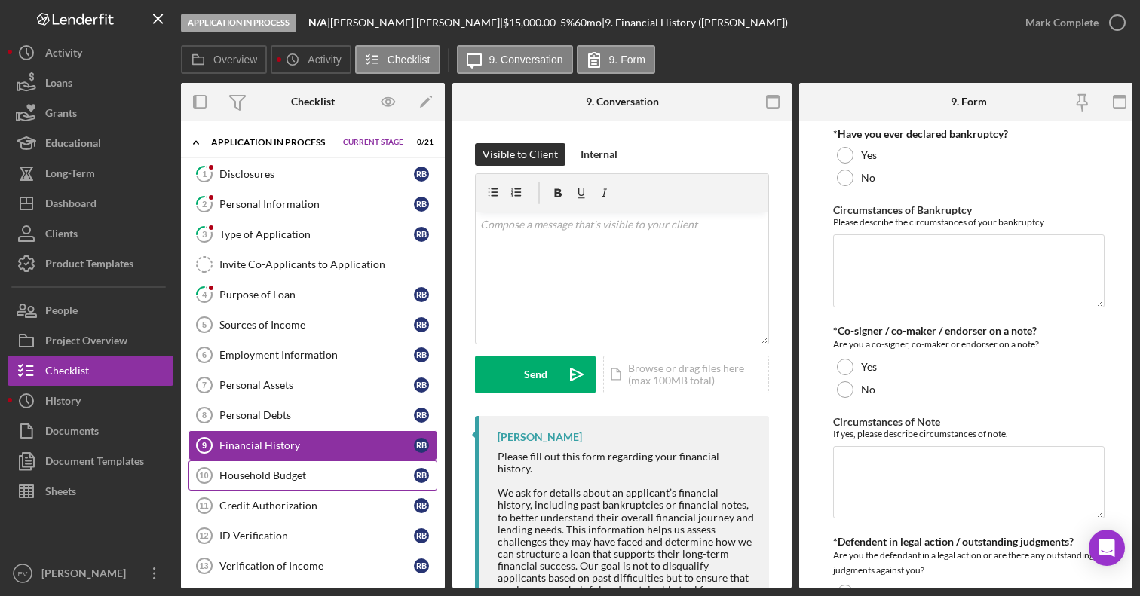
click at [299, 461] on link "Household Budget 10 Household Budget R B" at bounding box center [312, 476] width 249 height 30
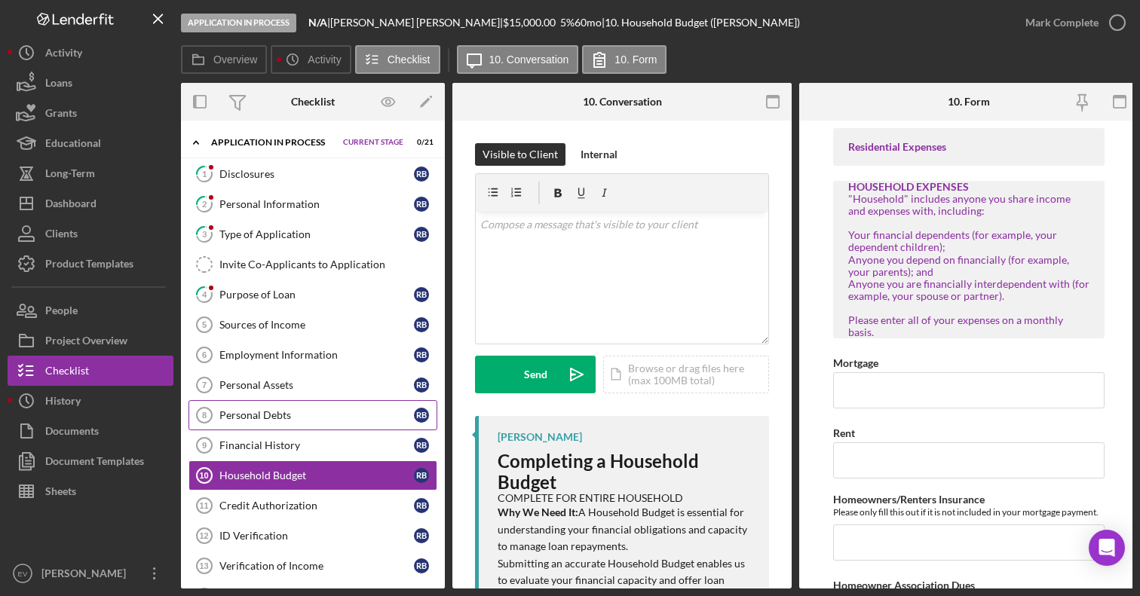
click at [299, 430] on link "Personal Debts 8 Personal Debts R B" at bounding box center [312, 415] width 249 height 30
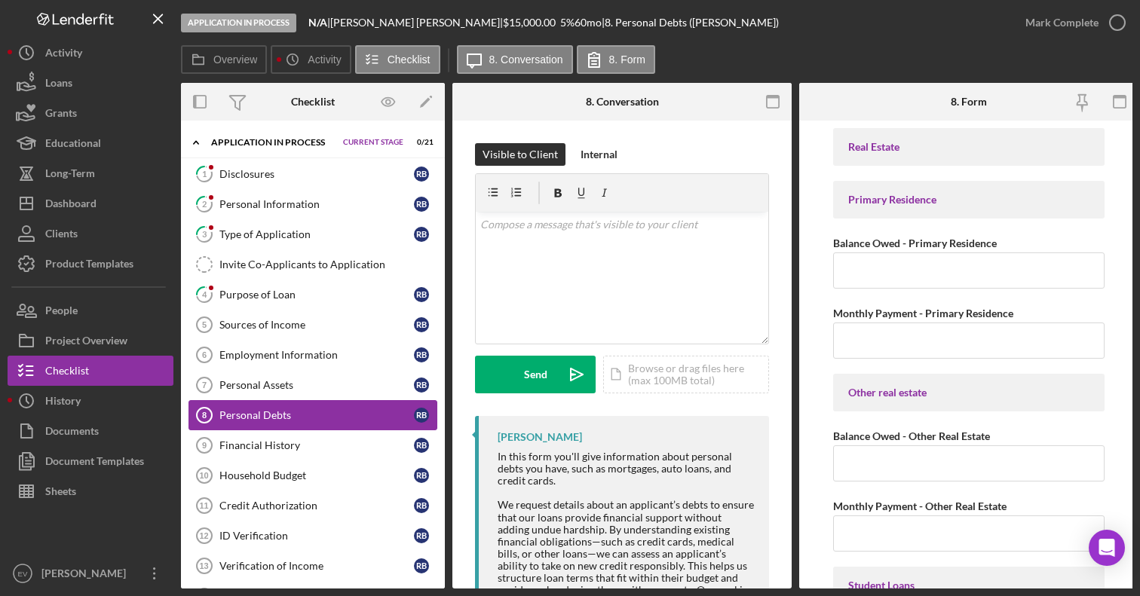
click at [297, 403] on link "Personal Debts 8 Personal Debts R B" at bounding box center [312, 415] width 249 height 30
click at [302, 394] on link "Personal Assets 7 Personal Assets R B" at bounding box center [312, 385] width 249 height 30
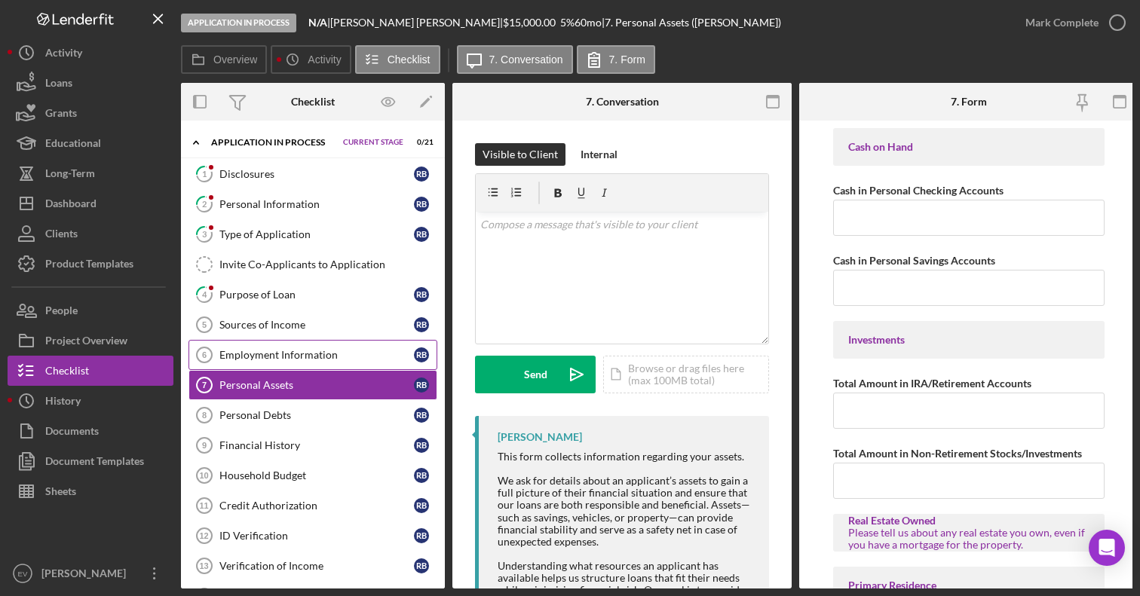
click at [307, 356] on div "Employment Information" at bounding box center [316, 355] width 195 height 12
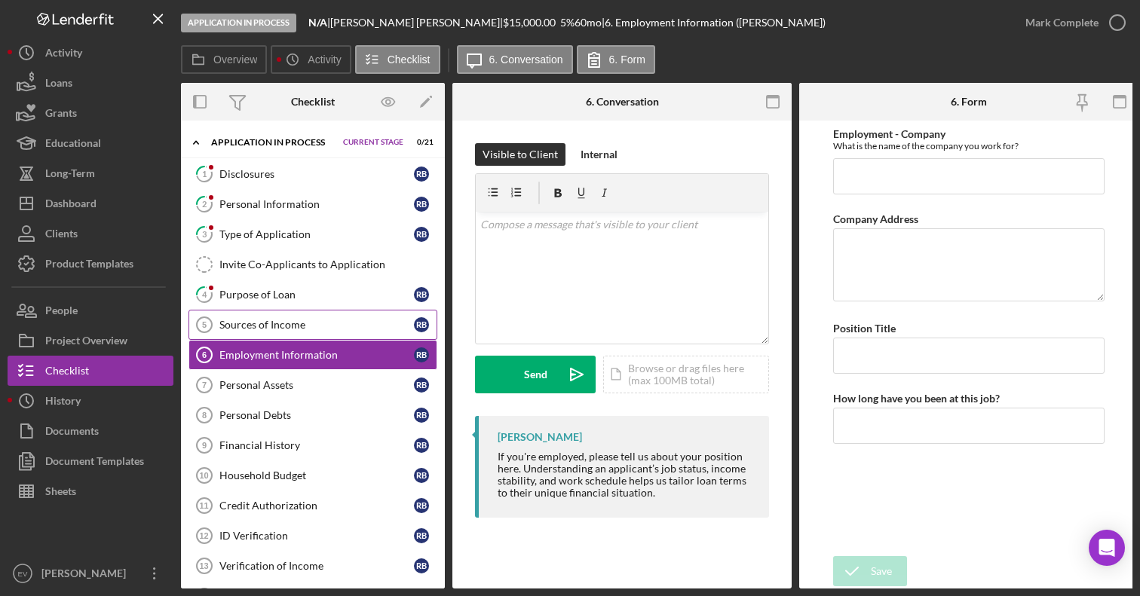
click at [305, 327] on div "Sources of Income" at bounding box center [316, 325] width 195 height 12
